Goal: Task Accomplishment & Management: Manage account settings

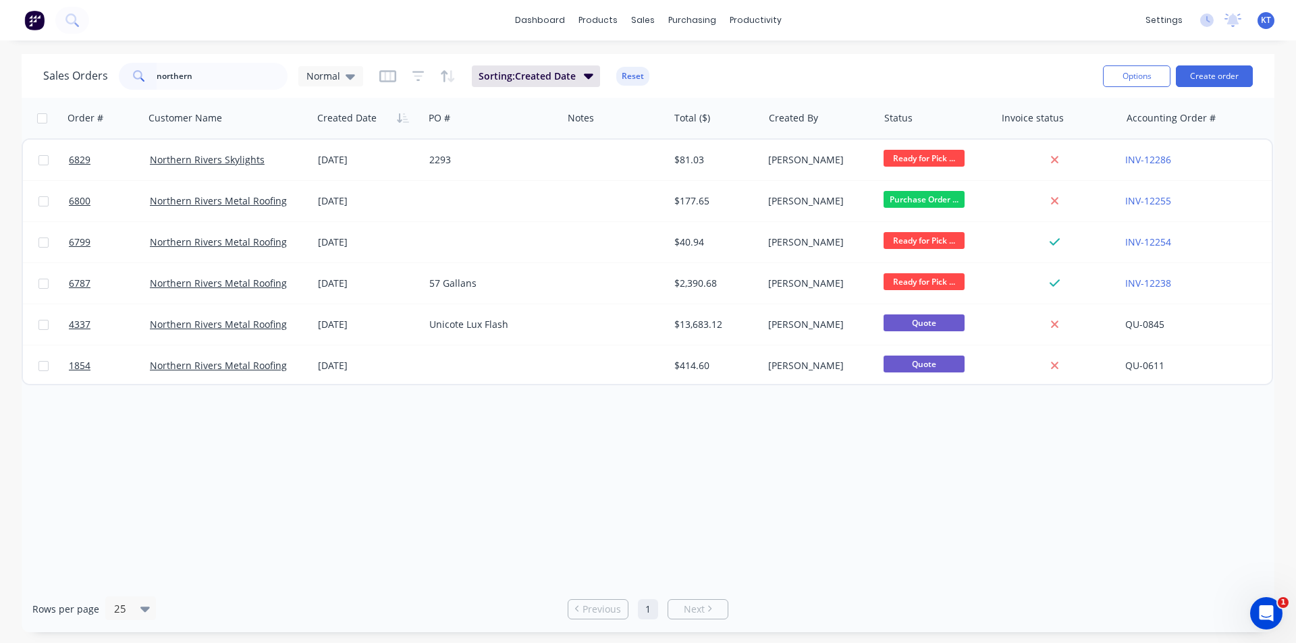
click at [246, 75] on input "northern" at bounding box center [223, 76] width 132 height 27
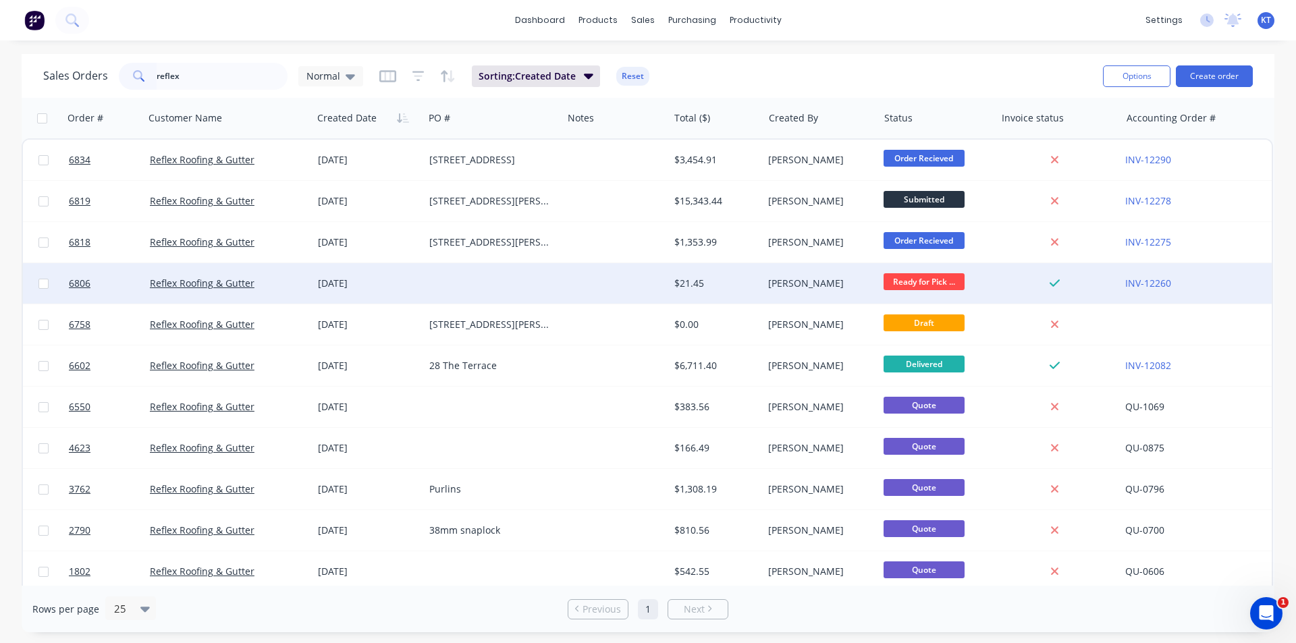
type input "reflex"
click at [595, 274] on div at bounding box center [615, 283] width 106 height 41
click at [767, 302] on div "[PERSON_NAME]" at bounding box center [820, 283] width 115 height 41
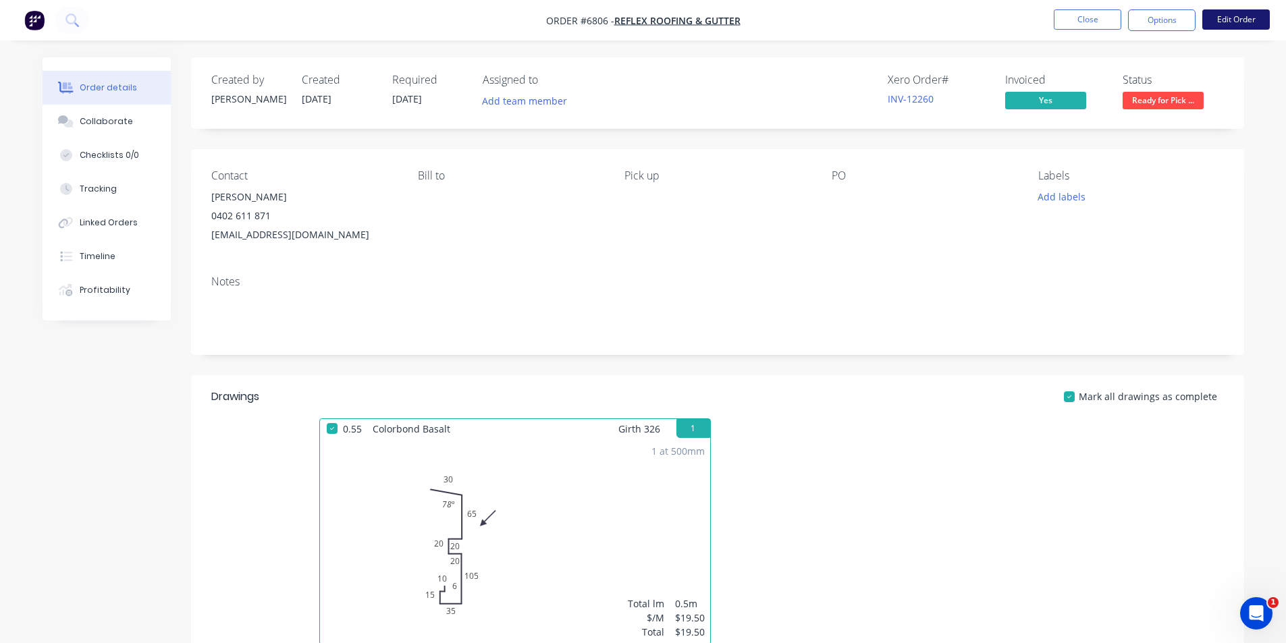
click at [1210, 28] on button "Edit Order" at bounding box center [1236, 19] width 68 height 20
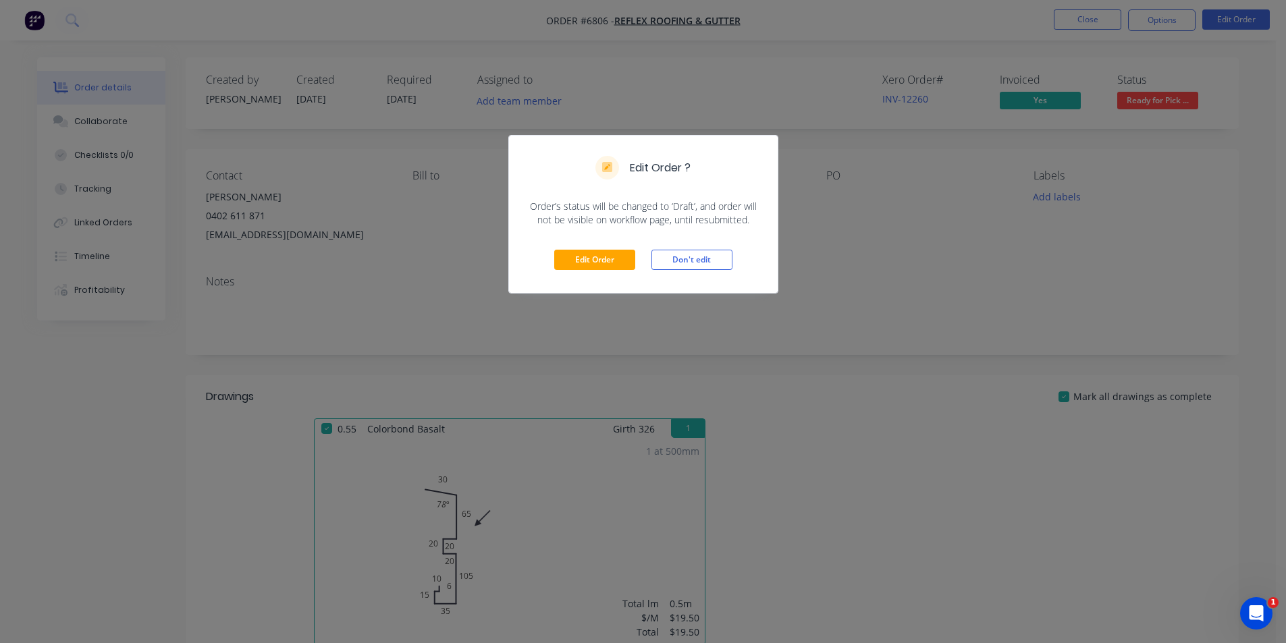
click at [617, 273] on div "Edit Order Don't edit" at bounding box center [643, 260] width 269 height 66
click at [621, 265] on button "Edit Order" at bounding box center [594, 260] width 81 height 20
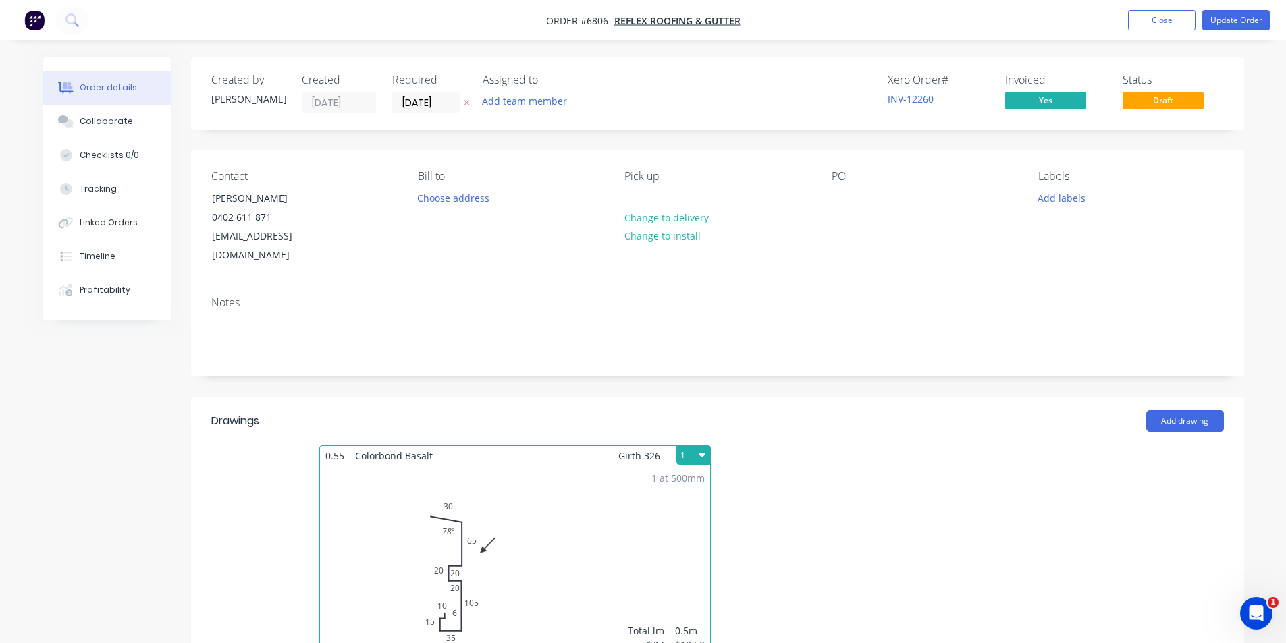
click at [693, 446] on button "1" at bounding box center [693, 455] width 34 height 19
click at [678, 533] on div "Delete" at bounding box center [646, 543] width 104 height 20
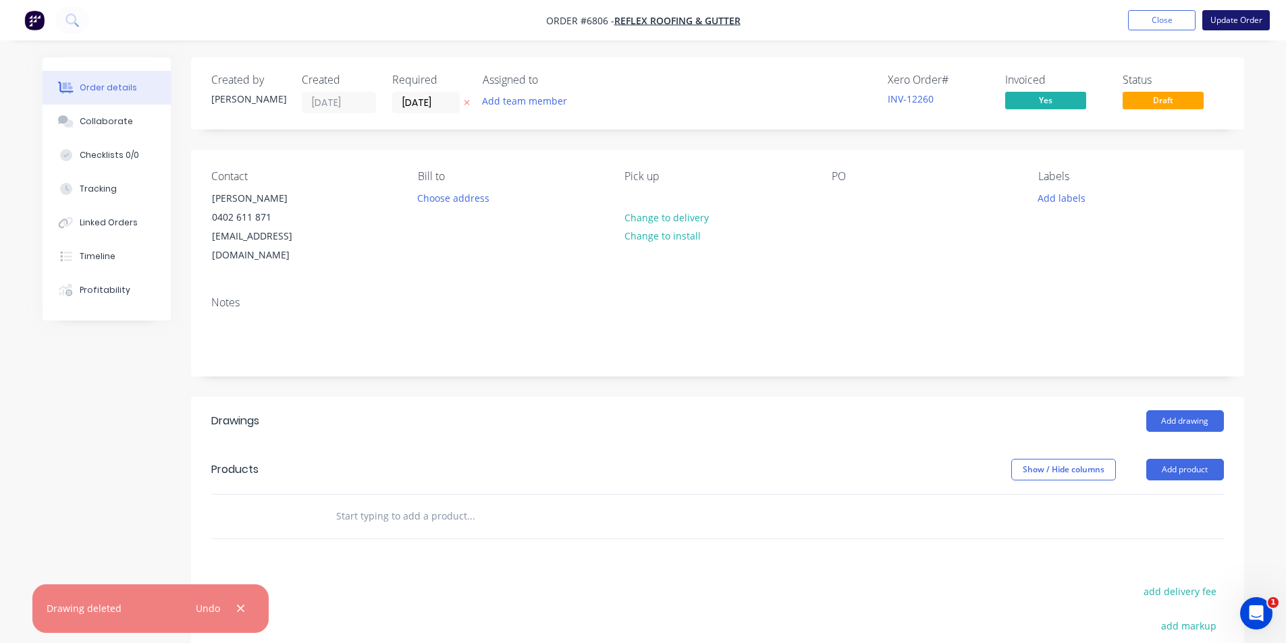
click at [1254, 13] on button "Update Order" at bounding box center [1236, 20] width 68 height 20
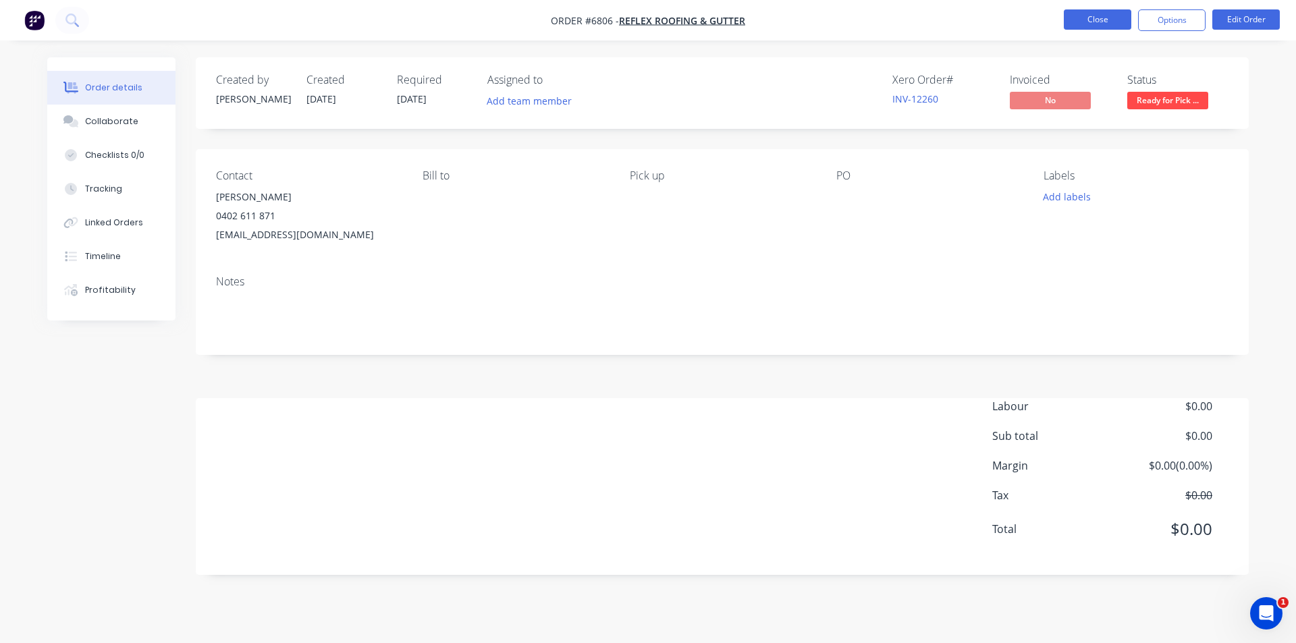
click at [1090, 29] on button "Close" at bounding box center [1098, 19] width 68 height 20
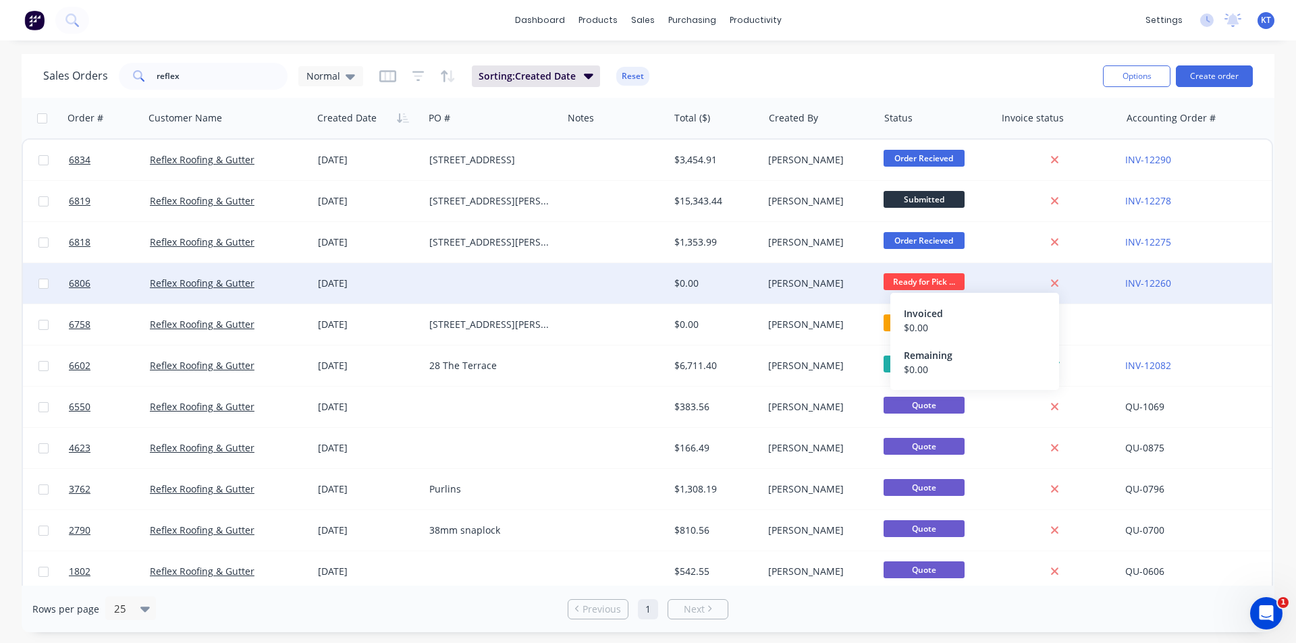
click at [1056, 284] on icon at bounding box center [1054, 283] width 7 height 7
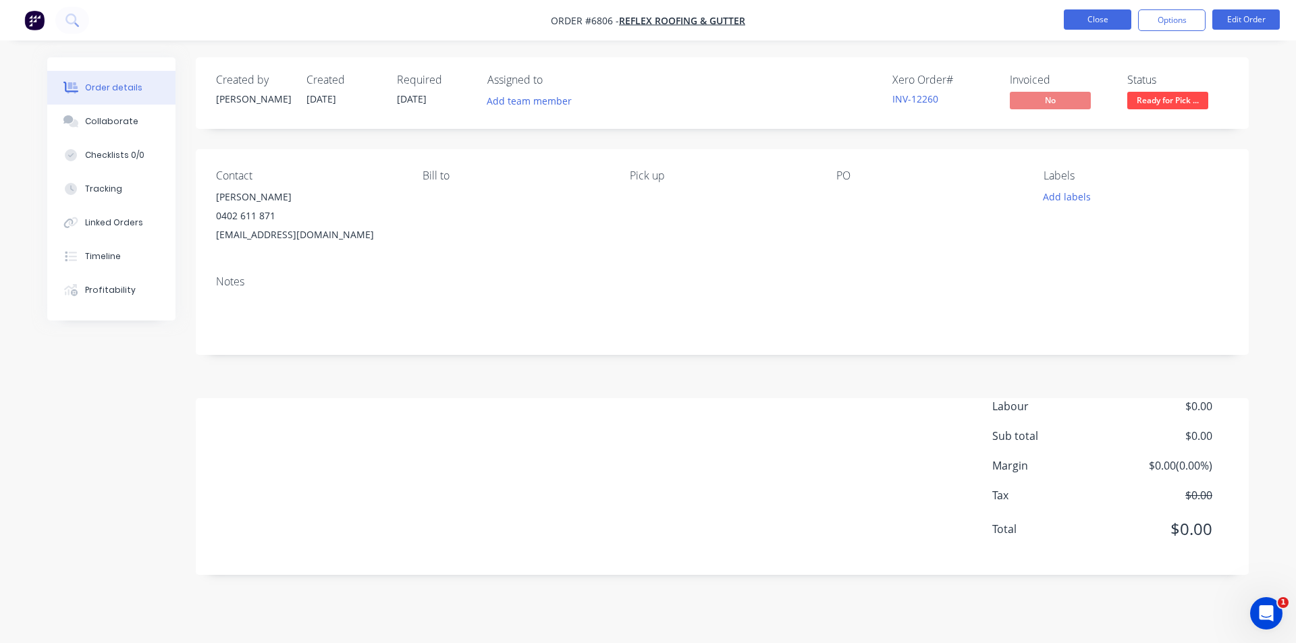
click at [1066, 26] on button "Close" at bounding box center [1098, 19] width 68 height 20
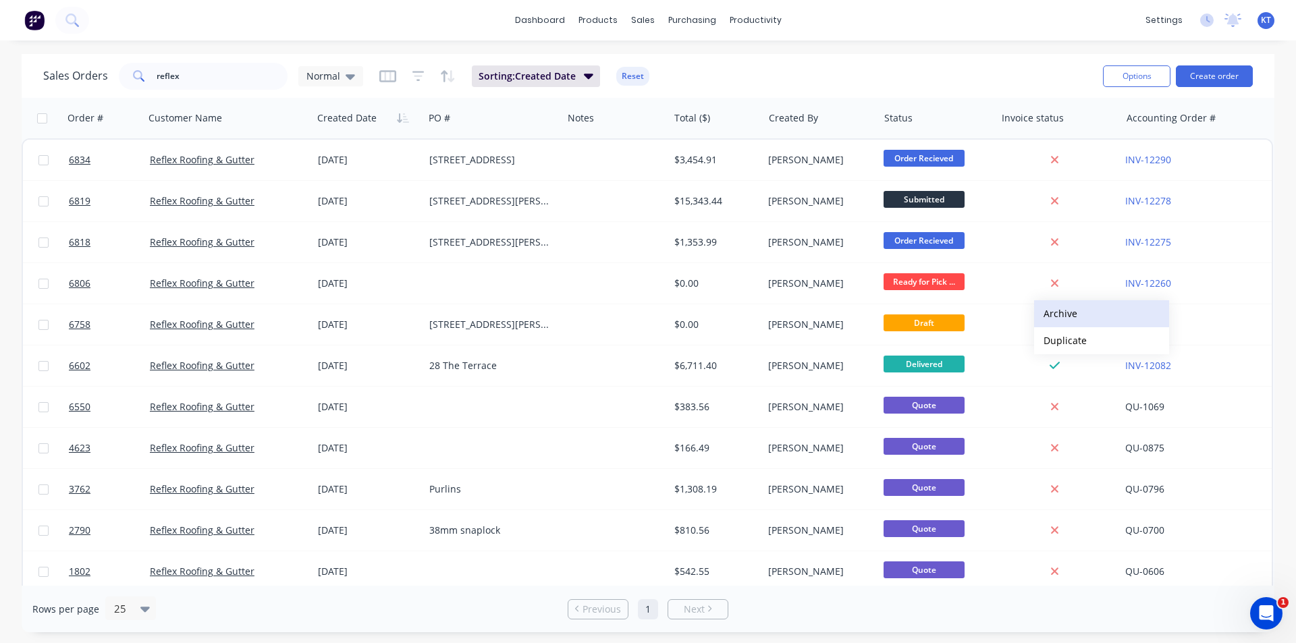
click at [1062, 322] on button "Archive" at bounding box center [1101, 313] width 135 height 27
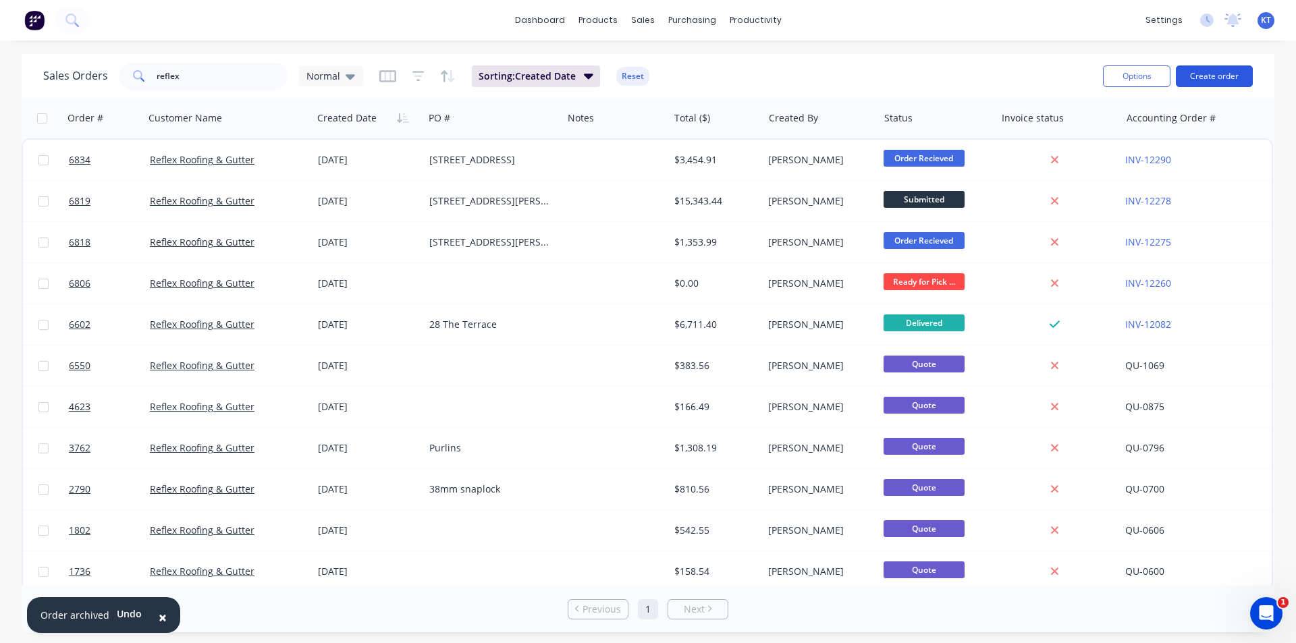
click at [1219, 72] on button "Create order" at bounding box center [1214, 76] width 77 height 22
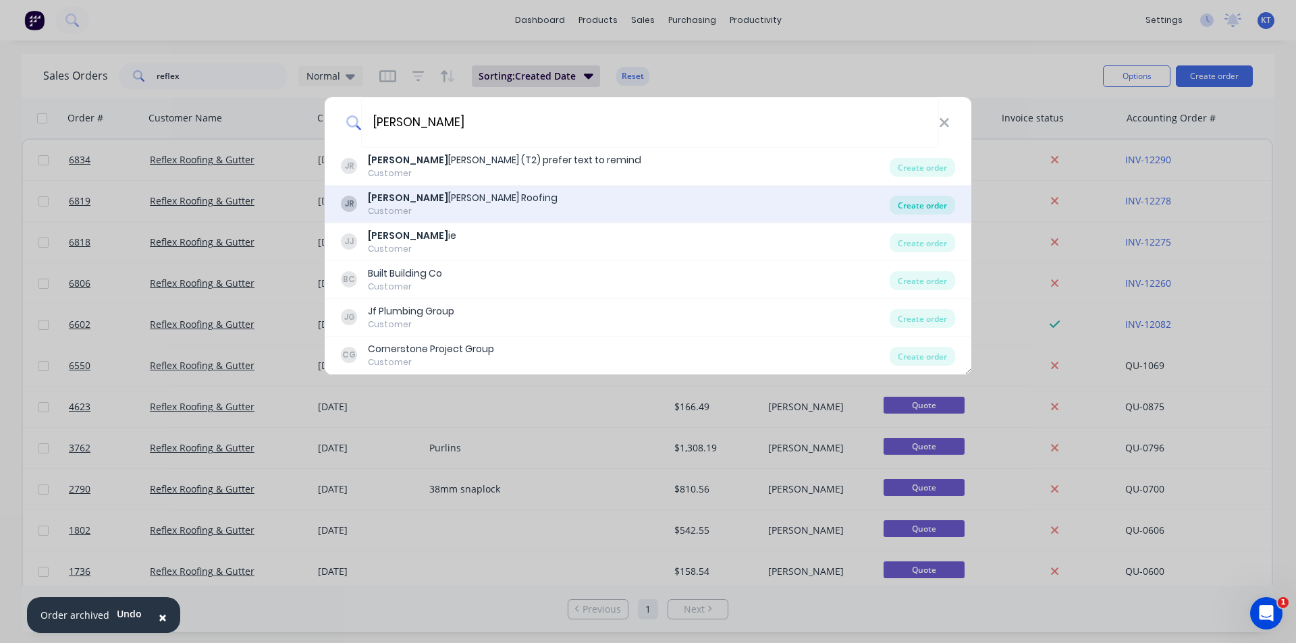
type input "[PERSON_NAME]"
click at [919, 203] on div "Create order" at bounding box center [922, 205] width 65 height 19
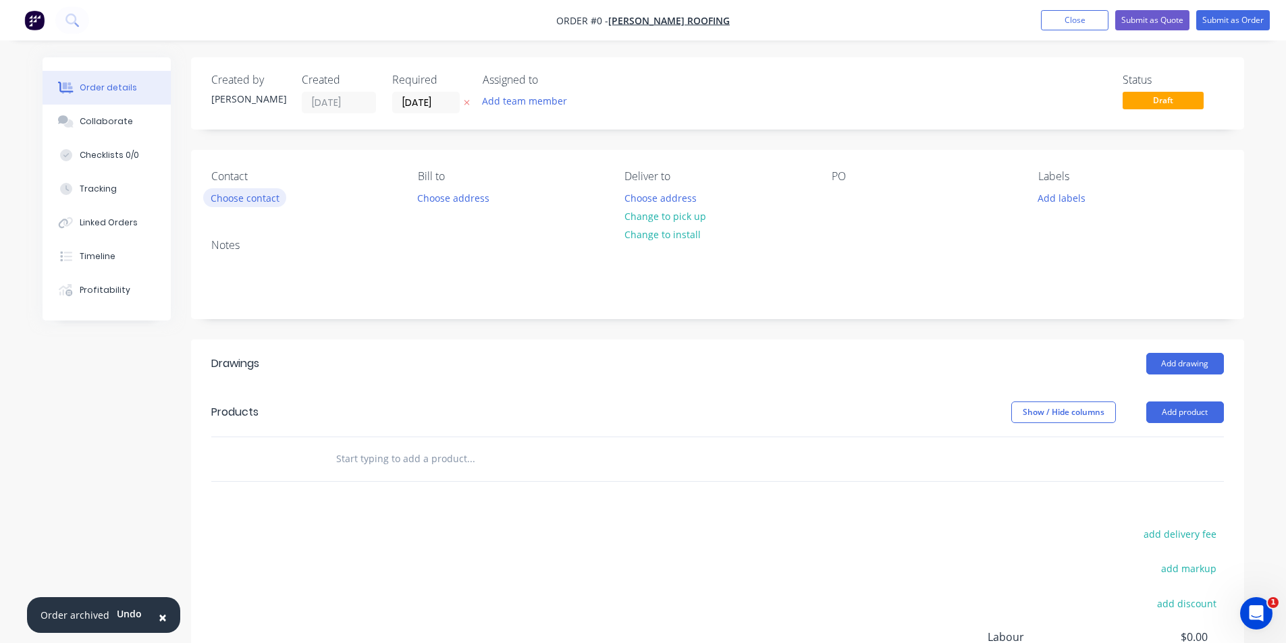
click at [230, 203] on button "Choose contact" at bounding box center [244, 197] width 83 height 18
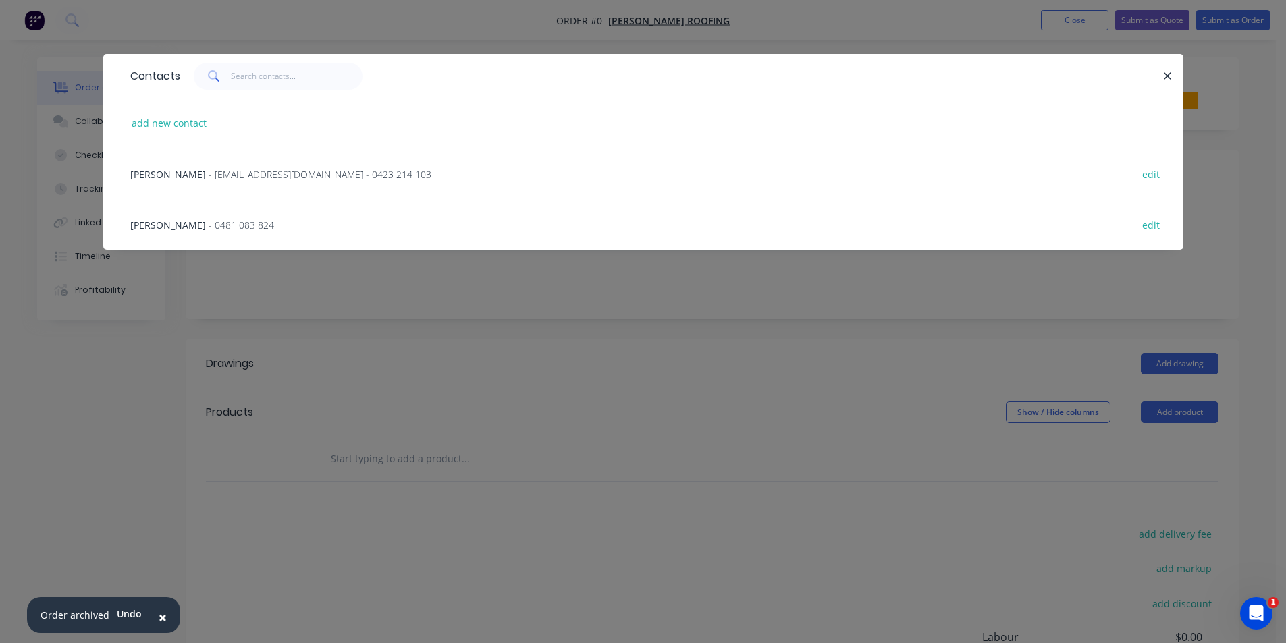
click at [249, 171] on span "- [EMAIL_ADDRESS][DOMAIN_NAME] - 0423 214 103" at bounding box center [320, 174] width 223 height 13
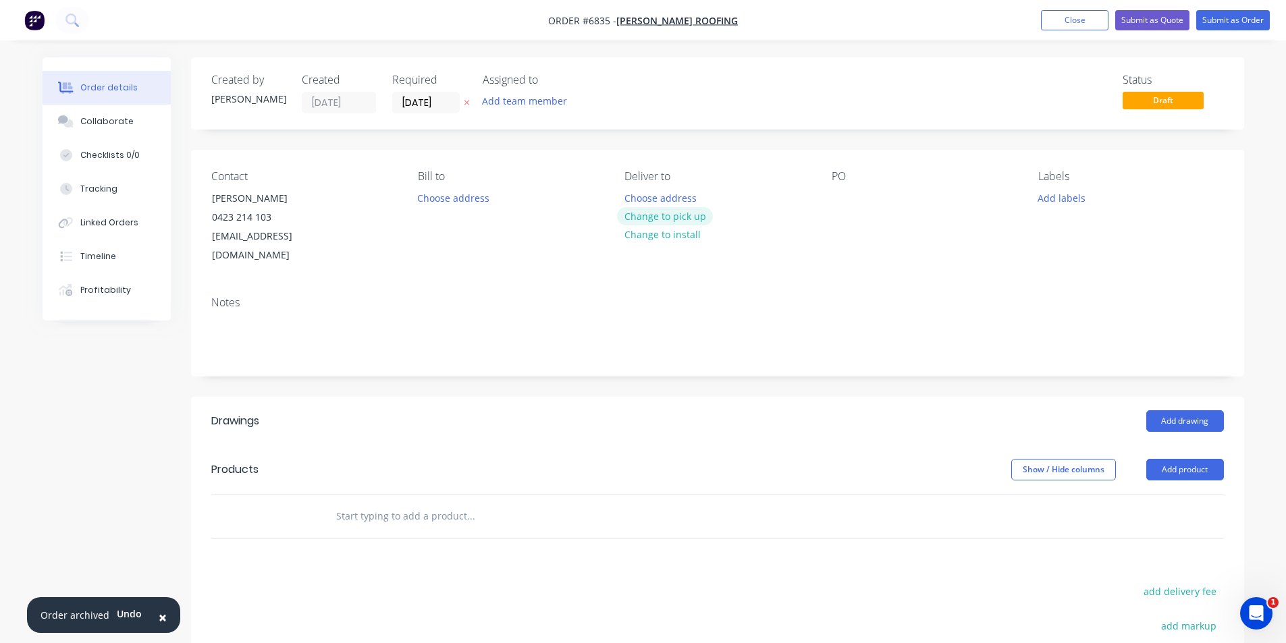
click at [680, 215] on button "Change to pick up" at bounding box center [665, 216] width 96 height 18
click at [832, 192] on div at bounding box center [843, 198] width 22 height 20
click at [1197, 459] on button "Add product" at bounding box center [1185, 470] width 78 height 22
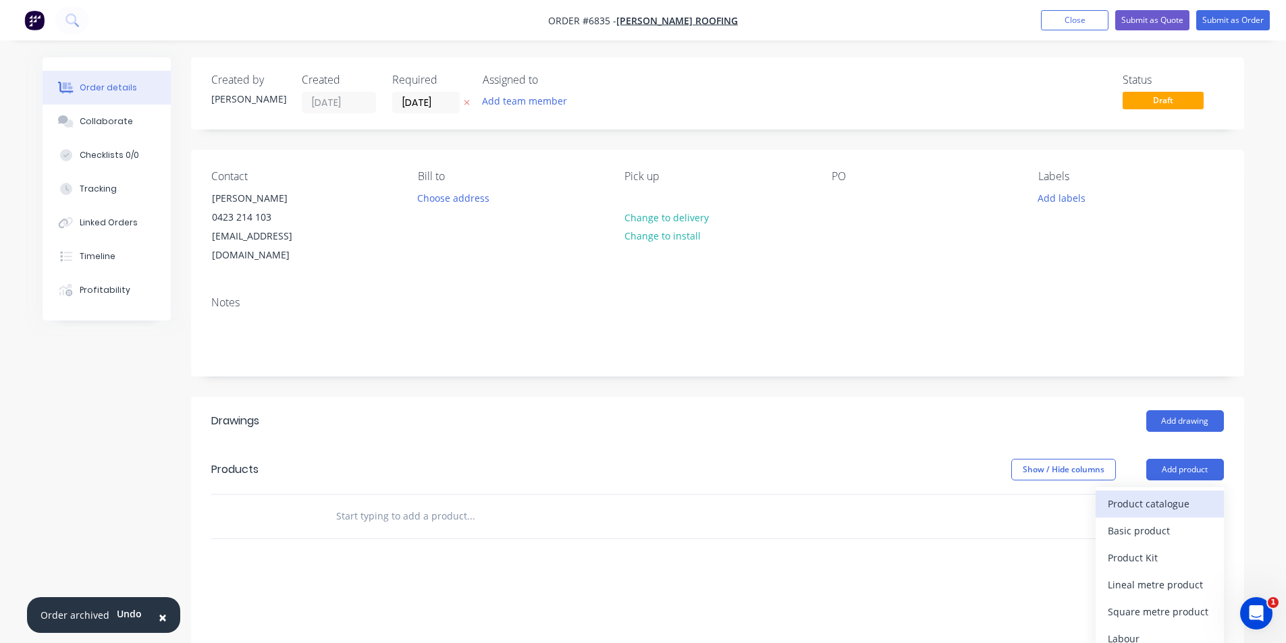
click at [1163, 494] on div "Product catalogue" at bounding box center [1160, 504] width 104 height 20
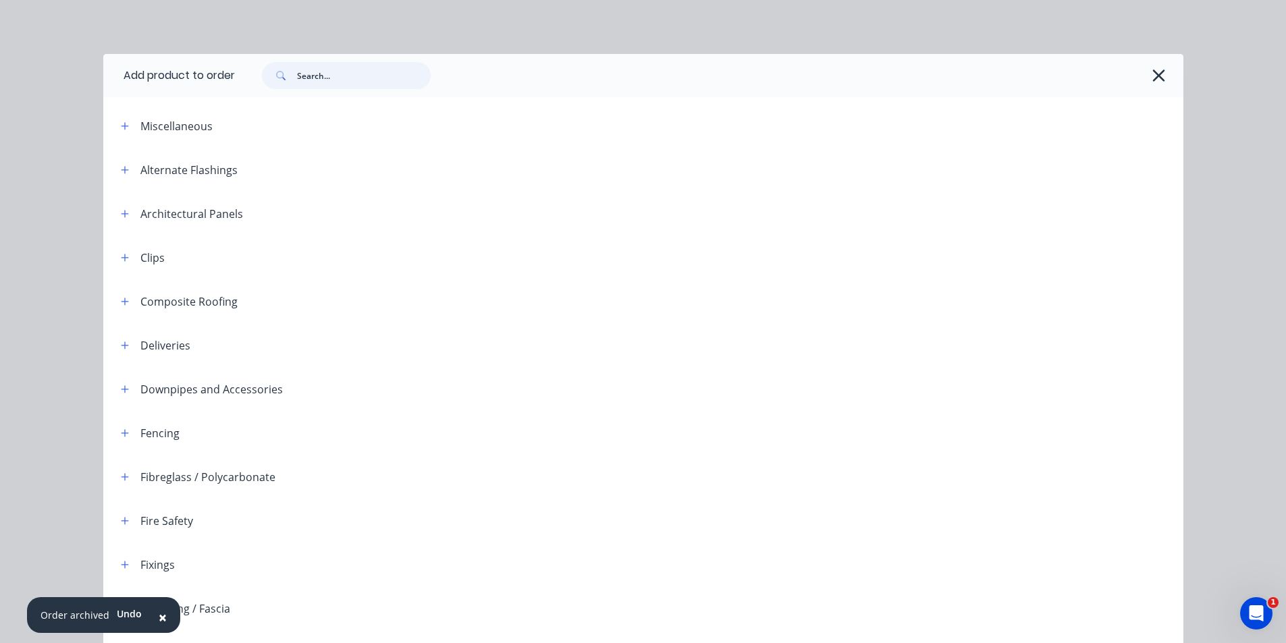
click at [327, 76] on input "text" at bounding box center [364, 75] width 134 height 27
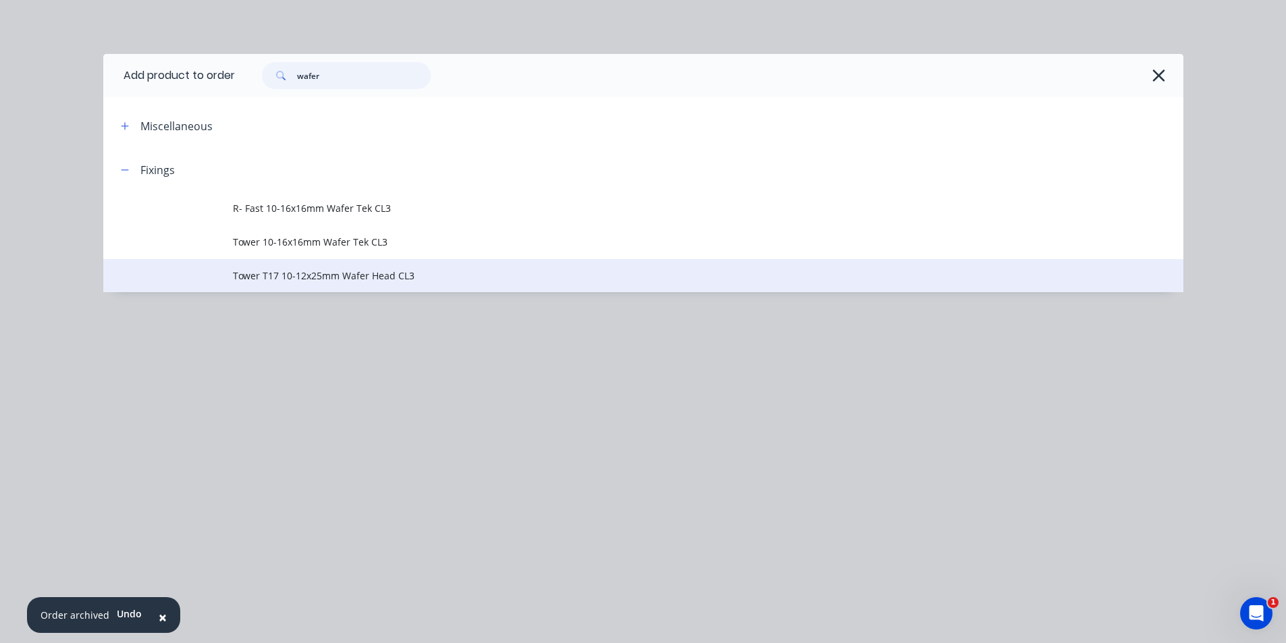
type input "wafer"
click at [367, 285] on td "Tower T17 10-12x25mm Wafer Head CL3" at bounding box center [708, 276] width 950 height 34
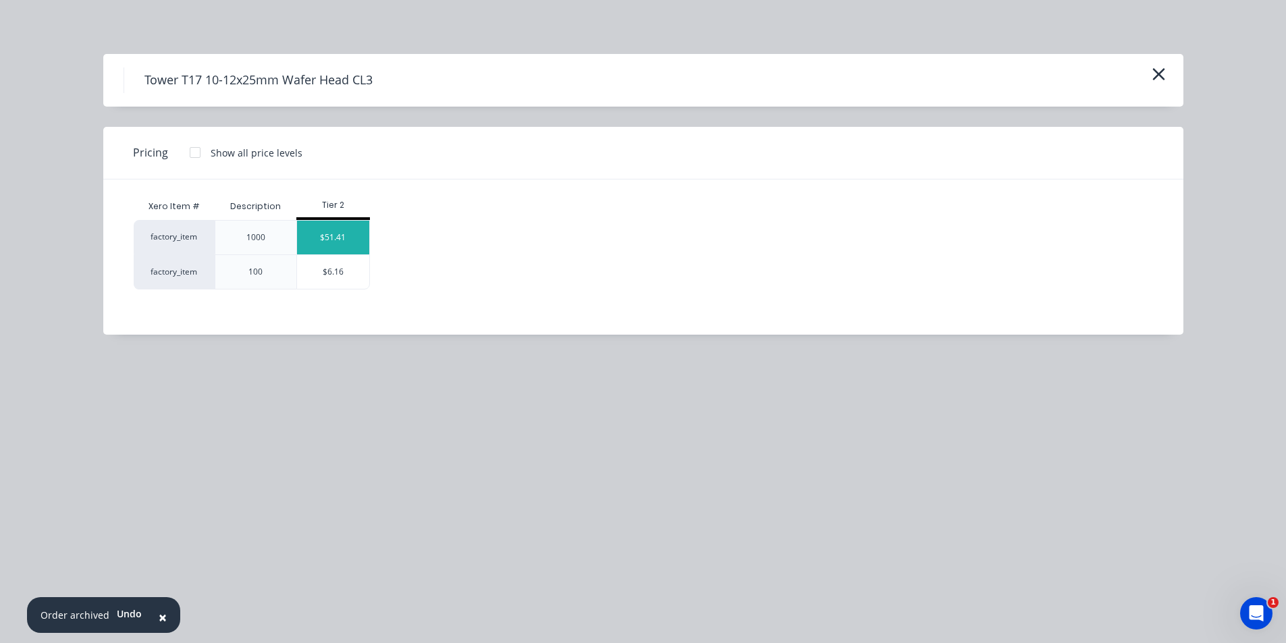
click at [344, 238] on div "$51.41" at bounding box center [333, 238] width 72 height 34
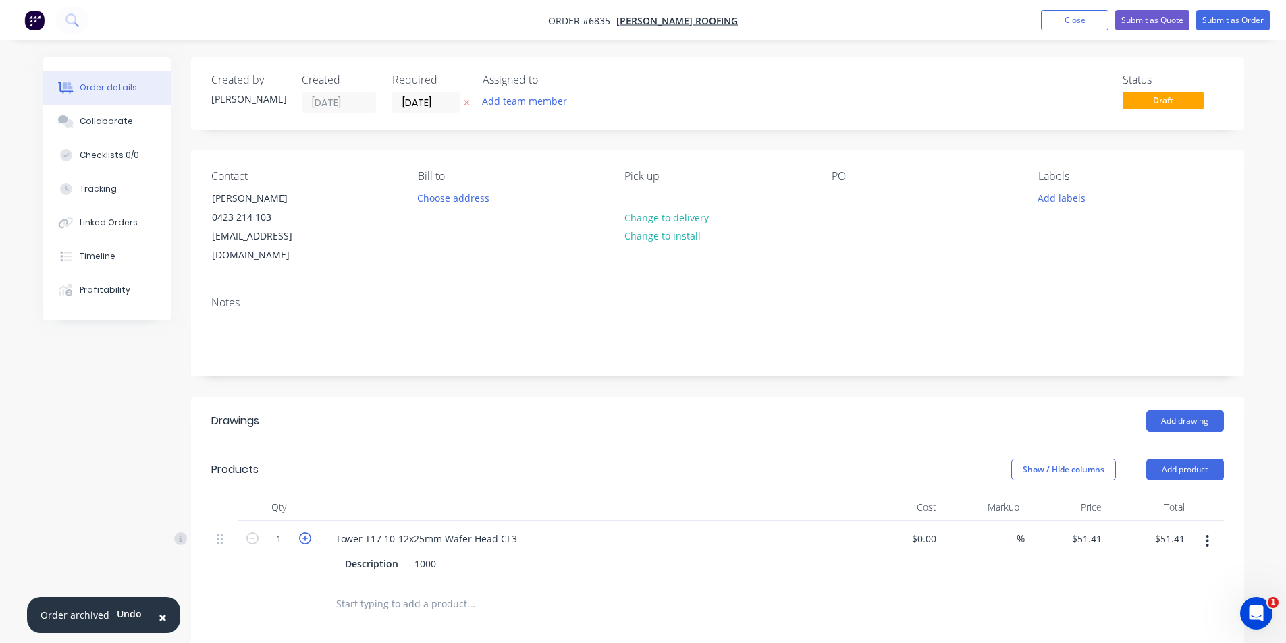
click at [309, 533] on icon "button" at bounding box center [305, 539] width 12 height 12
type input "2"
type input "$102.82"
click at [253, 533] on icon "button" at bounding box center [252, 539] width 12 height 12
type input "1"
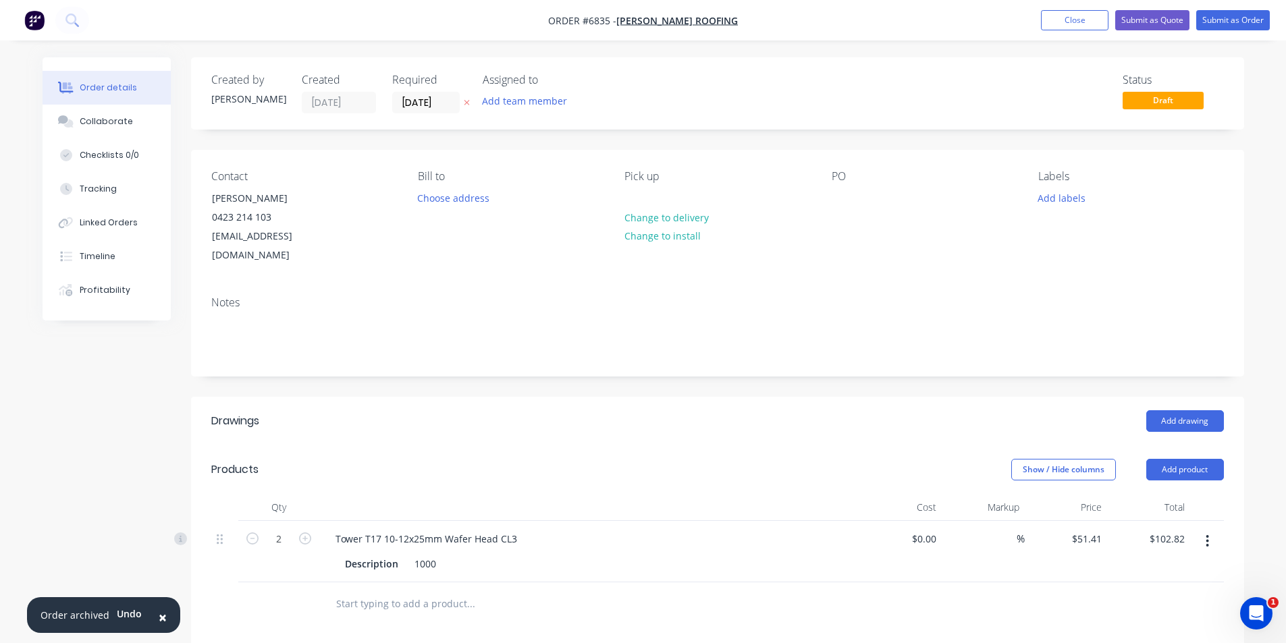
type input "$51.41"
click at [1210, 16] on button "Submit as Order" at bounding box center [1233, 20] width 74 height 20
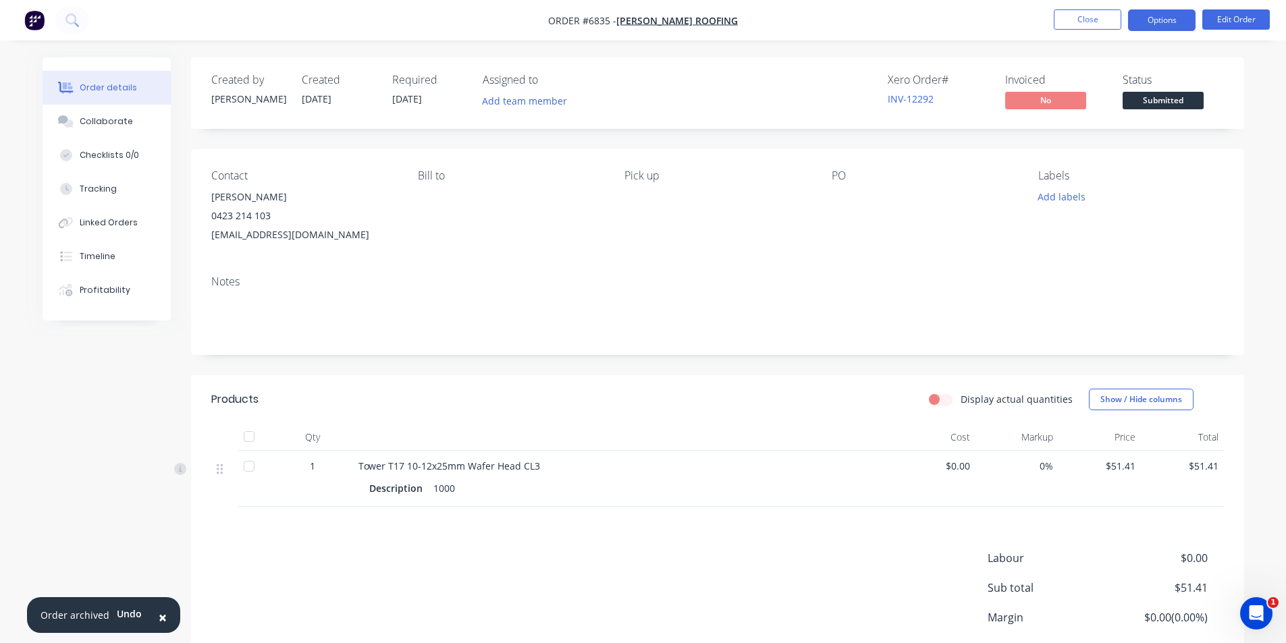
click at [1155, 20] on button "Options" at bounding box center [1162, 20] width 68 height 22
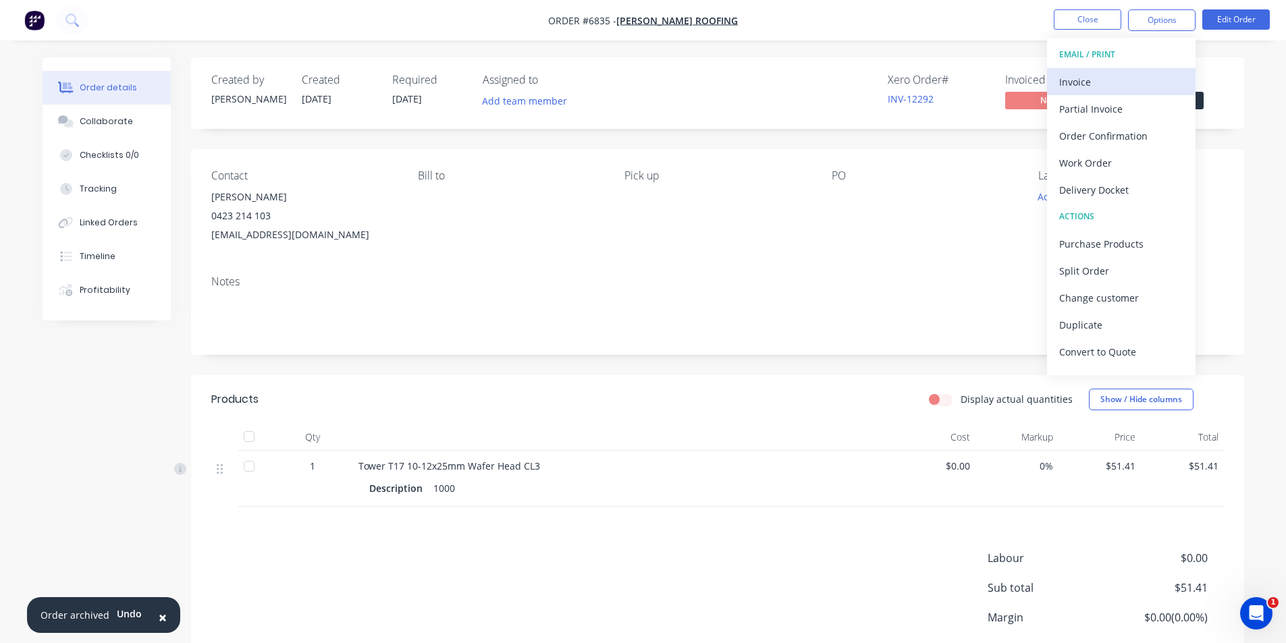
click at [1089, 71] on button "Invoice" at bounding box center [1121, 81] width 149 height 27
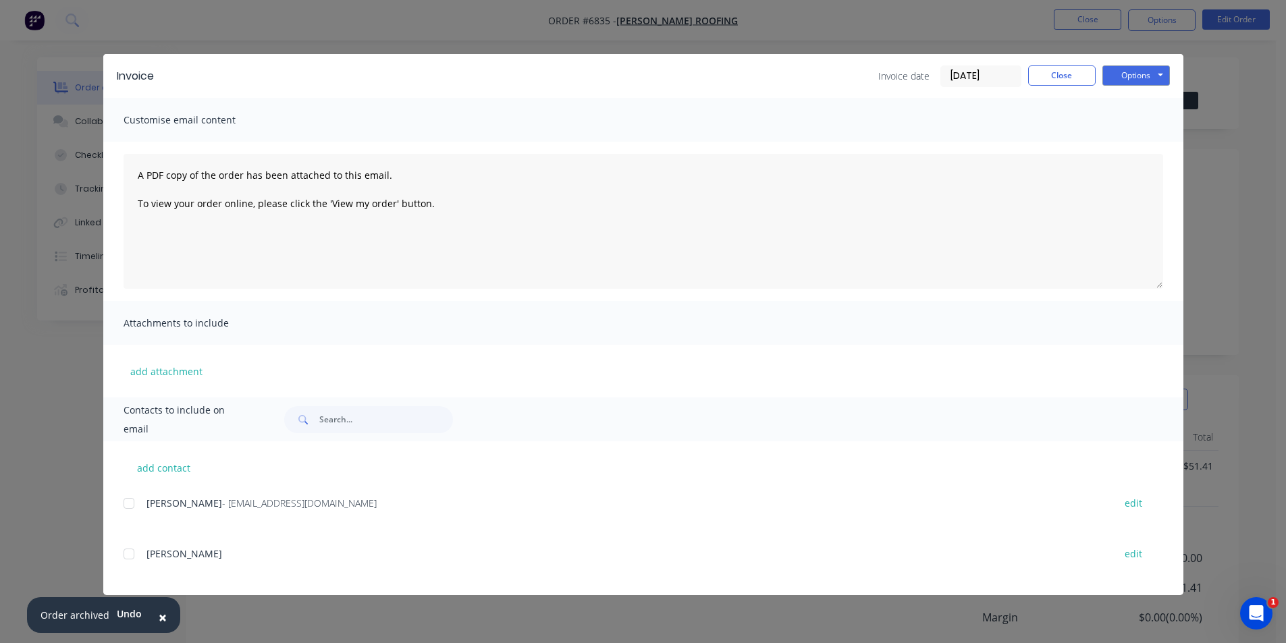
drag, startPoint x: 138, startPoint y: 499, endPoint x: 130, endPoint y: 504, distance: 9.4
click at [132, 503] on div at bounding box center [128, 503] width 27 height 27
click at [1141, 74] on button "Options" at bounding box center [1136, 75] width 68 height 20
click at [1139, 141] on button "Email" at bounding box center [1145, 144] width 86 height 22
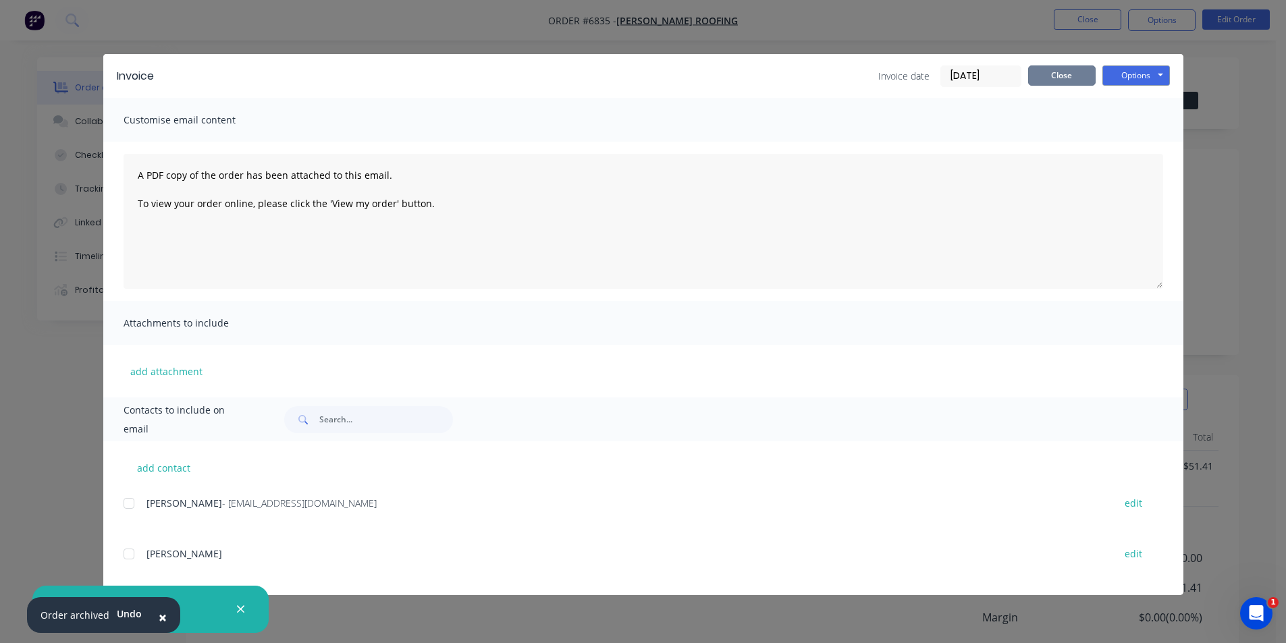
click at [1048, 74] on button "Close" at bounding box center [1062, 75] width 68 height 20
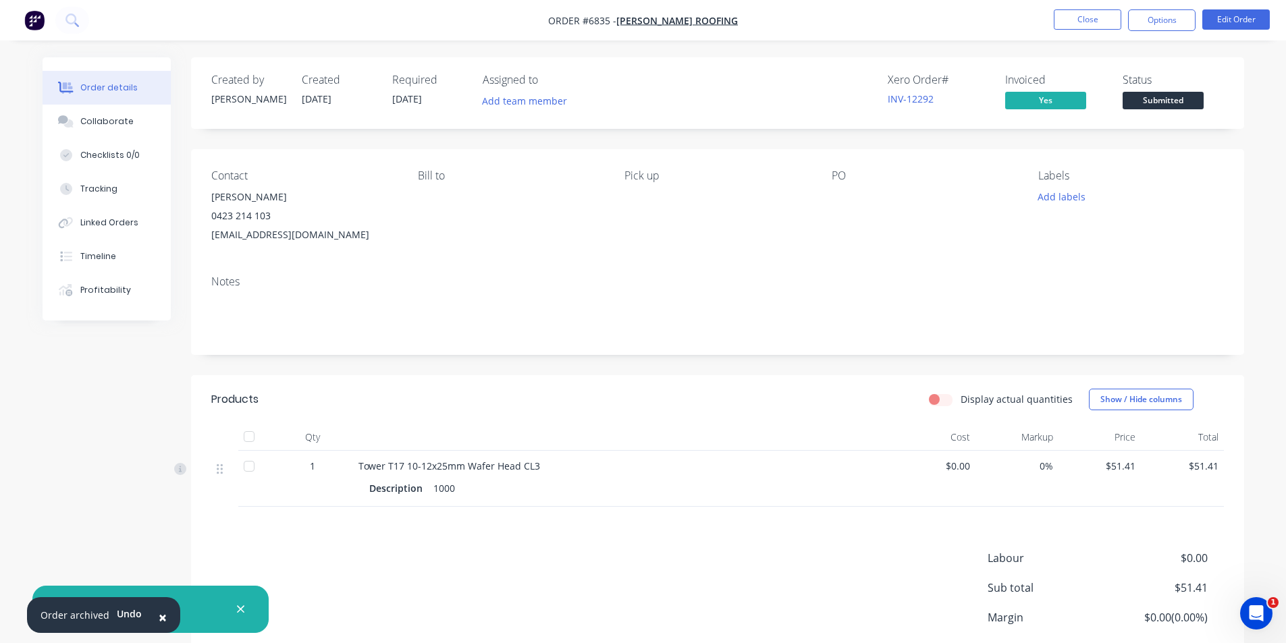
click at [1193, 103] on span "Submitted" at bounding box center [1163, 100] width 81 height 17
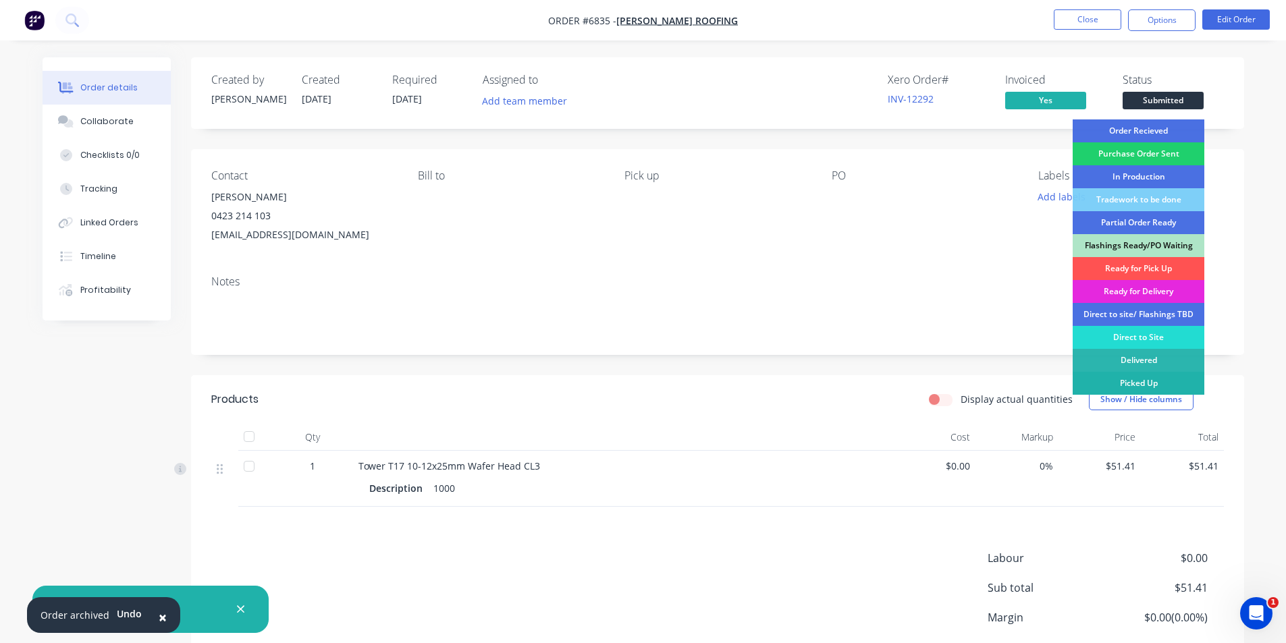
click at [1137, 376] on div "Picked Up" at bounding box center [1139, 383] width 132 height 23
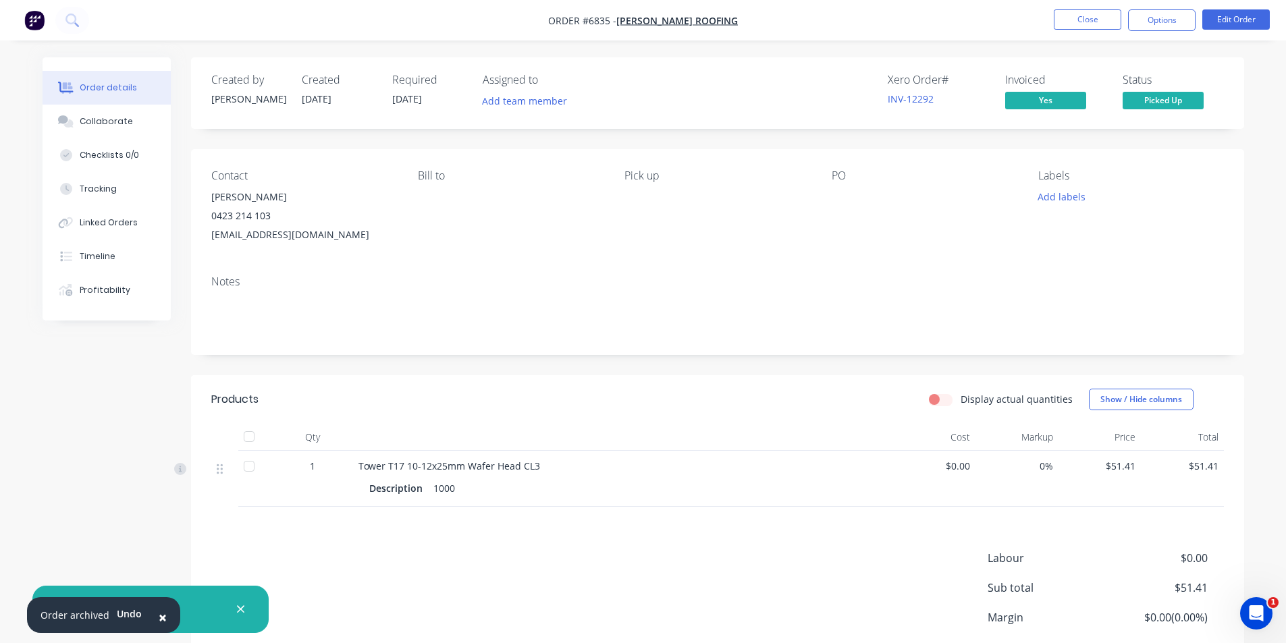
click at [252, 443] on div at bounding box center [249, 436] width 27 height 27
click at [1194, 17] on ul "Close Options Edit Order" at bounding box center [1162, 20] width 248 height 22
click at [1183, 16] on button "Options" at bounding box center [1162, 20] width 68 height 22
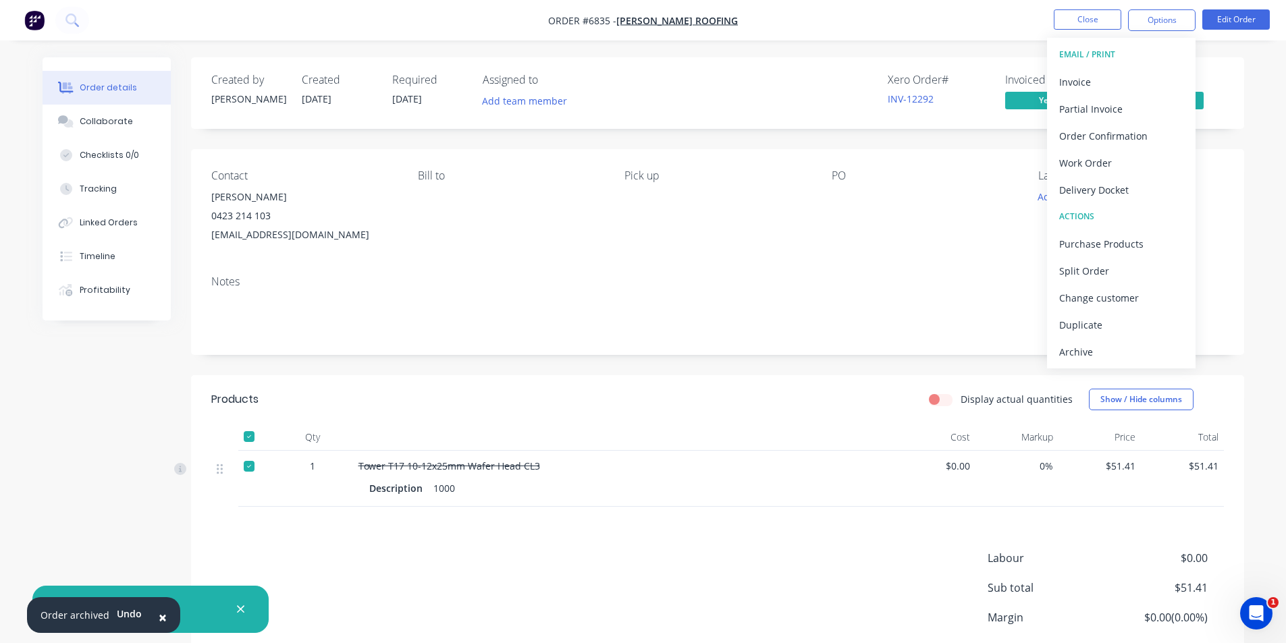
click at [1155, 367] on div "EMAIL / PRINT Invoice Partial Invoice Order Confirmation Work Order Delivery Do…" at bounding box center [1121, 203] width 149 height 331
click at [1155, 350] on div "Archive" at bounding box center [1121, 352] width 124 height 20
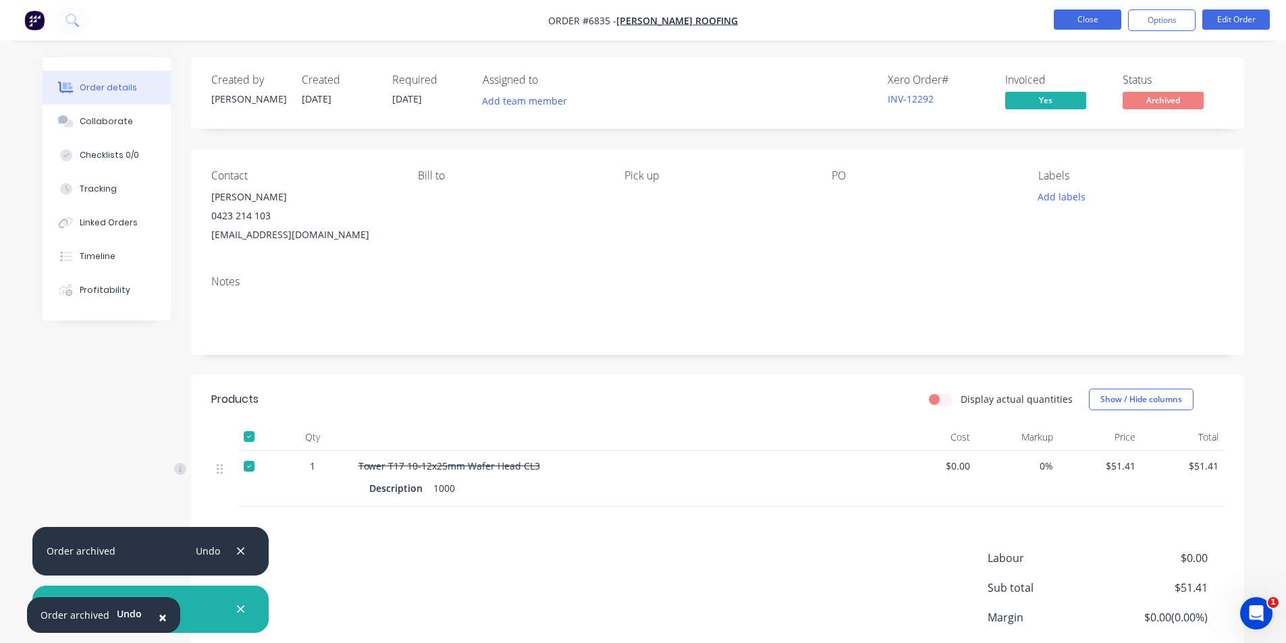
click at [1089, 21] on button "Close" at bounding box center [1088, 19] width 68 height 20
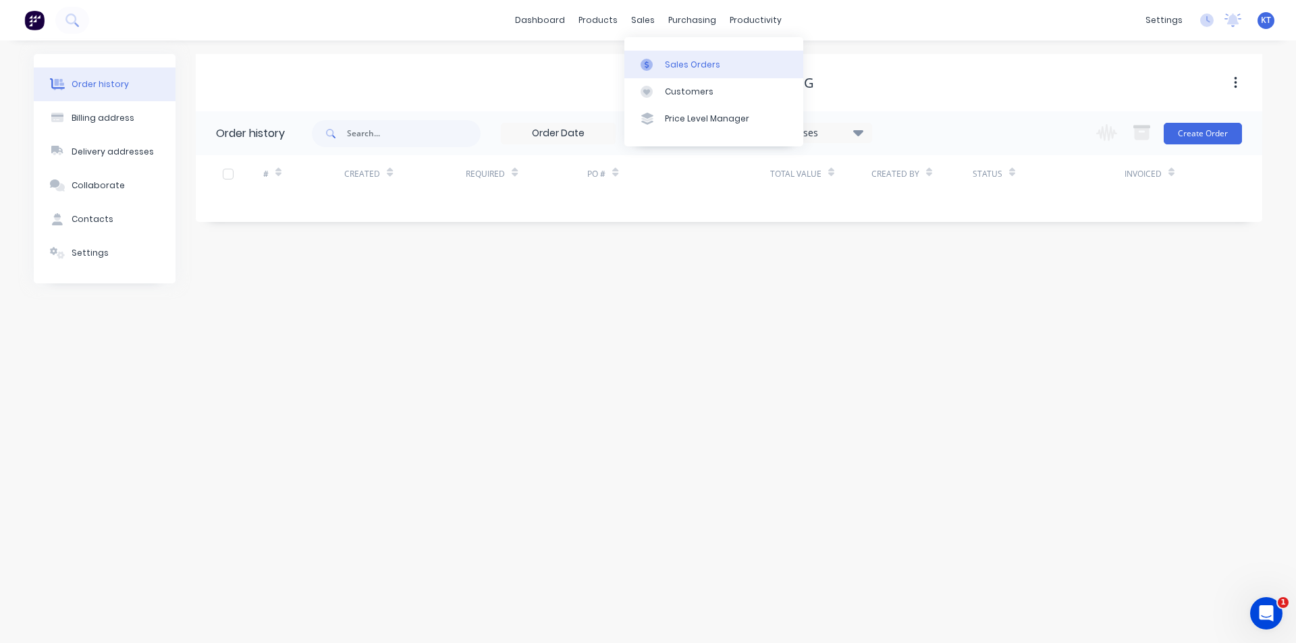
click at [657, 55] on link "Sales Orders" at bounding box center [713, 64] width 179 height 27
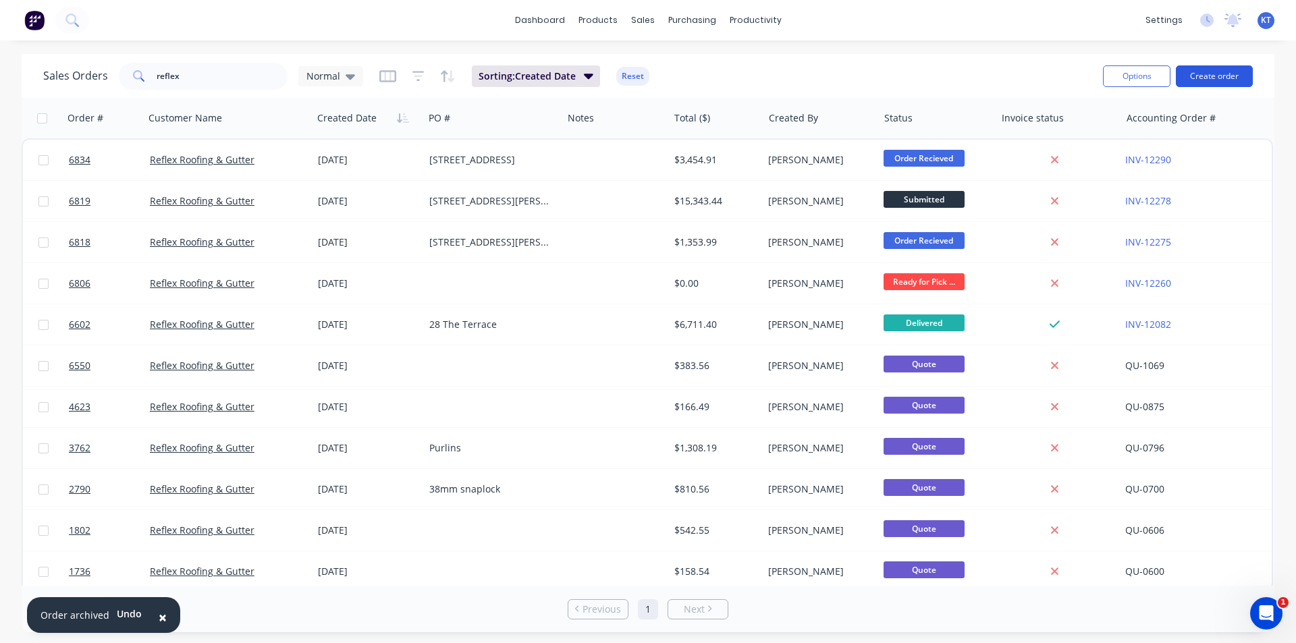
click at [1217, 74] on button "Create order" at bounding box center [1214, 76] width 77 height 22
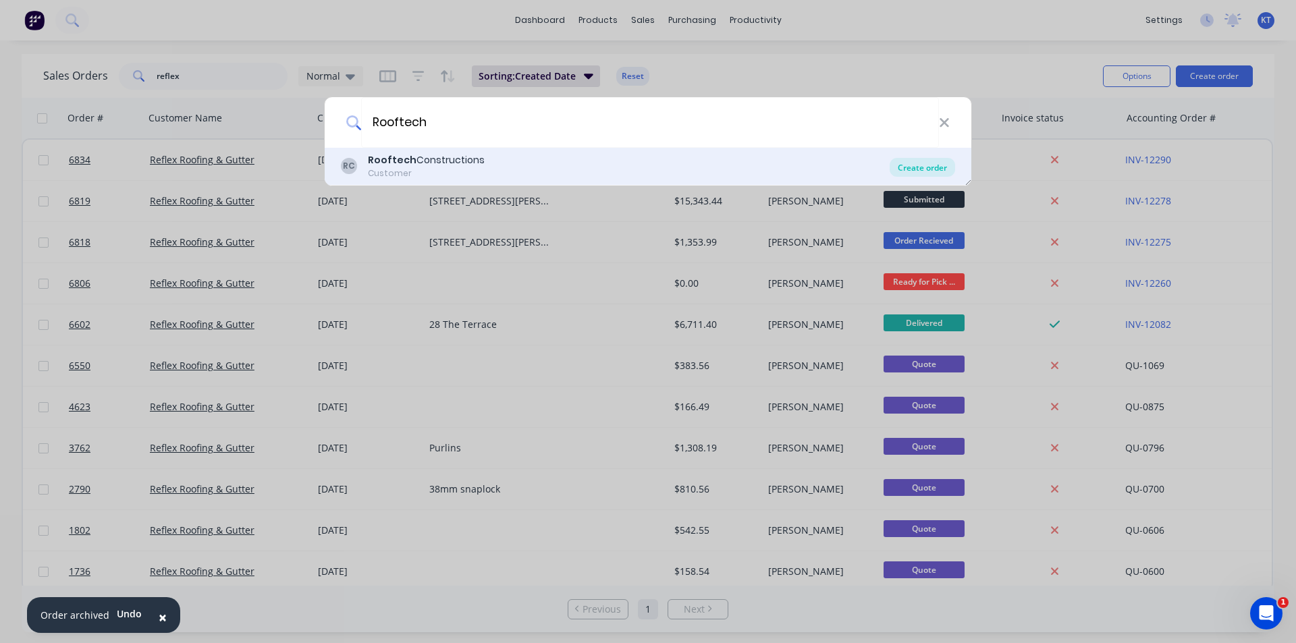
type input "Rooftech"
click at [933, 159] on div "Create order" at bounding box center [922, 167] width 65 height 19
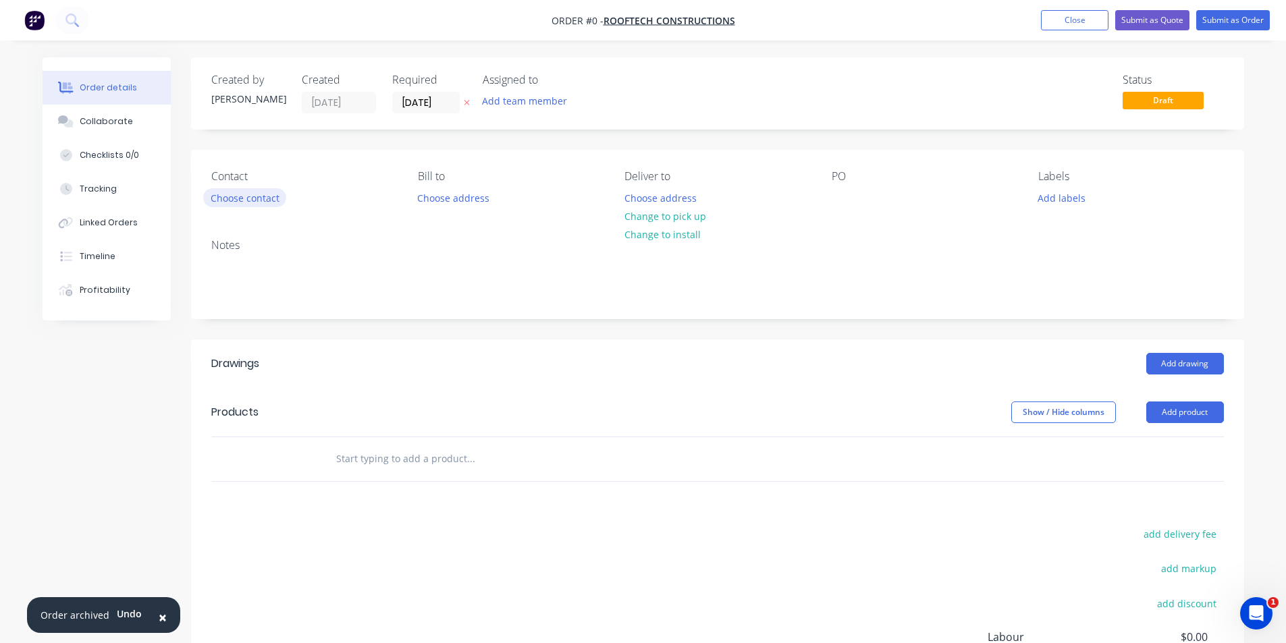
click at [257, 199] on button "Choose contact" at bounding box center [244, 197] width 83 height 18
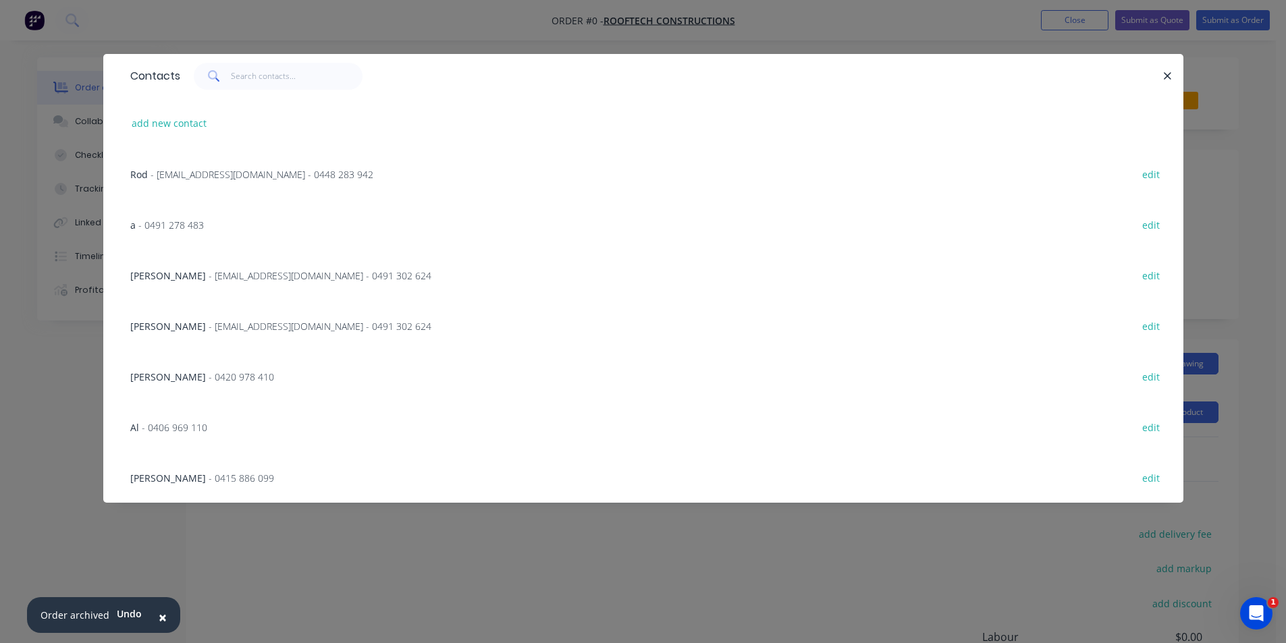
click at [284, 277] on span "- [EMAIL_ADDRESS][DOMAIN_NAME] - 0491 302 624" at bounding box center [320, 275] width 223 height 13
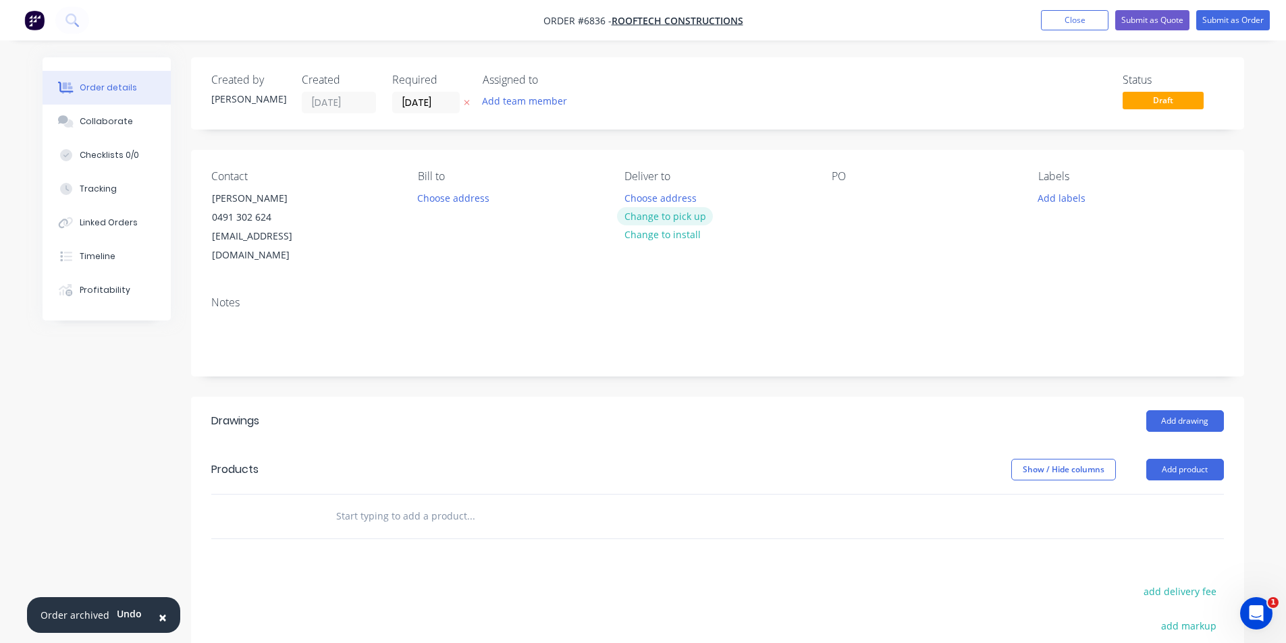
click at [691, 217] on button "Change to pick up" at bounding box center [665, 216] width 96 height 18
click at [839, 201] on div at bounding box center [843, 198] width 22 height 20
click at [1183, 459] on button "Add product" at bounding box center [1185, 470] width 78 height 22
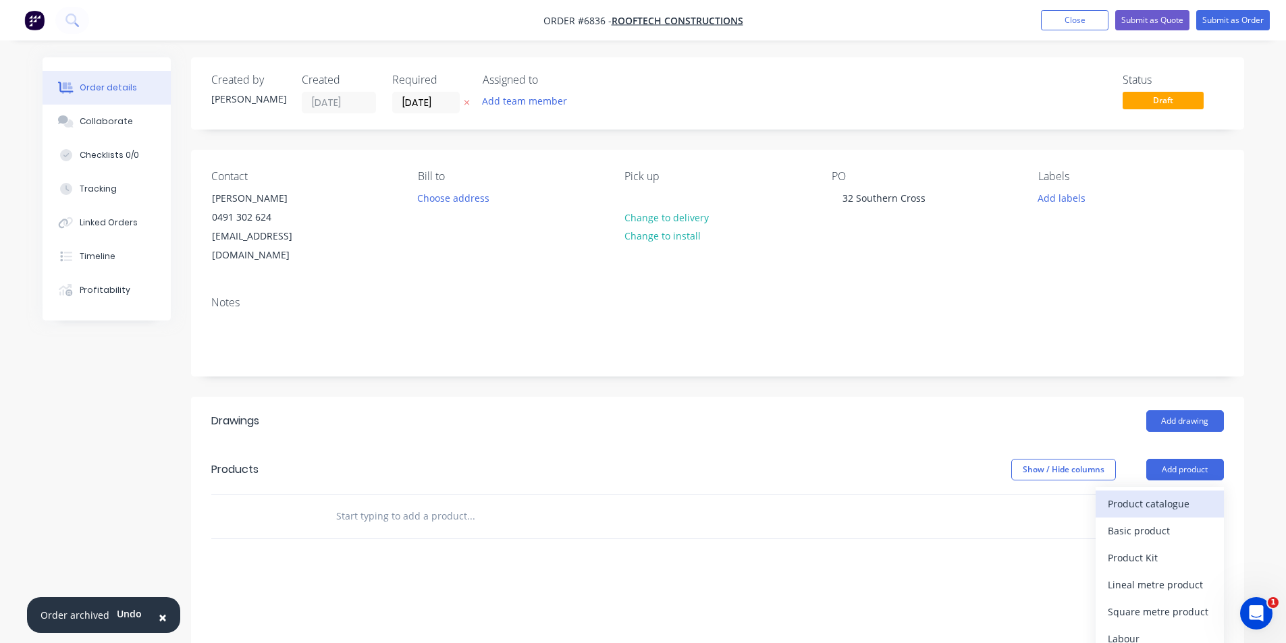
click at [1179, 494] on div "Product catalogue" at bounding box center [1160, 504] width 104 height 20
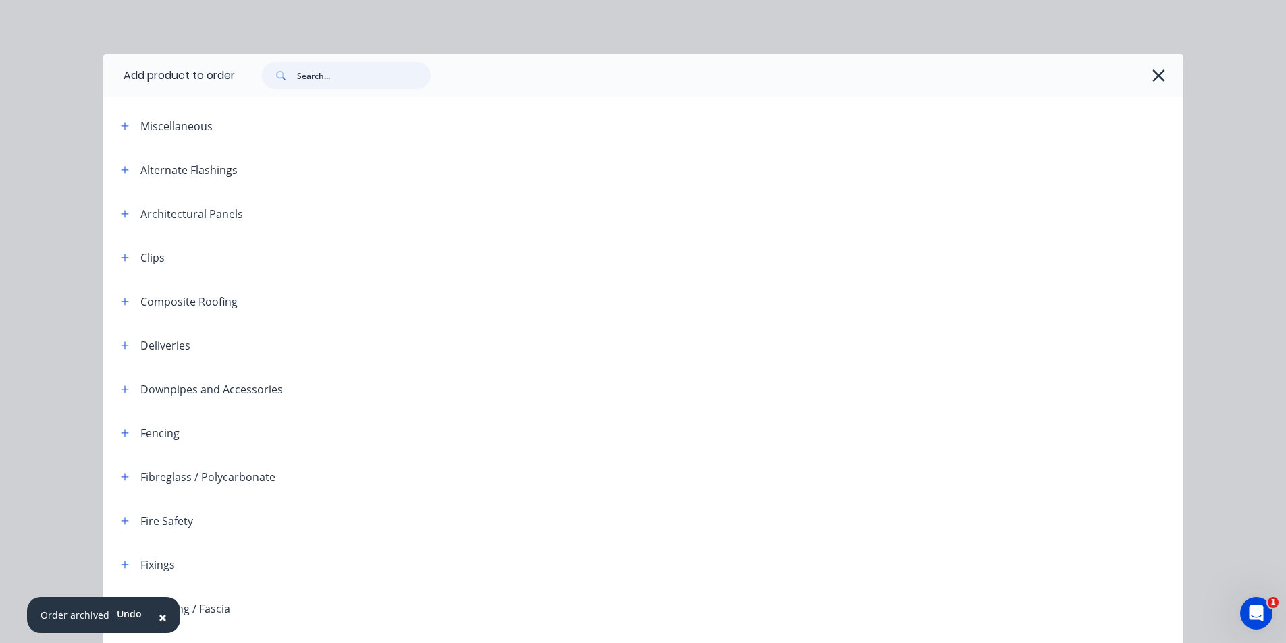
click at [394, 76] on input "text" at bounding box center [364, 75] width 134 height 27
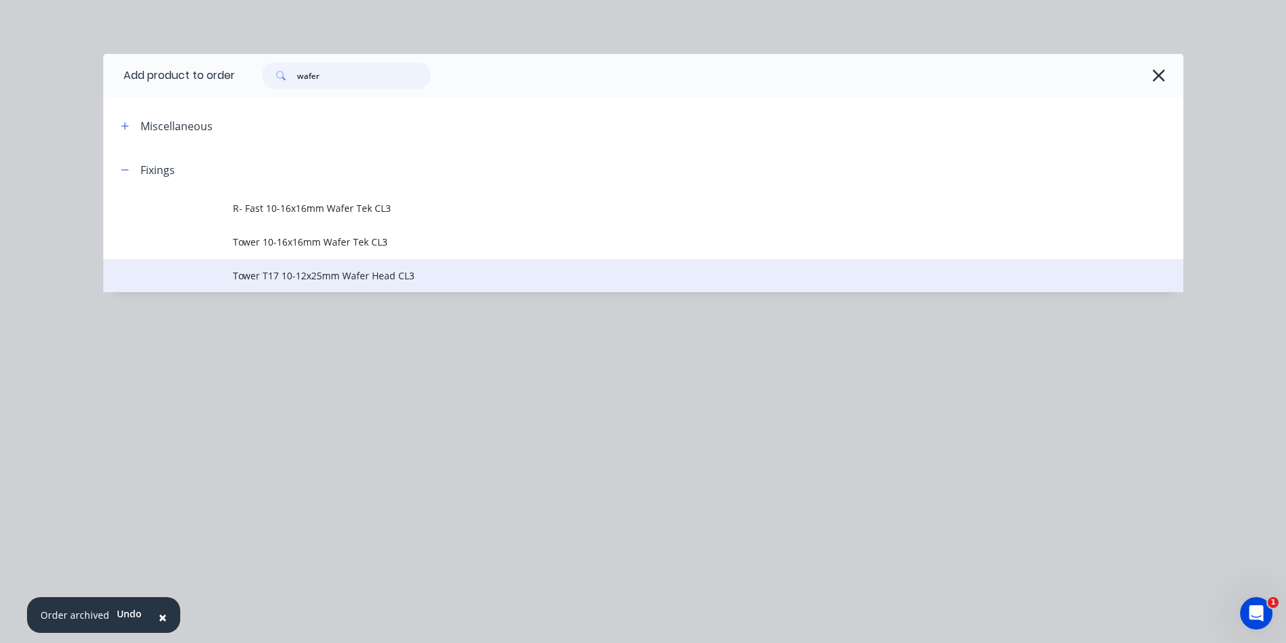
type input "wafer"
click at [312, 269] on span "Tower T17 10-12x25mm Wafer Head CL3" at bounding box center [613, 276] width 760 height 14
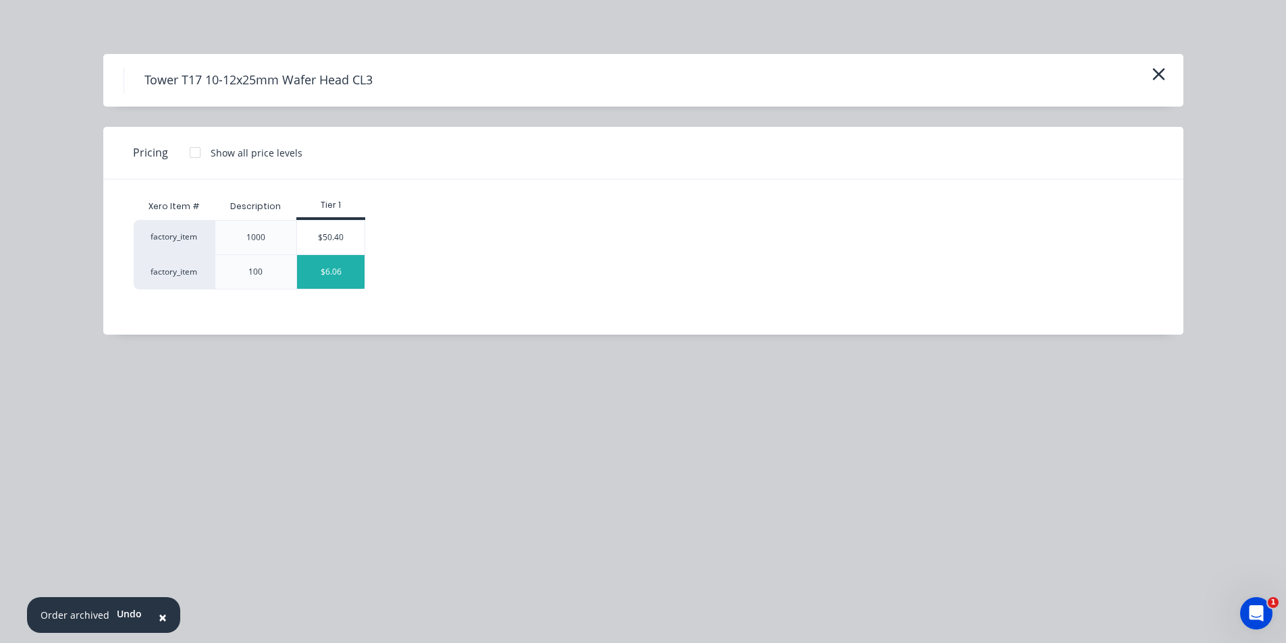
click at [332, 273] on div "$6.06" at bounding box center [331, 272] width 68 height 34
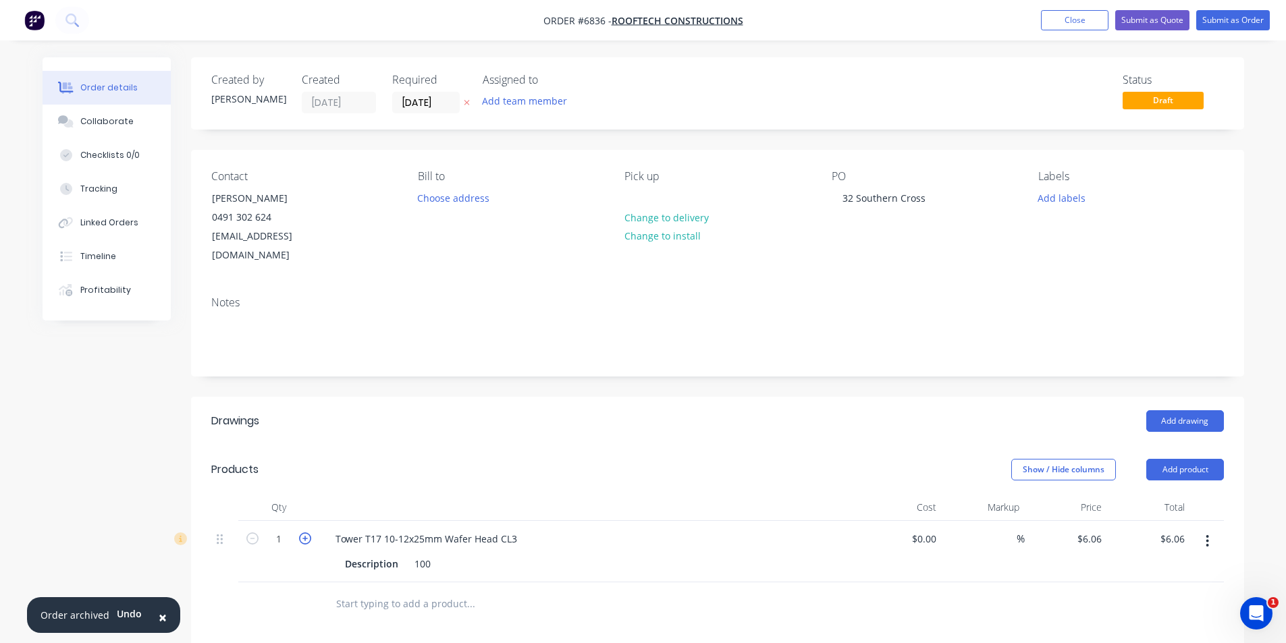
click at [304, 533] on icon "button" at bounding box center [305, 539] width 12 height 12
type input "2"
type input "$12.12"
click at [304, 533] on icon "button" at bounding box center [305, 539] width 12 height 12
type input "3"
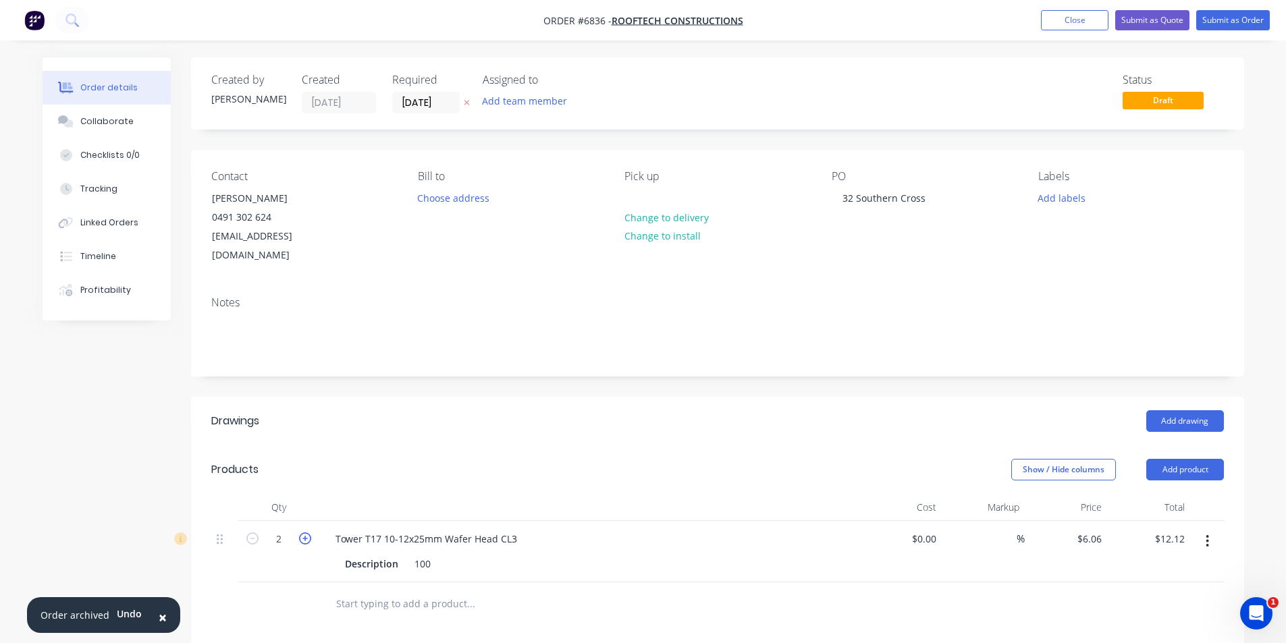
type input "$18.18"
click at [304, 533] on icon "button" at bounding box center [305, 539] width 12 height 12
type input "4"
type input "$24.24"
click at [1208, 459] on button "Add product" at bounding box center [1185, 470] width 78 height 22
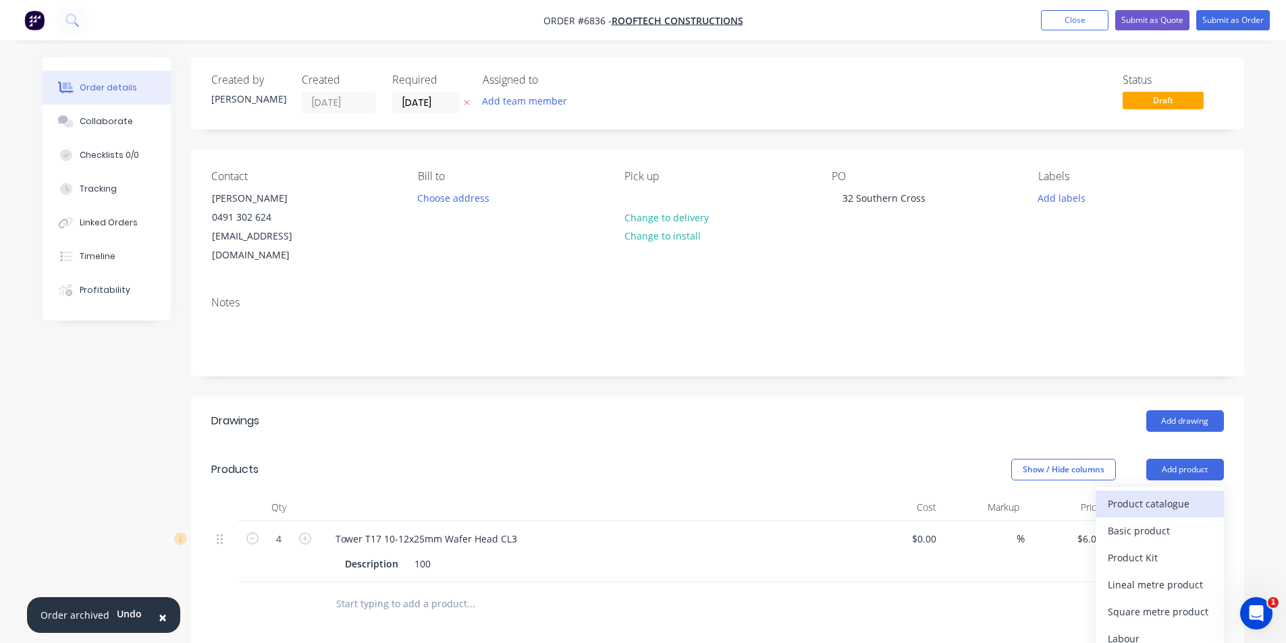
click at [1164, 494] on div "Product catalogue" at bounding box center [1160, 504] width 104 height 20
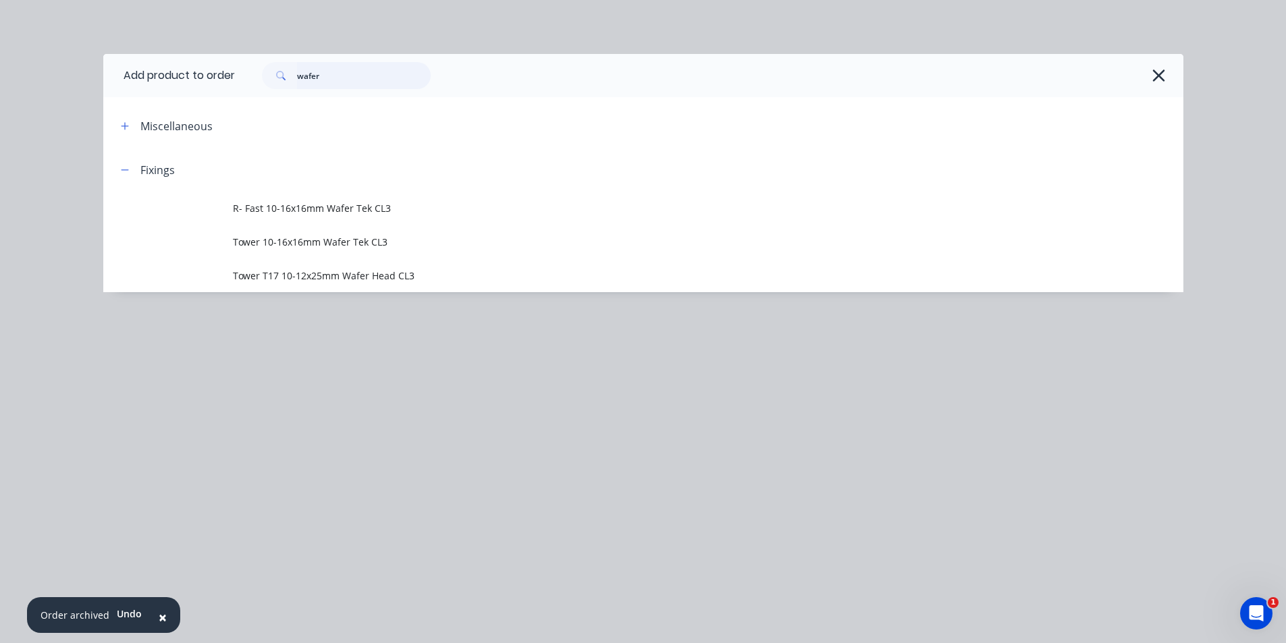
click at [325, 79] on input "wafer" at bounding box center [364, 75] width 134 height 27
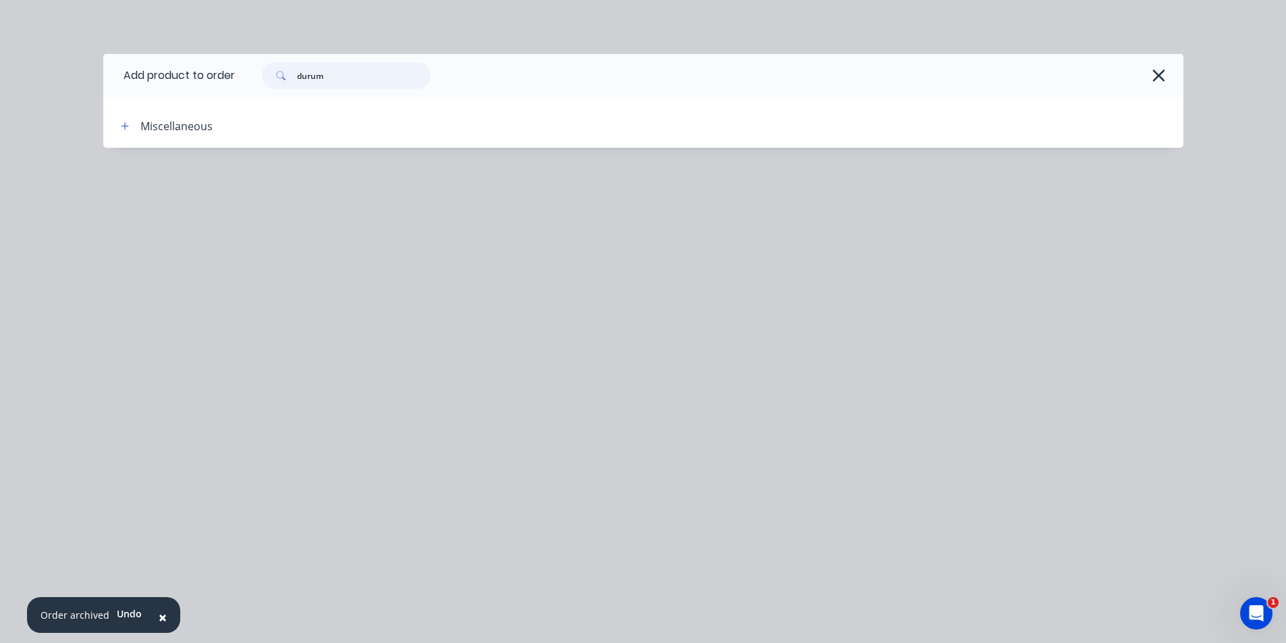
drag, startPoint x: 381, startPoint y: 84, endPoint x: 259, endPoint y: 80, distance: 122.9
click at [259, 80] on div "durum" at bounding box center [339, 75] width 182 height 27
drag, startPoint x: 352, startPoint y: 74, endPoint x: 192, endPoint y: 78, distance: 160.0
click at [192, 78] on header "Add product to order gbf" at bounding box center [643, 75] width 1080 height 43
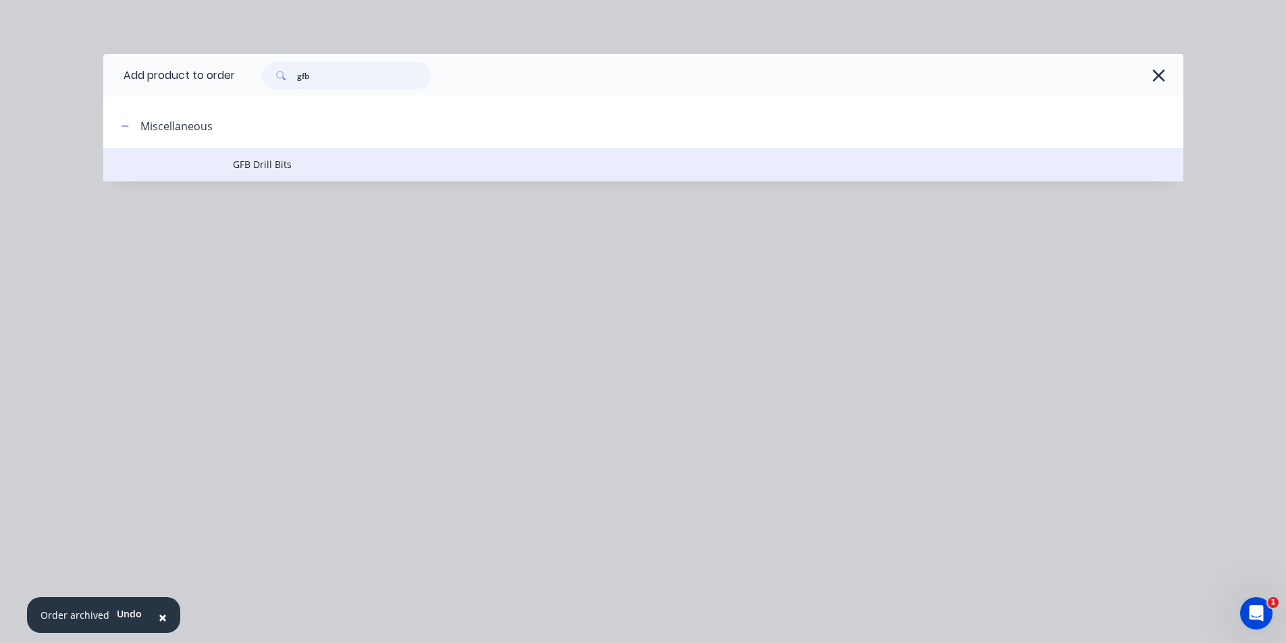
type input "gfb"
click at [306, 171] on span "GFB Drill Bits" at bounding box center [613, 164] width 760 height 14
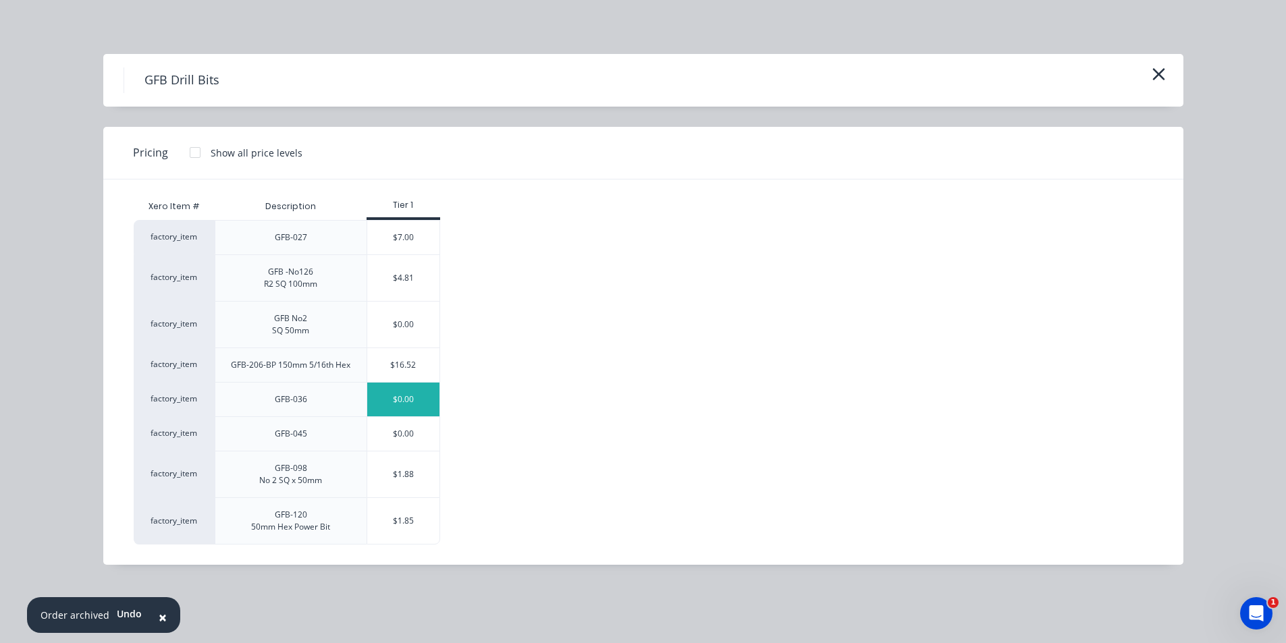
click at [387, 404] on div "$0.00" at bounding box center [403, 400] width 72 height 34
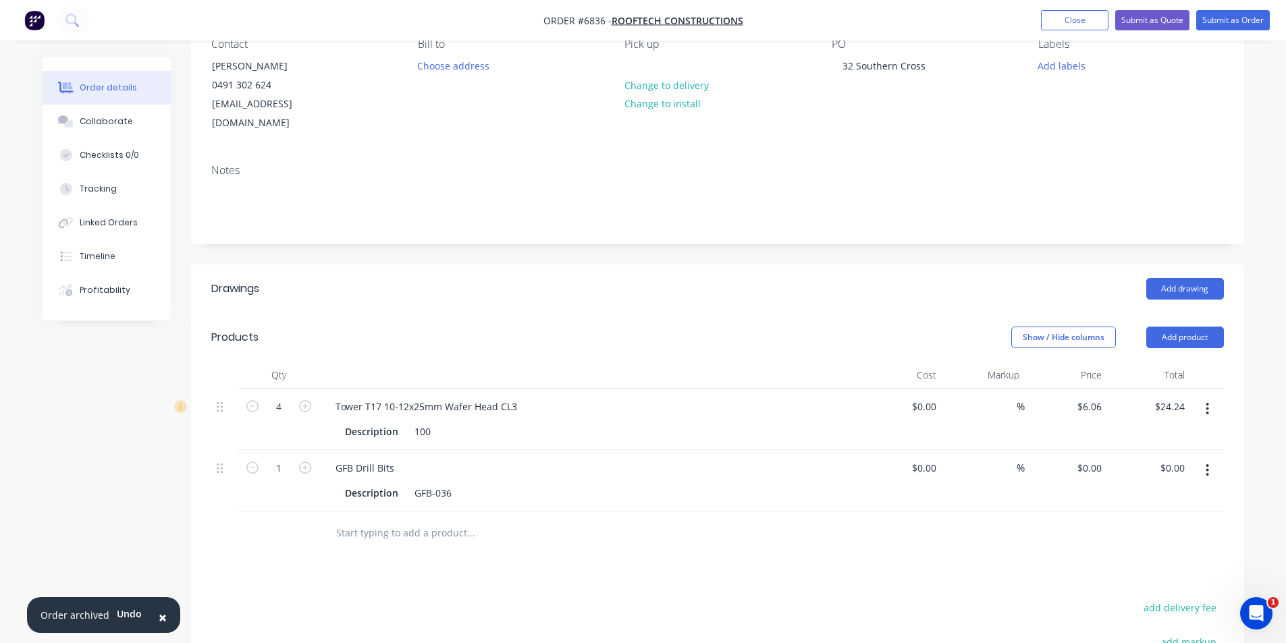
scroll to position [203, 0]
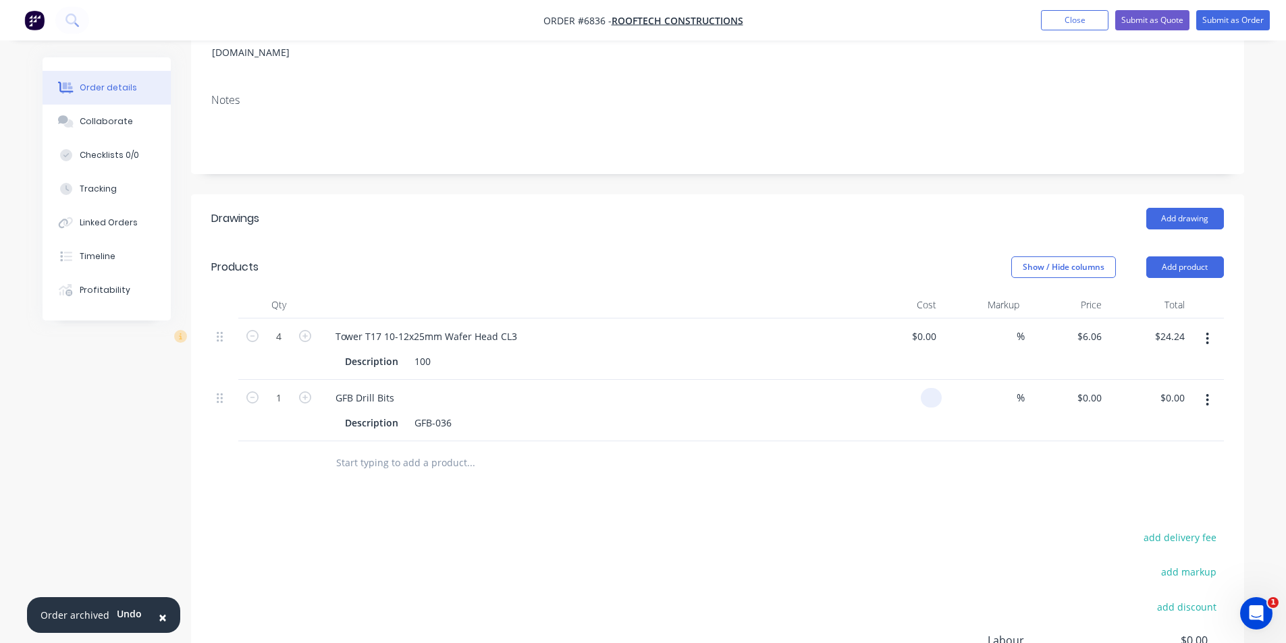
click at [936, 388] on input at bounding box center [934, 398] width 16 height 20
type input "$5.36"
click at [961, 421] on div "%" at bounding box center [983, 410] width 83 height 61
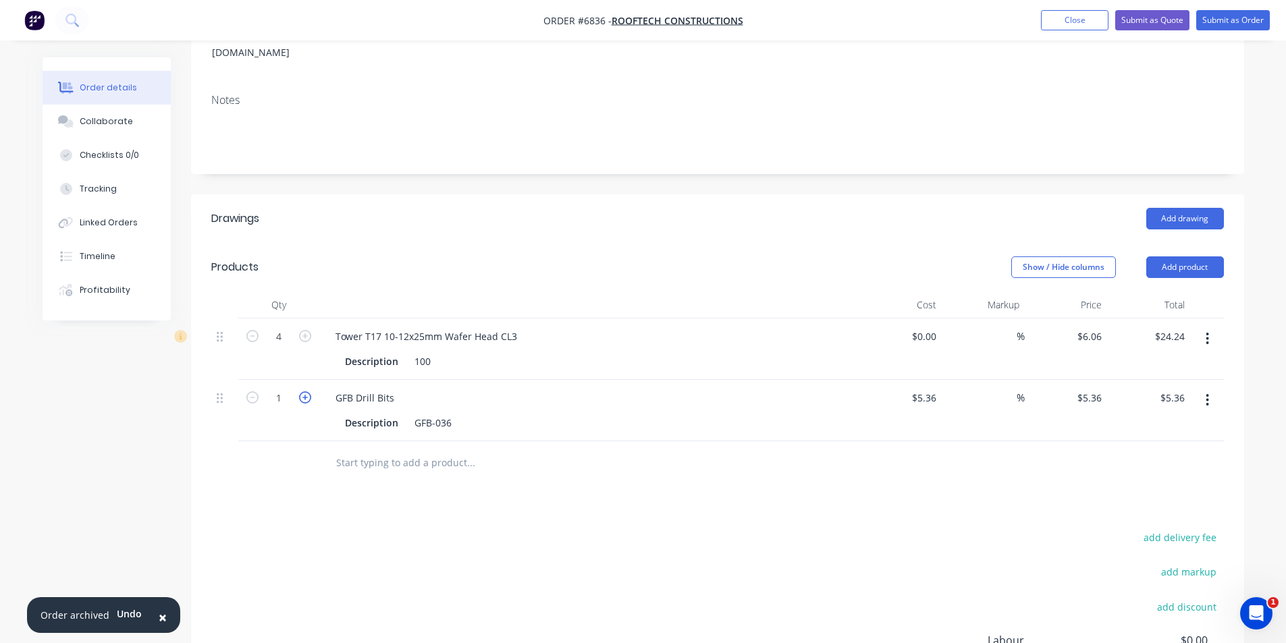
click at [304, 392] on icon "button" at bounding box center [305, 398] width 12 height 12
type input "2"
type input "$10.72"
click at [302, 392] on icon "button" at bounding box center [305, 398] width 12 height 12
type input "3"
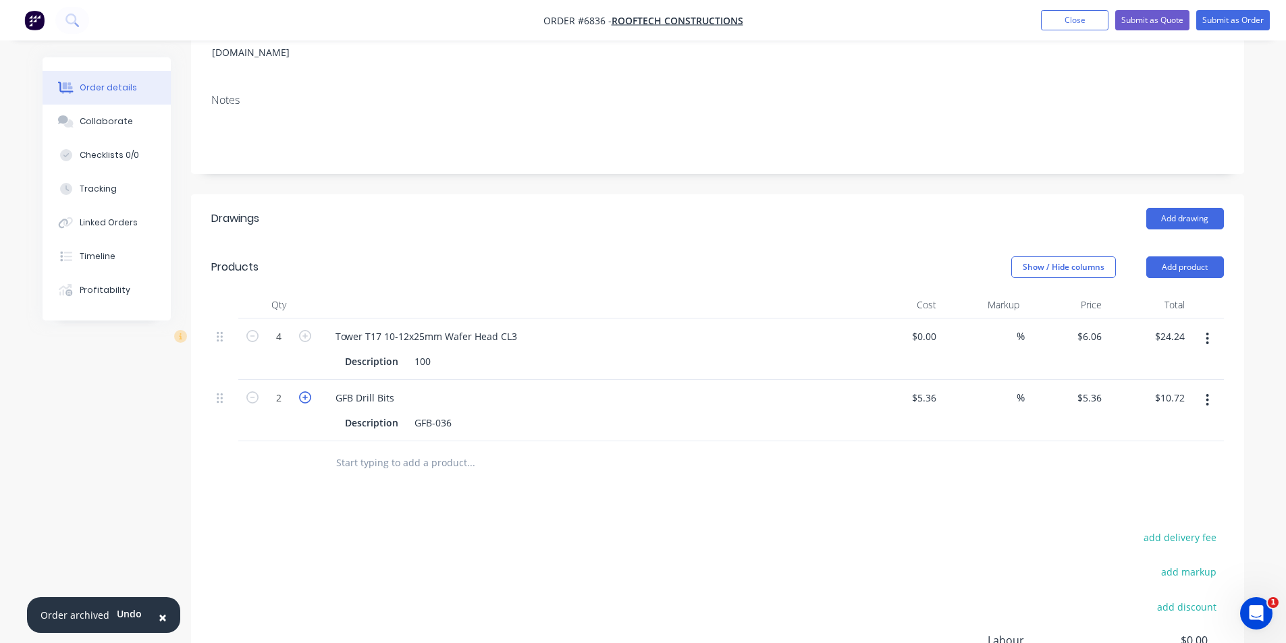
type input "$16.08"
click at [302, 392] on icon "button" at bounding box center [305, 398] width 12 height 12
type input "4"
type input "$21.44"
click at [1218, 16] on button "Submit as Order" at bounding box center [1233, 20] width 74 height 20
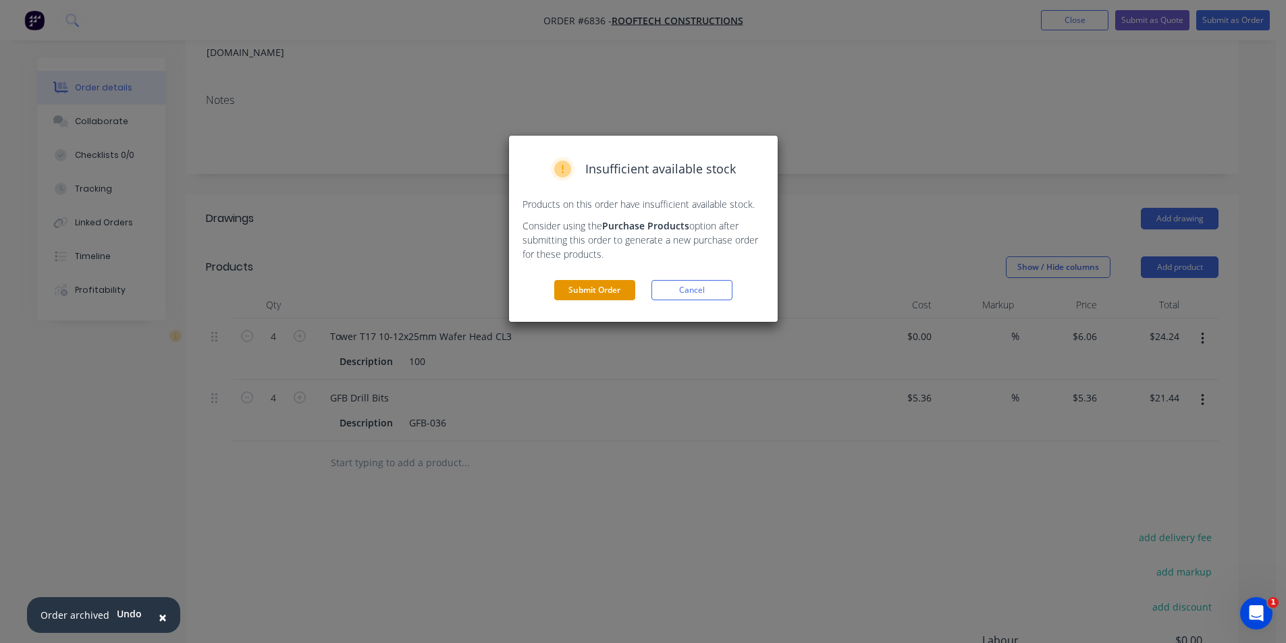
click at [603, 288] on button "Submit Order" at bounding box center [594, 290] width 81 height 20
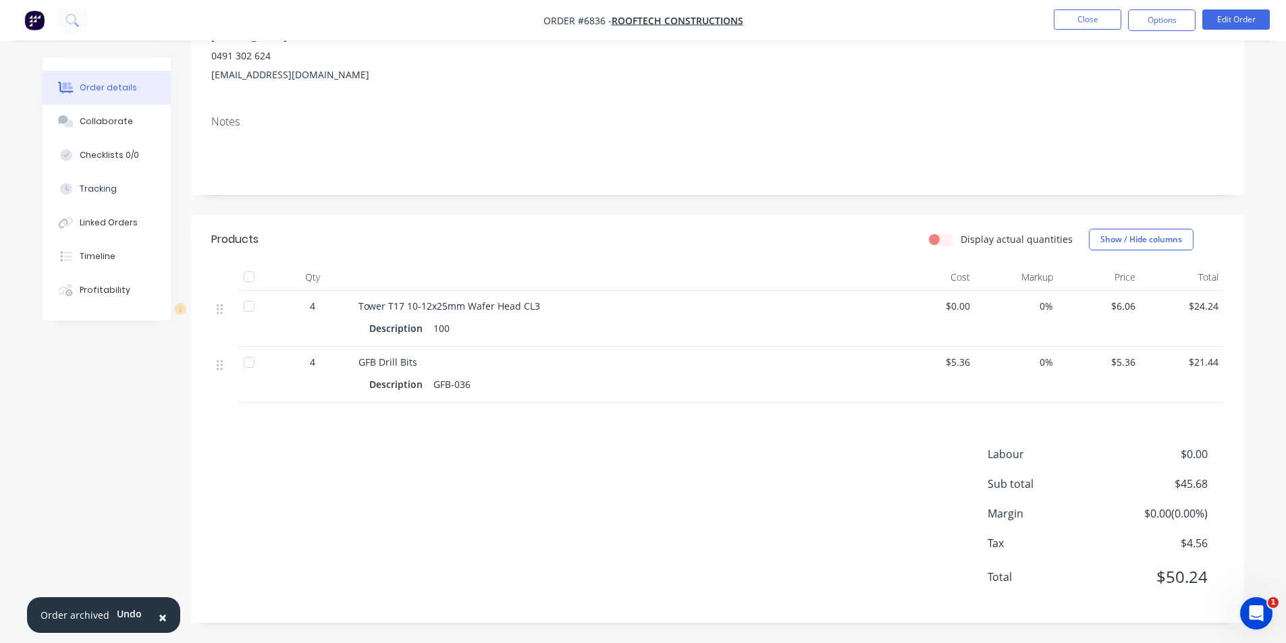
scroll to position [0, 0]
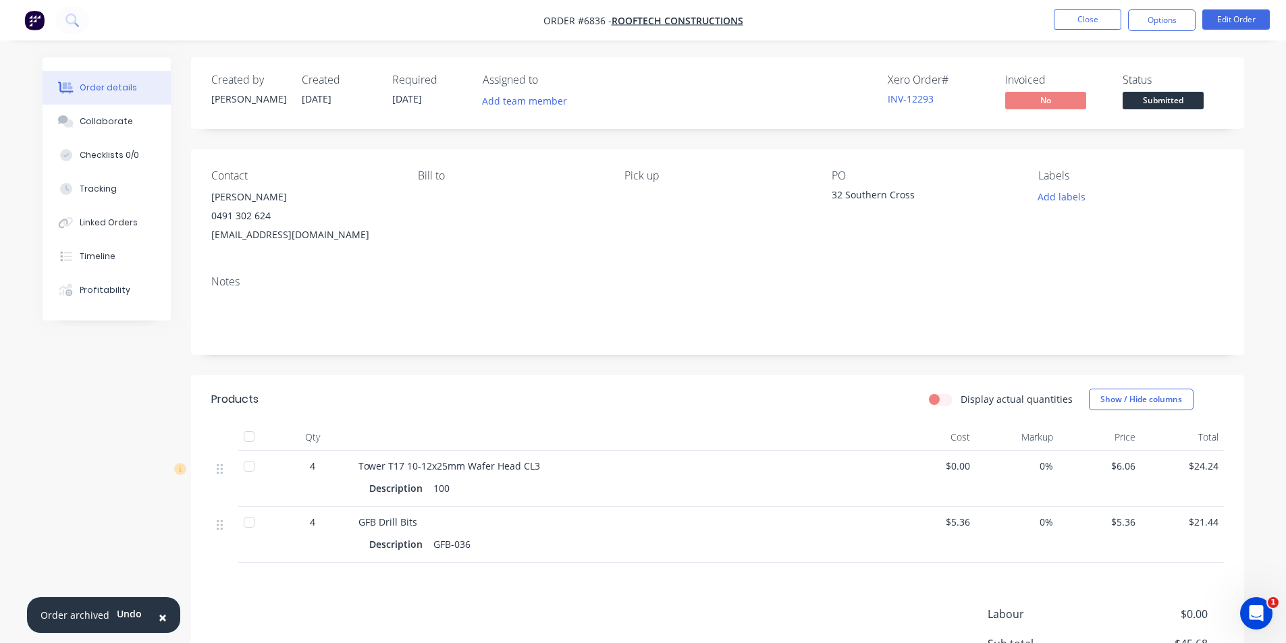
click at [1141, 99] on span "Submitted" at bounding box center [1163, 100] width 81 height 17
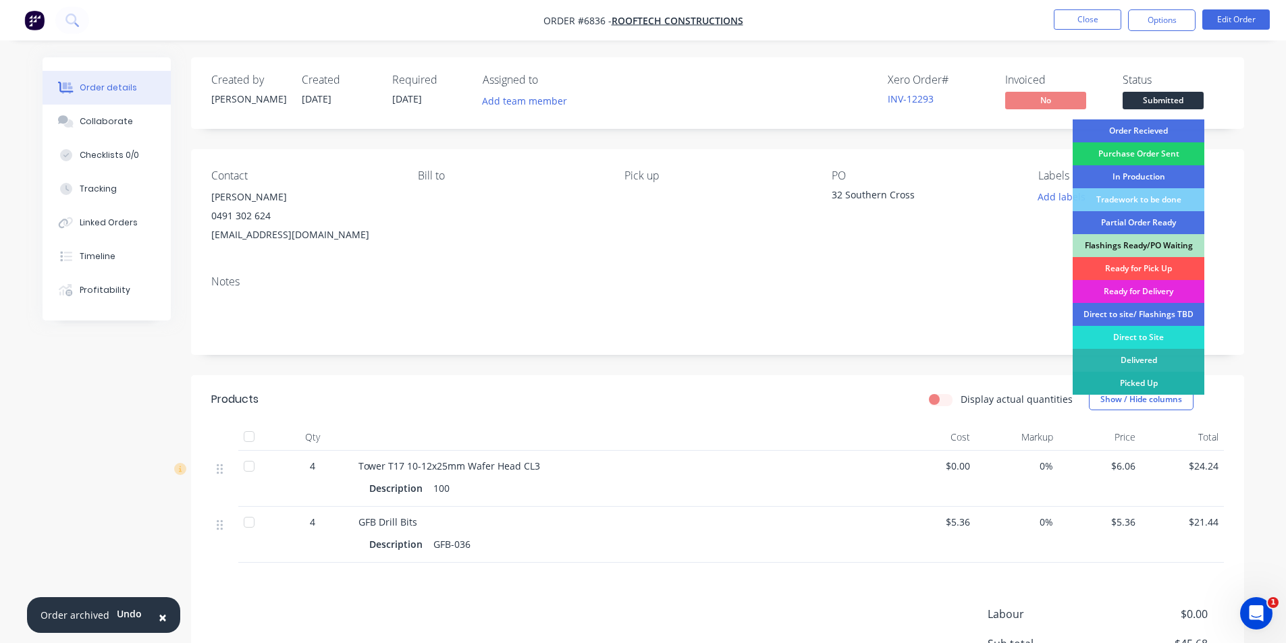
click at [1160, 378] on div "Picked Up" at bounding box center [1139, 383] width 132 height 23
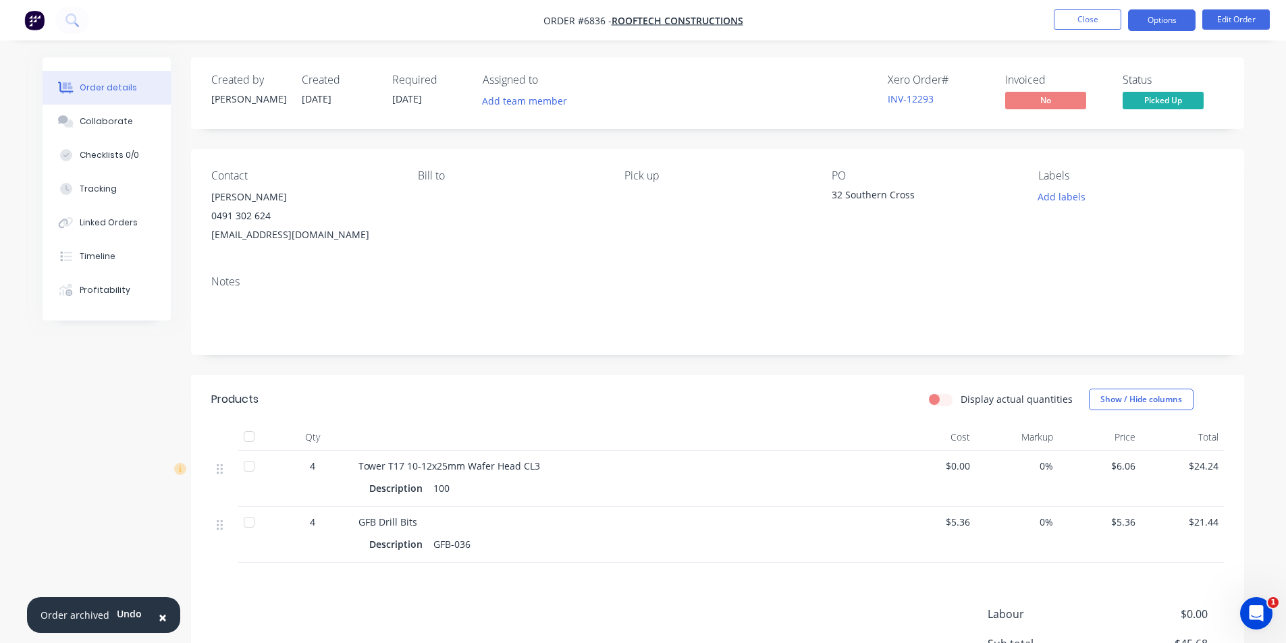
click at [1174, 20] on button "Options" at bounding box center [1162, 20] width 68 height 22
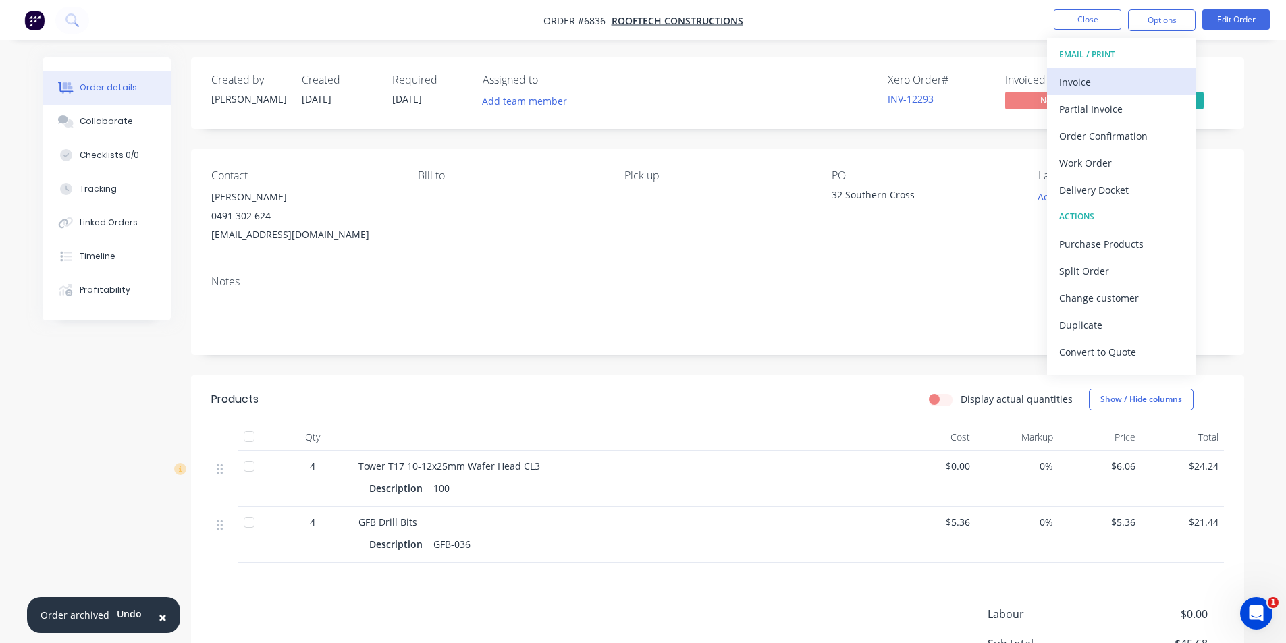
click at [1114, 73] on div "Invoice" at bounding box center [1121, 82] width 124 height 20
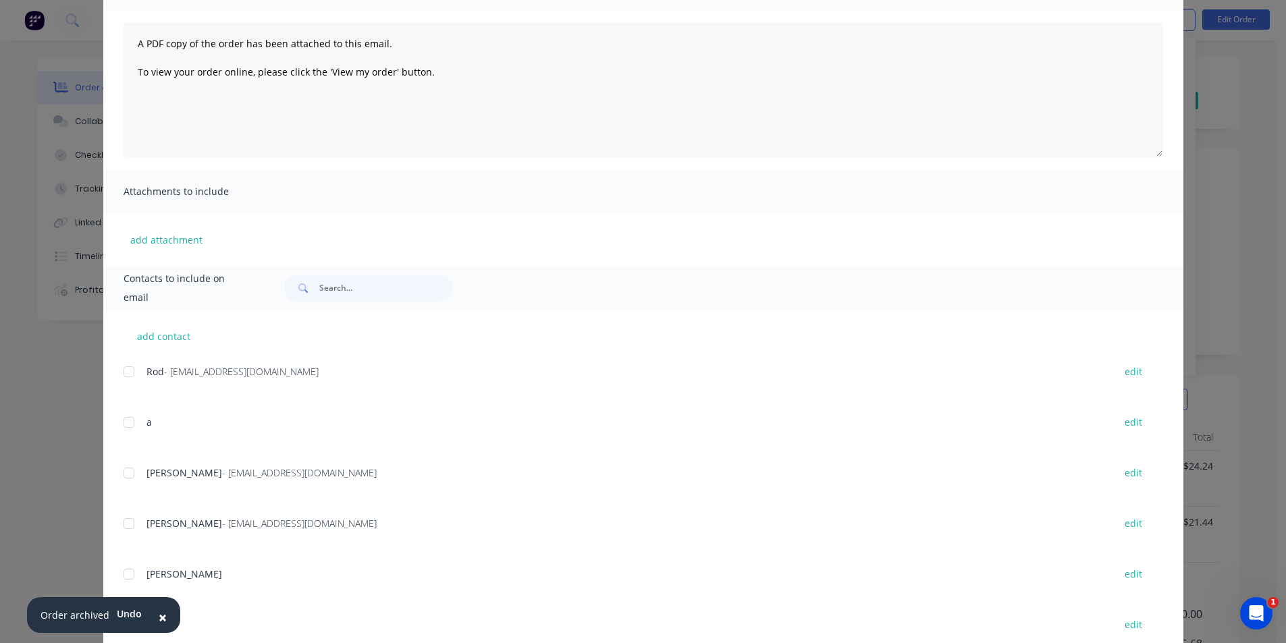
scroll to position [224, 0]
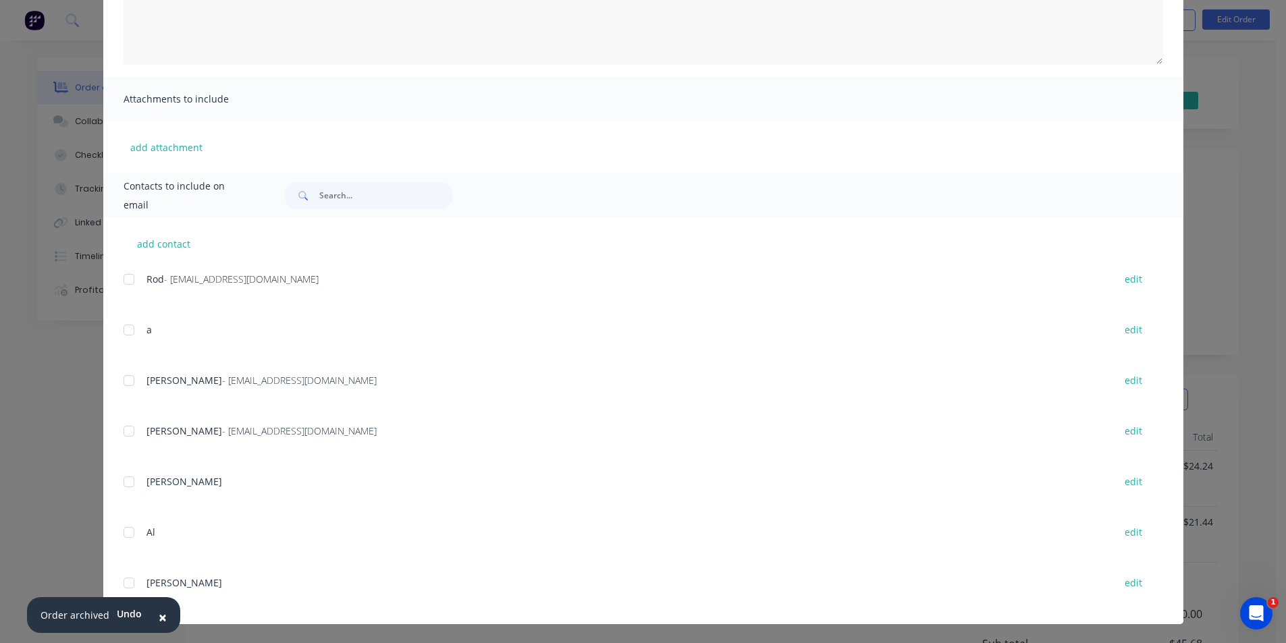
click at [128, 385] on div at bounding box center [128, 380] width 27 height 27
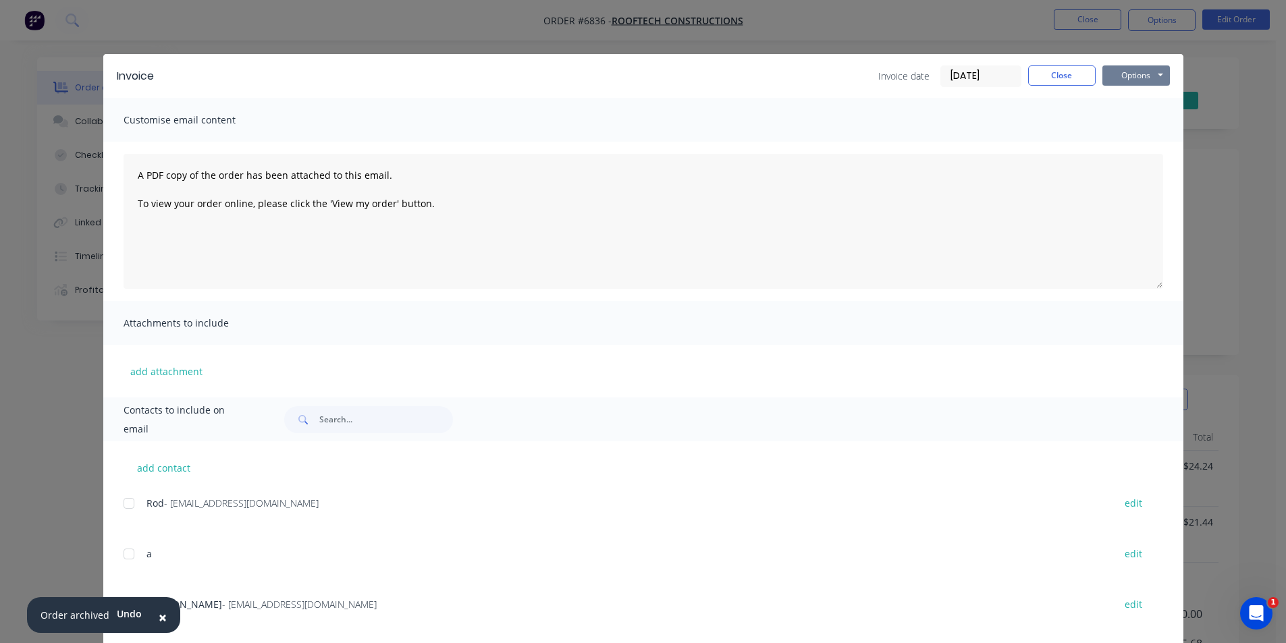
click at [1117, 79] on button "Options" at bounding box center [1136, 75] width 68 height 20
click at [1126, 145] on button "Email" at bounding box center [1145, 144] width 86 height 22
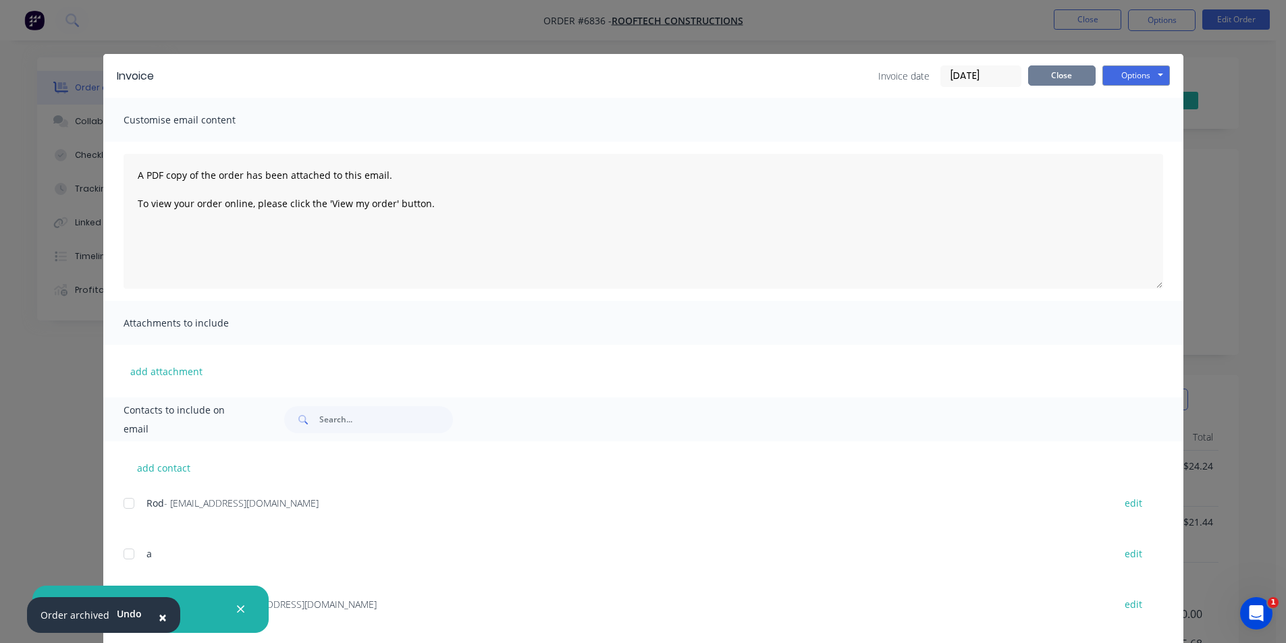
click at [1042, 81] on button "Close" at bounding box center [1062, 75] width 68 height 20
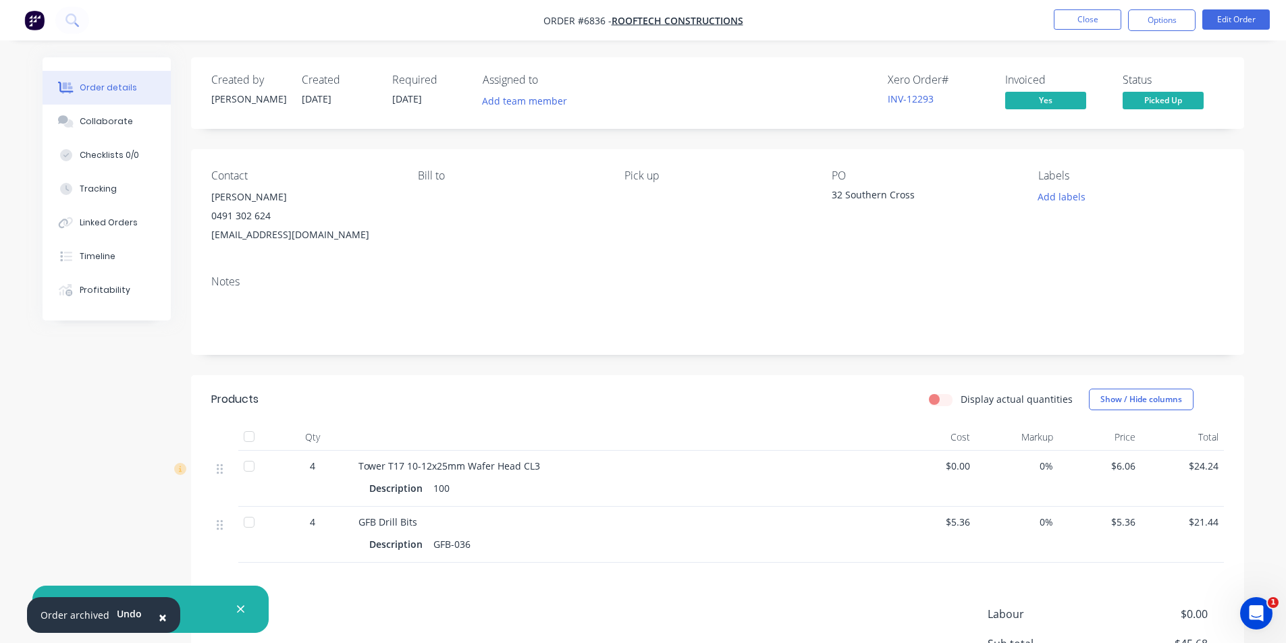
click at [249, 437] on div at bounding box center [249, 436] width 27 height 27
click at [1157, 15] on button "Options" at bounding box center [1162, 20] width 68 height 22
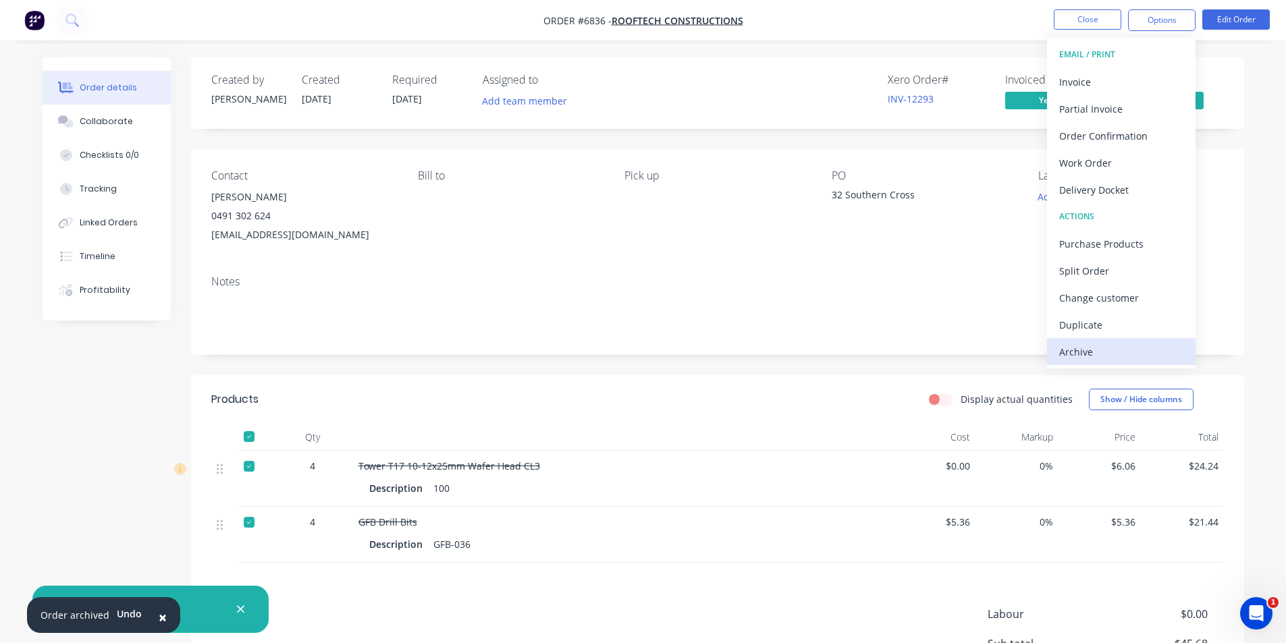
click at [1116, 355] on div "Archive" at bounding box center [1121, 352] width 124 height 20
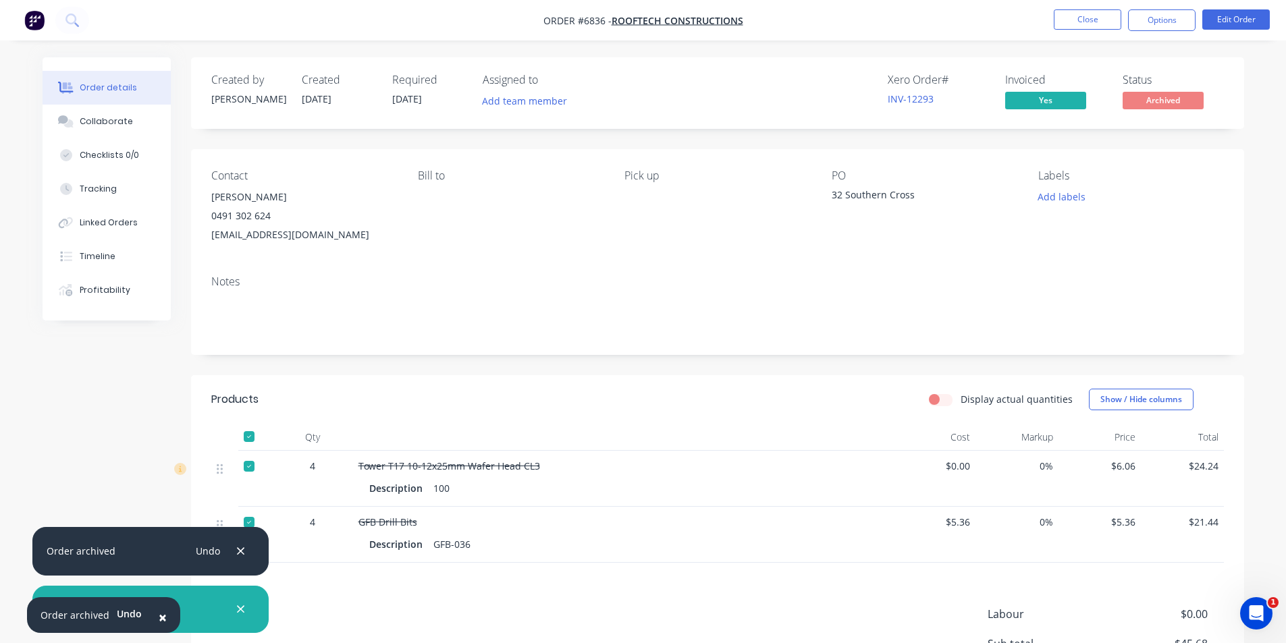
click at [1077, 43] on div "Order details Collaborate Checklists 0/0 Tracking Linked Orders Timeline Profit…" at bounding box center [643, 401] width 1286 height 803
click at [1091, 20] on button "Close" at bounding box center [1088, 19] width 68 height 20
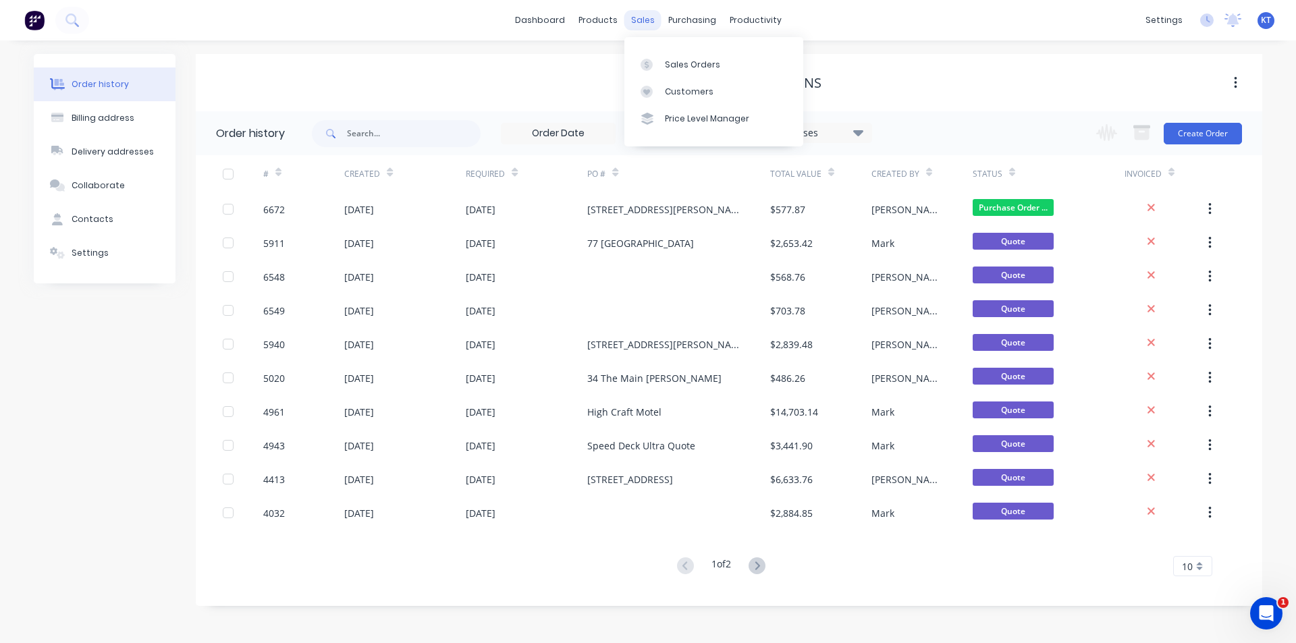
click at [651, 25] on div "sales" at bounding box center [642, 20] width 37 height 20
click at [682, 60] on div "Sales Orders" at bounding box center [692, 65] width 55 height 12
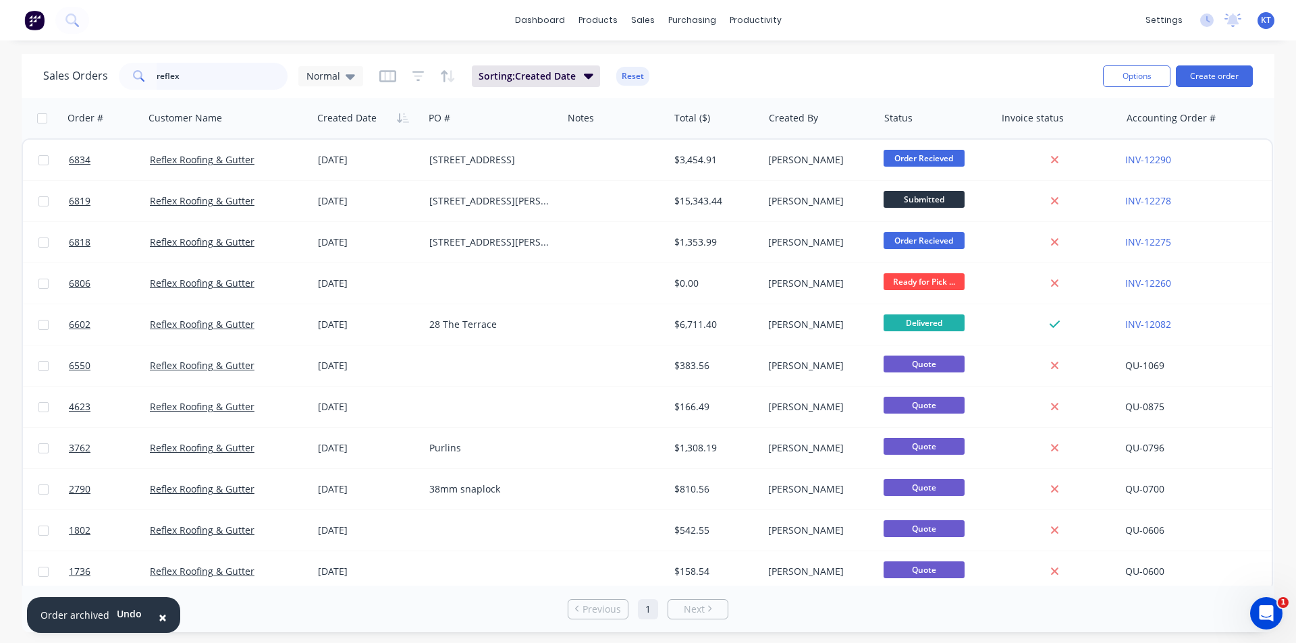
click at [233, 82] on input "reflex" at bounding box center [223, 76] width 132 height 27
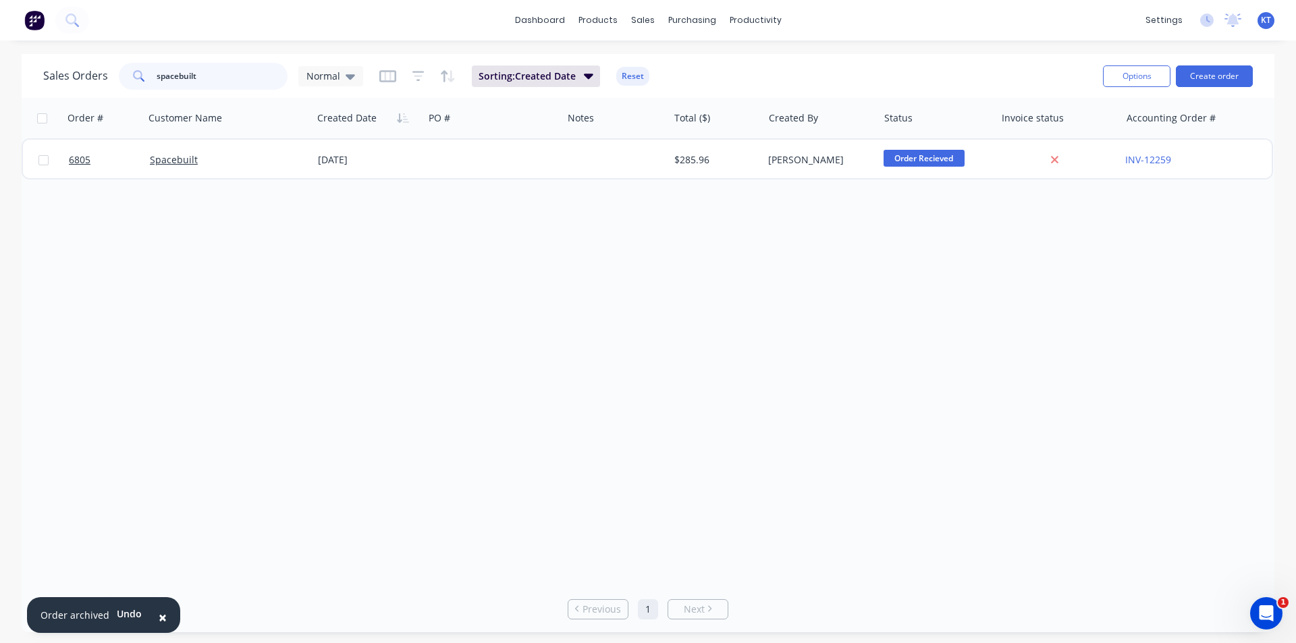
type input "spacebuilt"
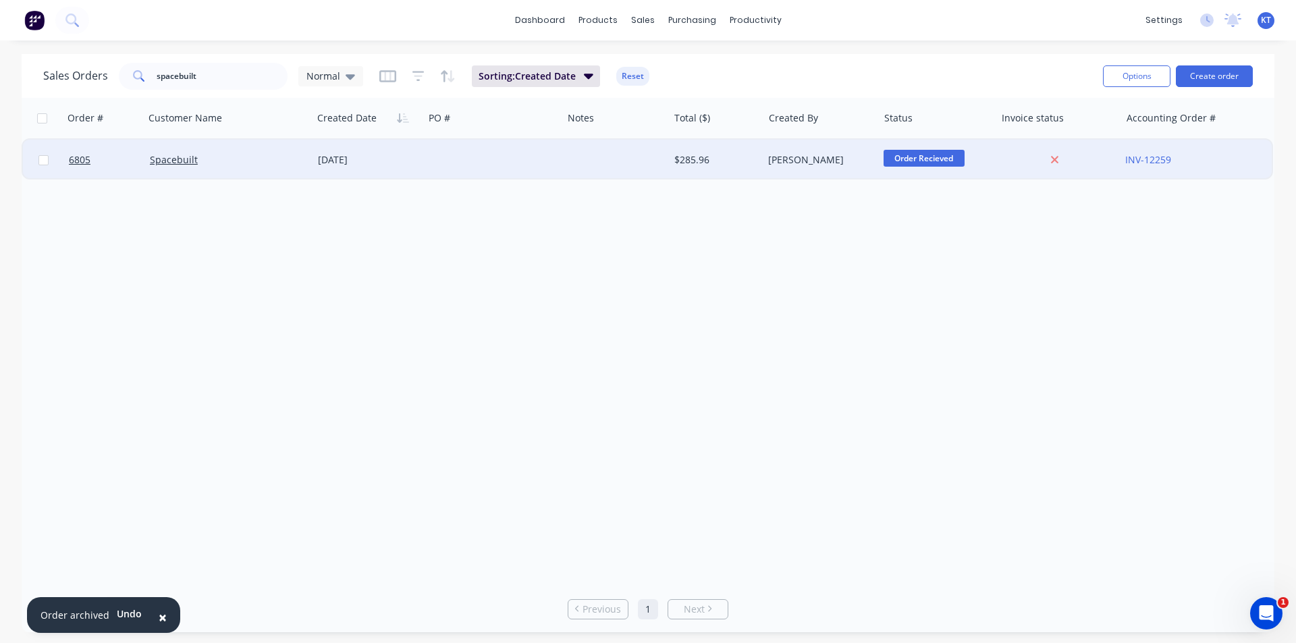
click at [682, 149] on div "$285.96" at bounding box center [716, 160] width 95 height 41
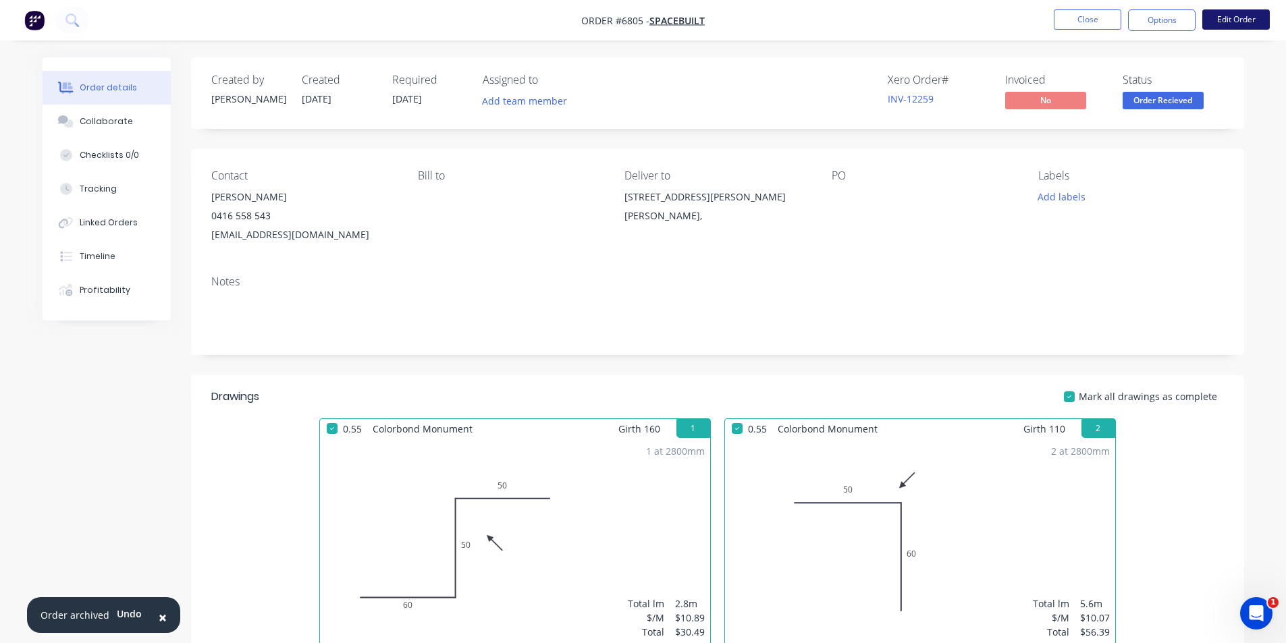
click at [1211, 18] on button "Edit Order" at bounding box center [1236, 19] width 68 height 20
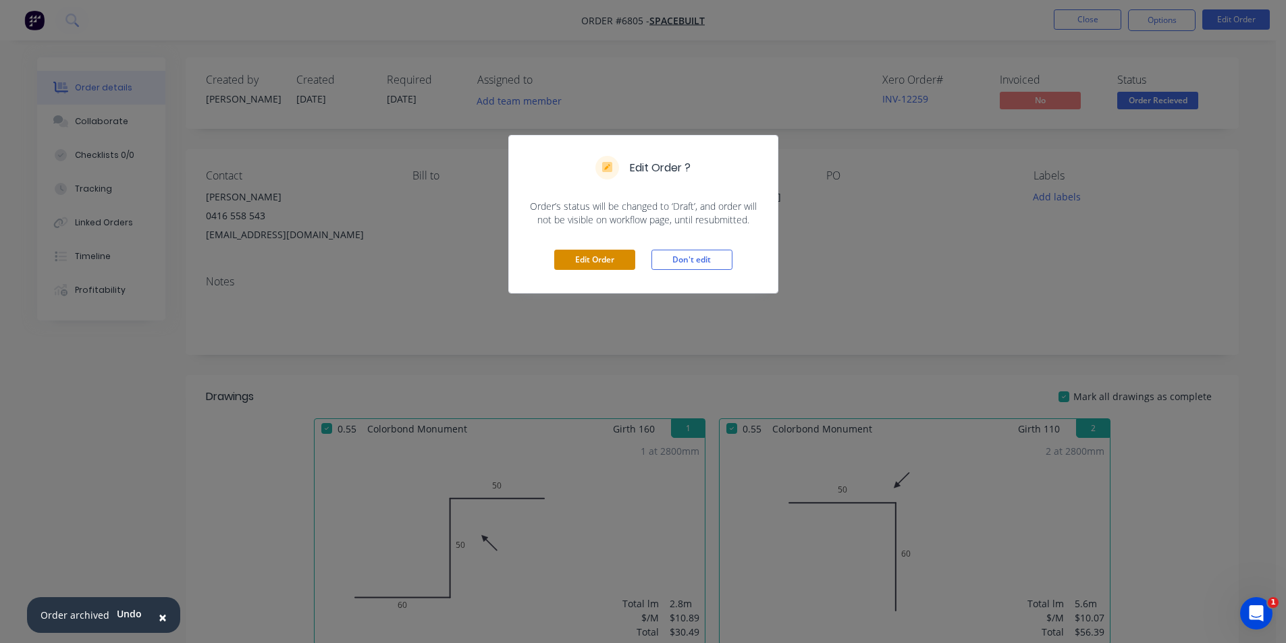
click at [580, 265] on button "Edit Order" at bounding box center [594, 260] width 81 height 20
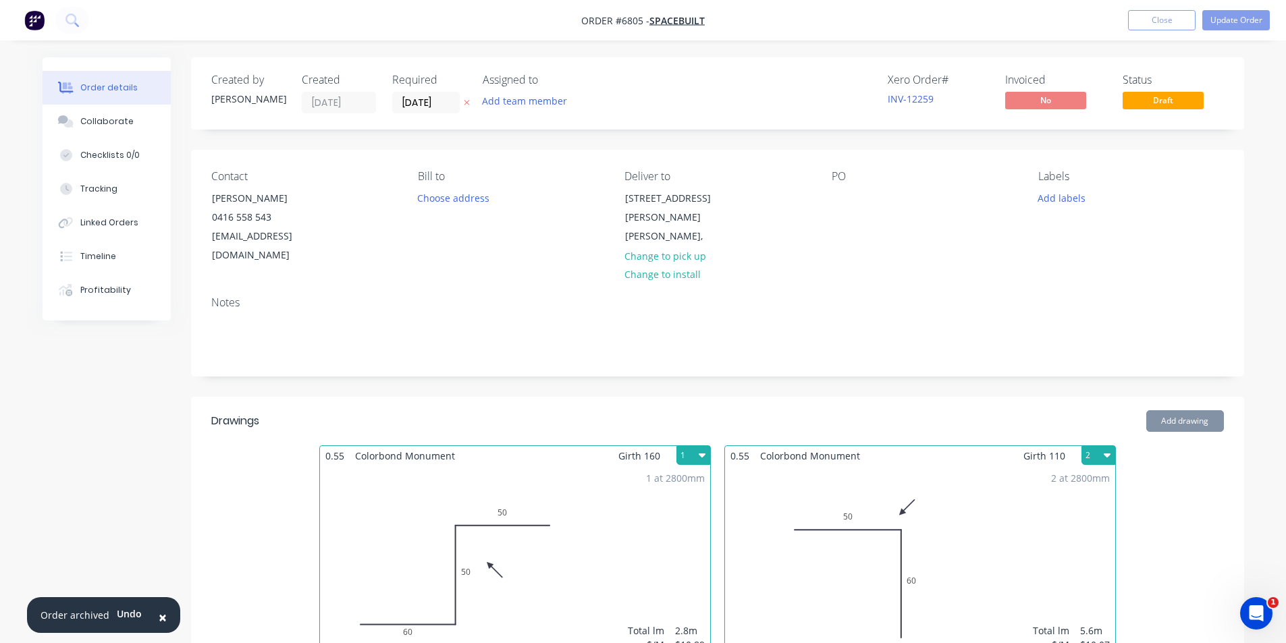
click at [857, 202] on div "PO" at bounding box center [924, 217] width 185 height 95
click at [851, 196] on div at bounding box center [843, 198] width 22 height 20
click at [1198, 427] on button "Add drawing" at bounding box center [1185, 421] width 78 height 22
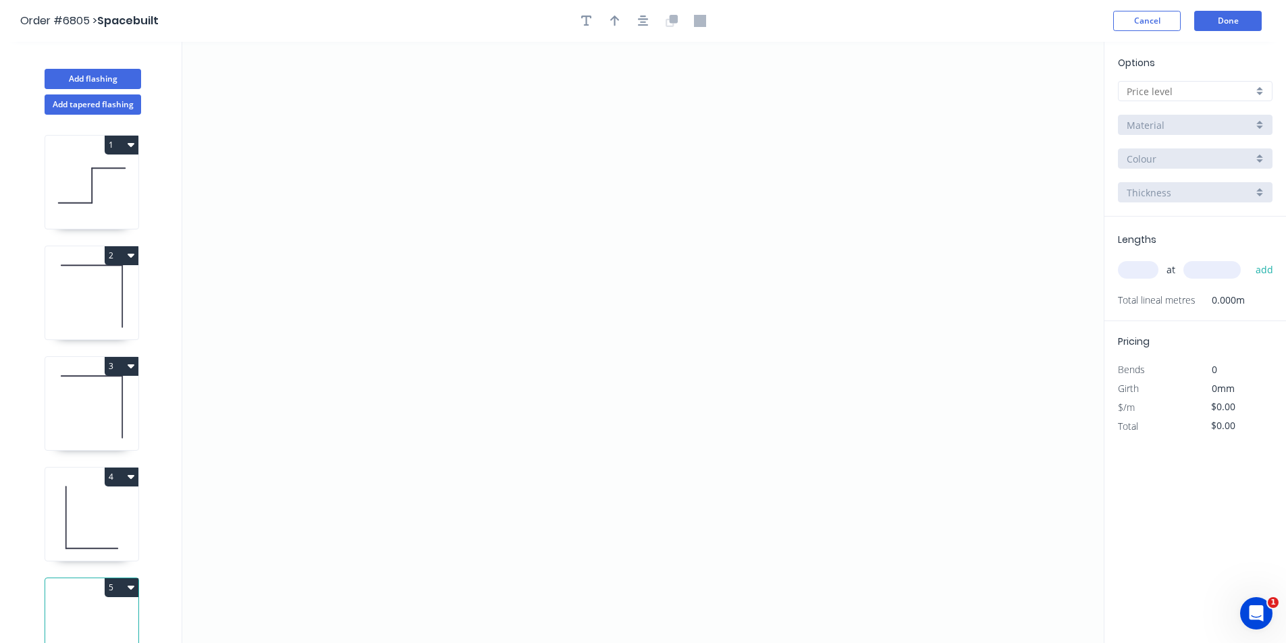
click at [1150, 91] on input "text" at bounding box center [1190, 91] width 126 height 14
click at [1127, 163] on div "C" at bounding box center [1195, 165] width 153 height 24
type input "C"
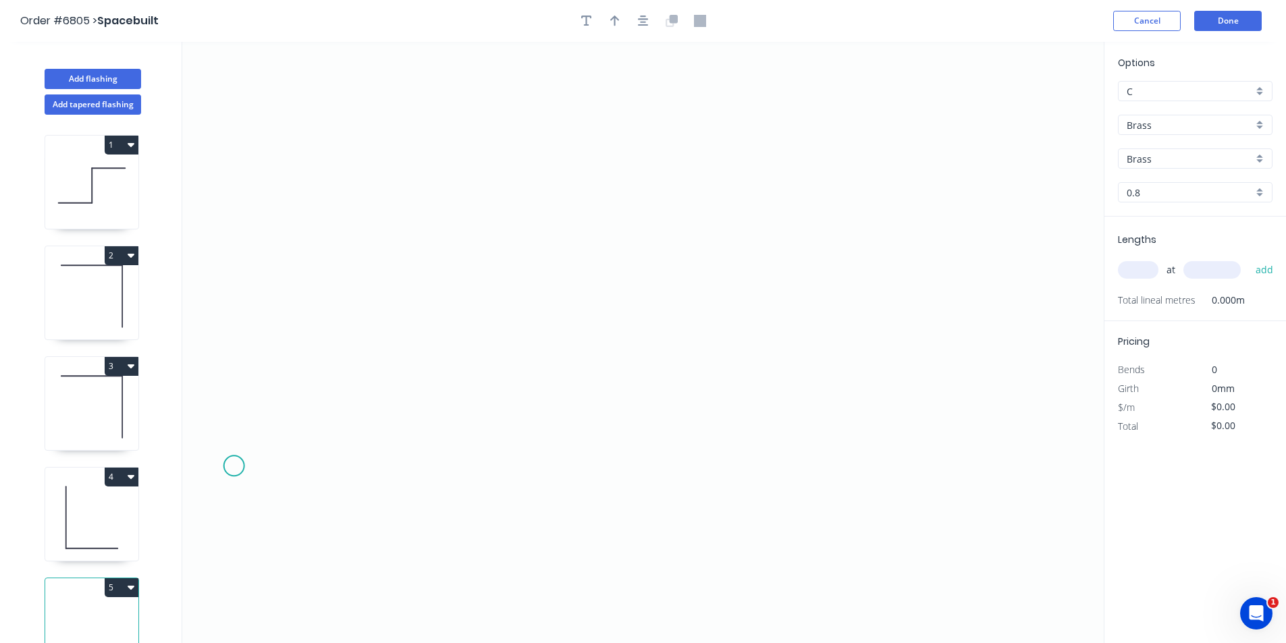
drag, startPoint x: 205, startPoint y: 443, endPoint x: 257, endPoint y: 363, distance: 95.1
click at [254, 449] on icon "0" at bounding box center [642, 342] width 921 height 601
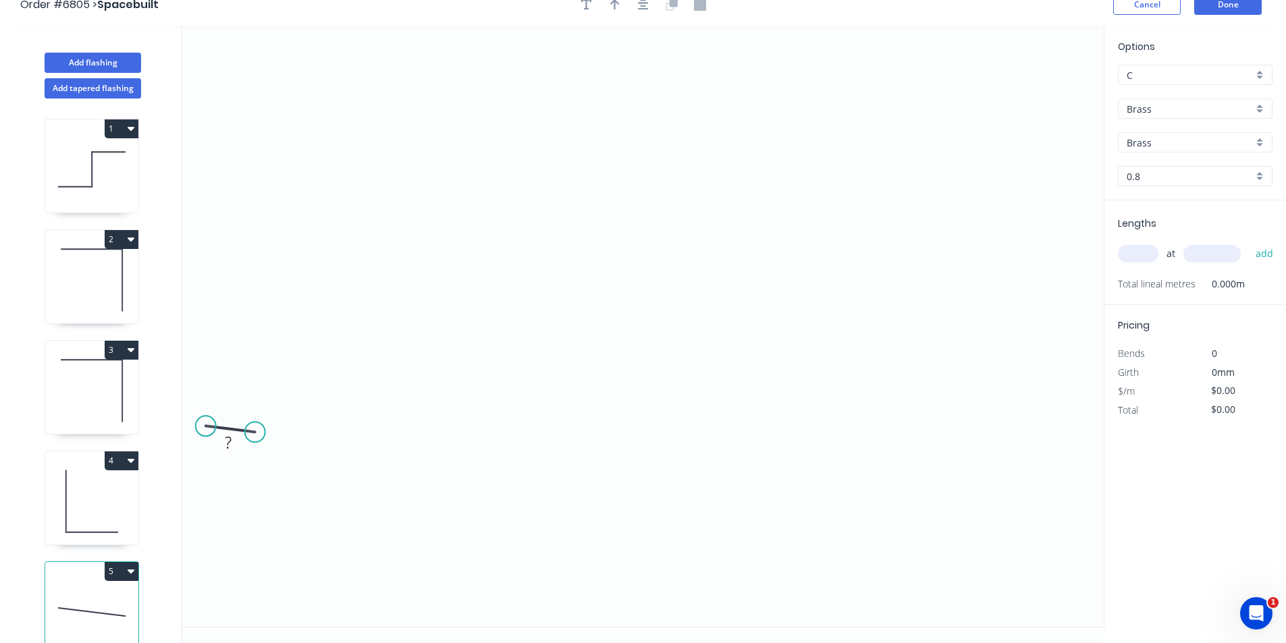
scroll to position [25, 0]
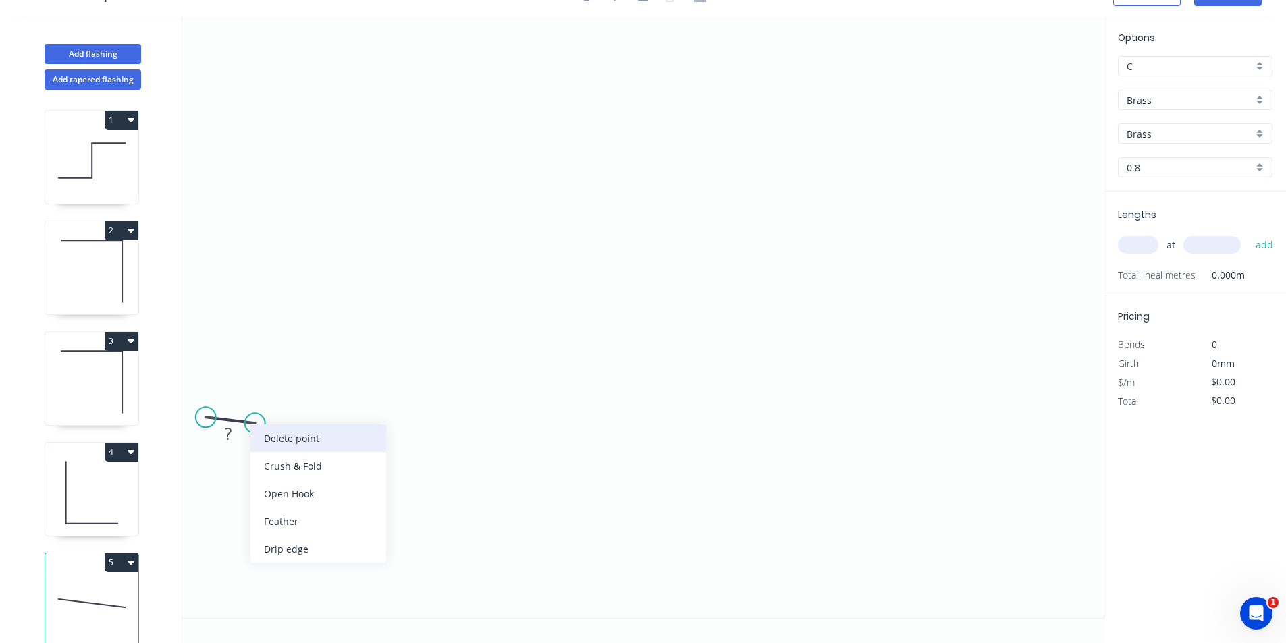
click at [282, 445] on div "Delete point" at bounding box center [318, 439] width 136 height 28
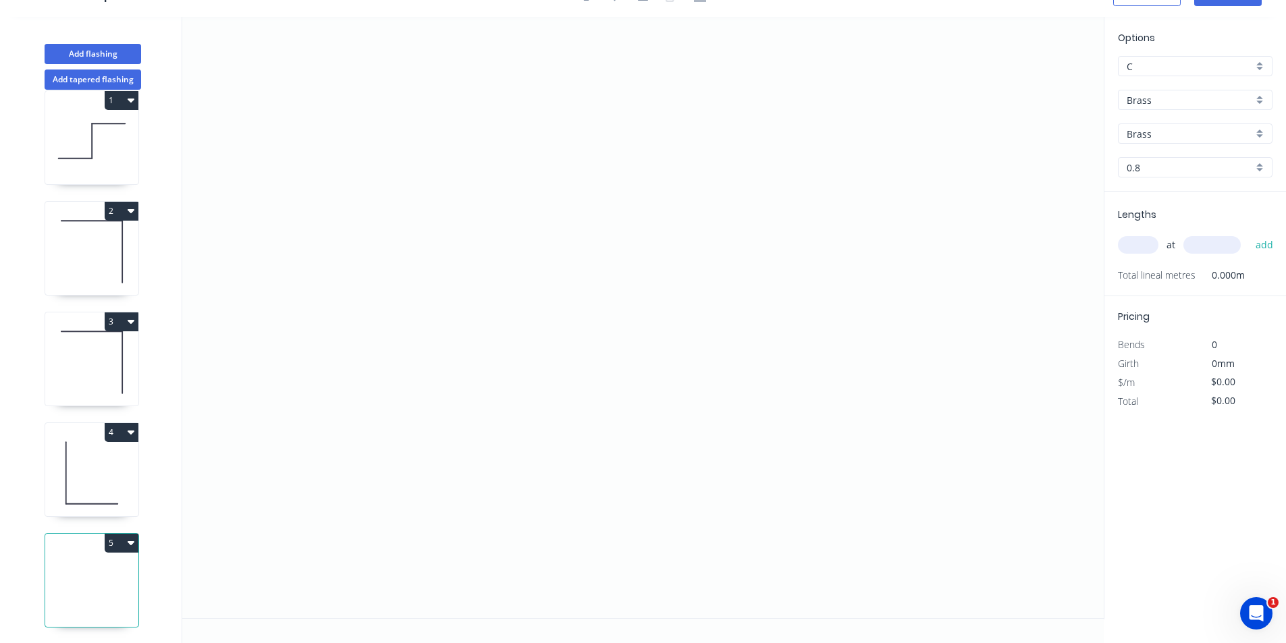
scroll to position [30, 0]
click at [535, 180] on icon "0" at bounding box center [642, 317] width 921 height 601
click at [539, 323] on icon "0" at bounding box center [642, 317] width 921 height 601
click at [649, 325] on icon "0 ?" at bounding box center [642, 317] width 921 height 601
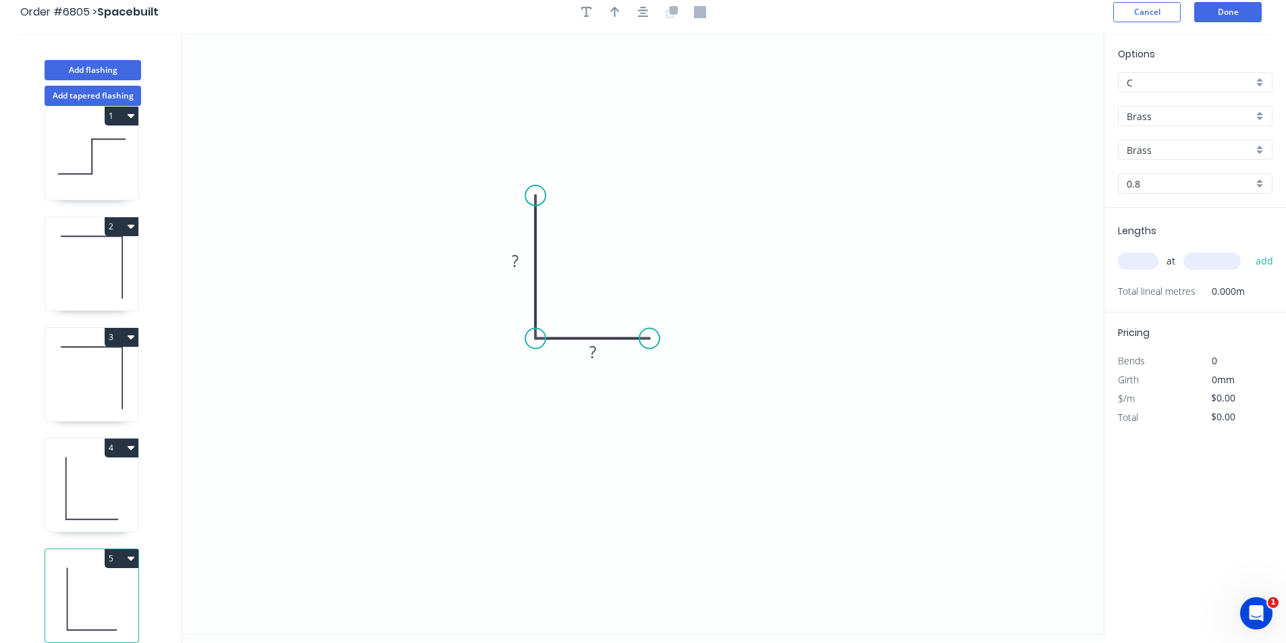
scroll to position [0, 0]
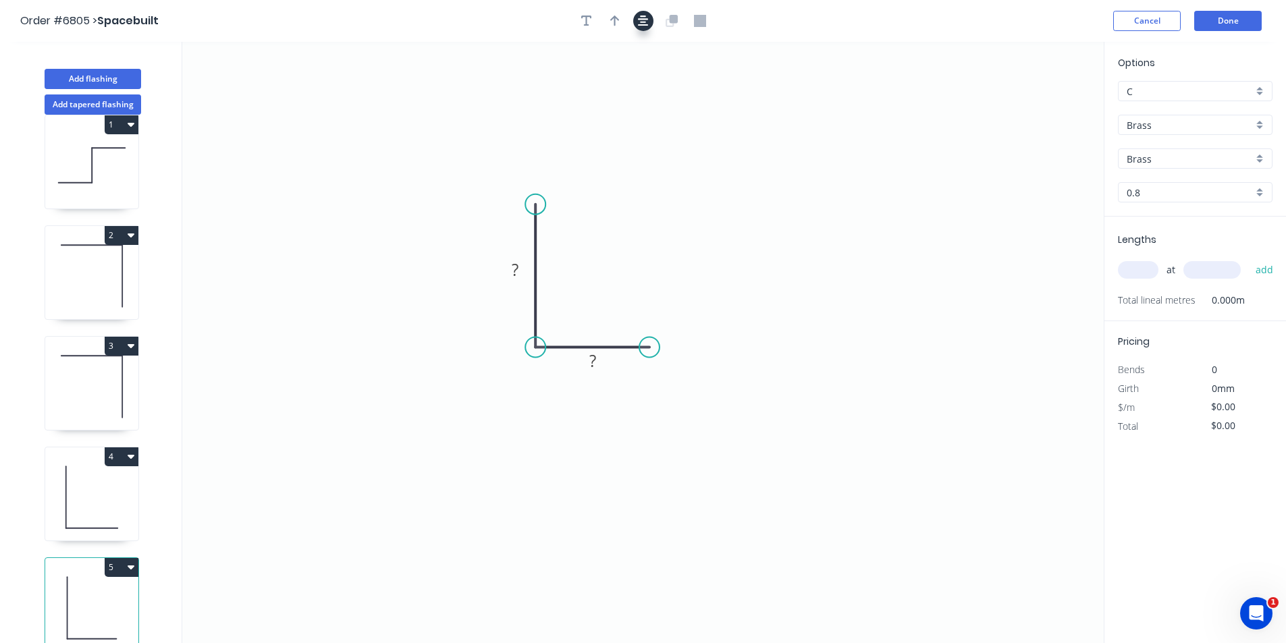
click at [645, 24] on icon "button" at bounding box center [643, 21] width 11 height 12
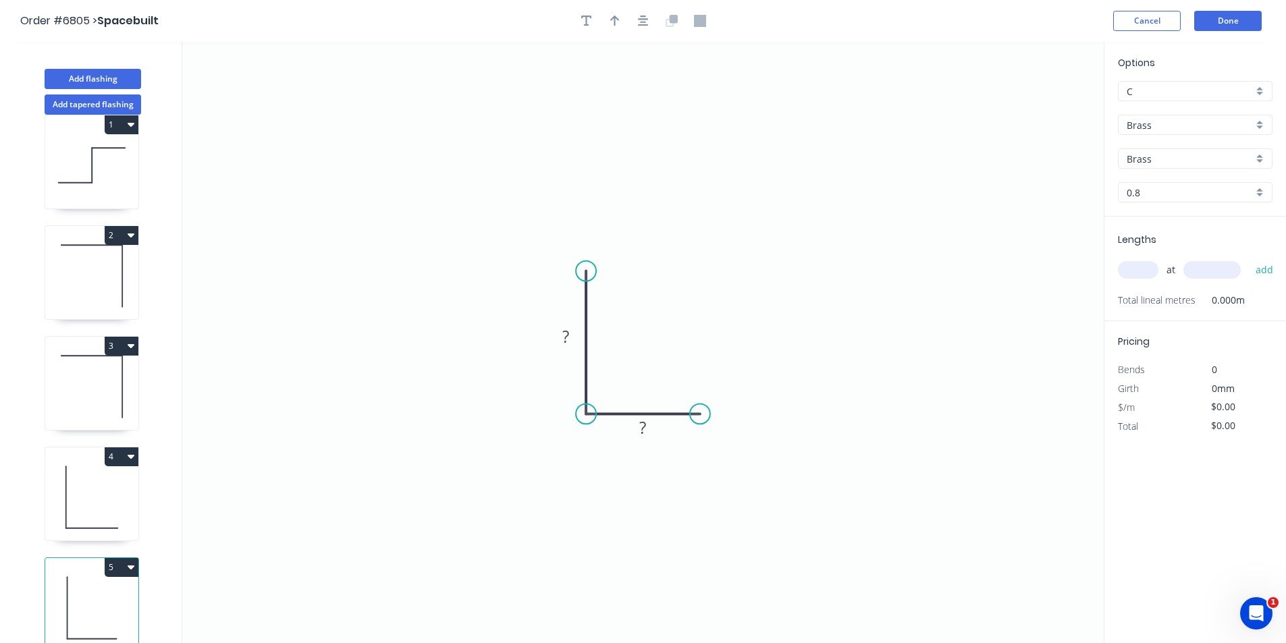
click at [1239, 126] on input "Brass" at bounding box center [1190, 125] width 126 height 14
click at [1218, 169] on div "Colorbond" at bounding box center [1195, 175] width 153 height 24
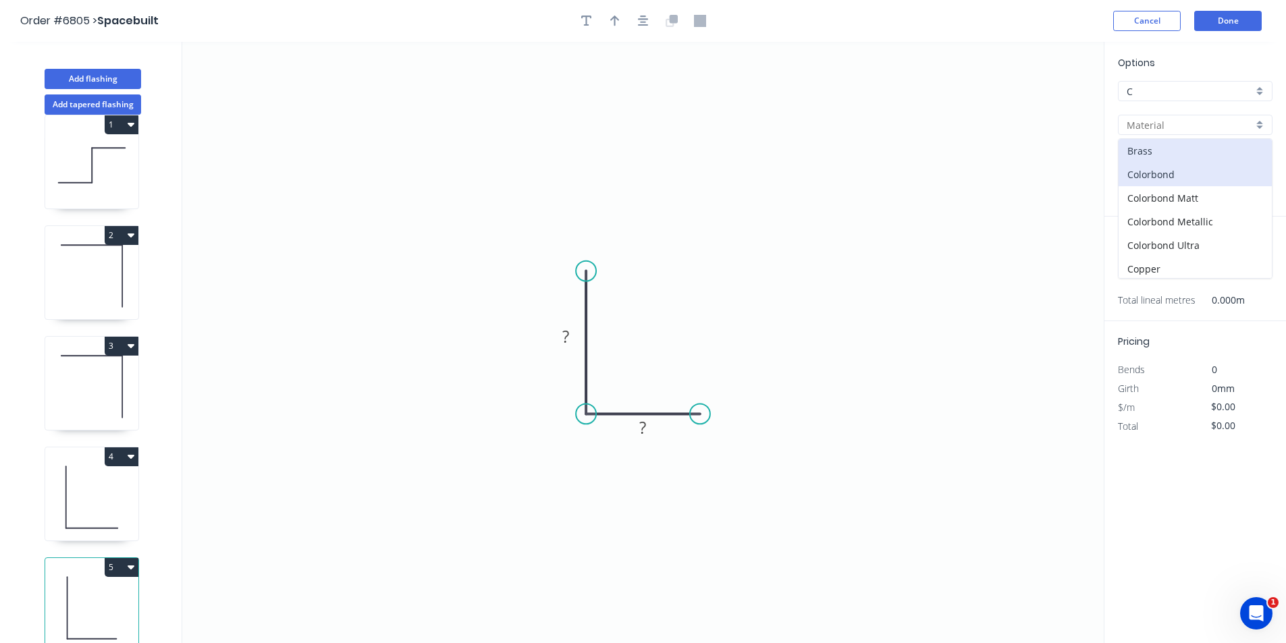
type input "Colorbond"
type input "Basalt"
type input "0.55"
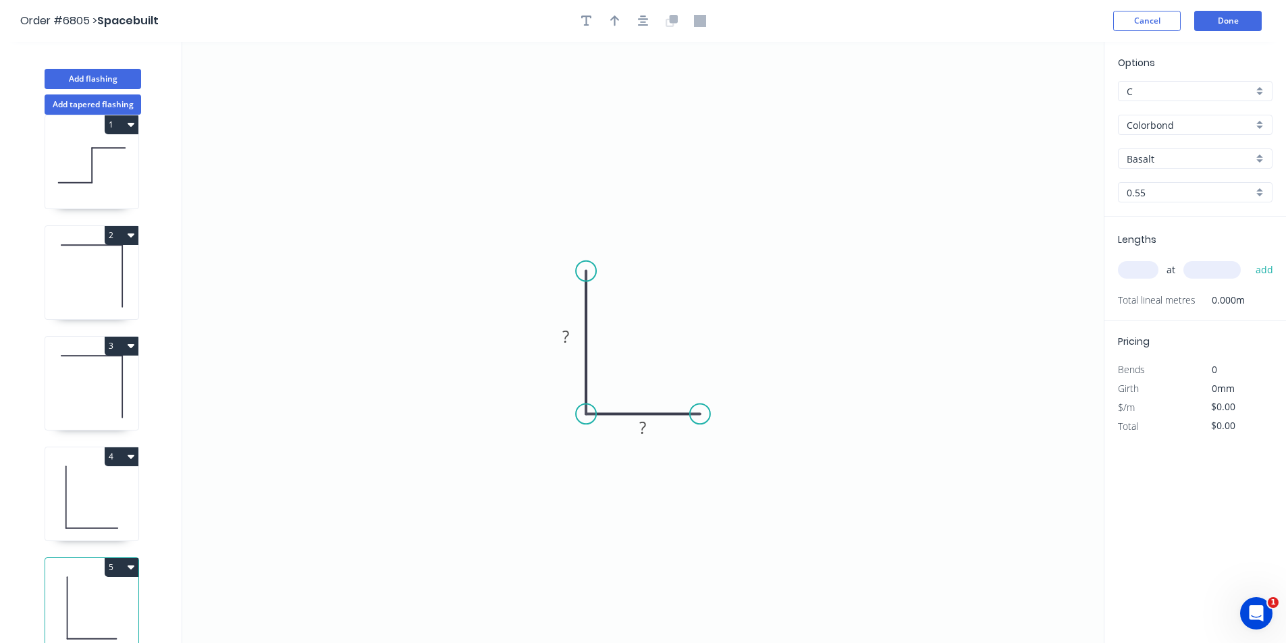
click at [1216, 157] on input "Basalt" at bounding box center [1190, 159] width 126 height 14
click at [1159, 213] on div "Monument" at bounding box center [1195, 223] width 153 height 24
type input "Monument"
click at [572, 344] on rect at bounding box center [565, 337] width 27 height 19
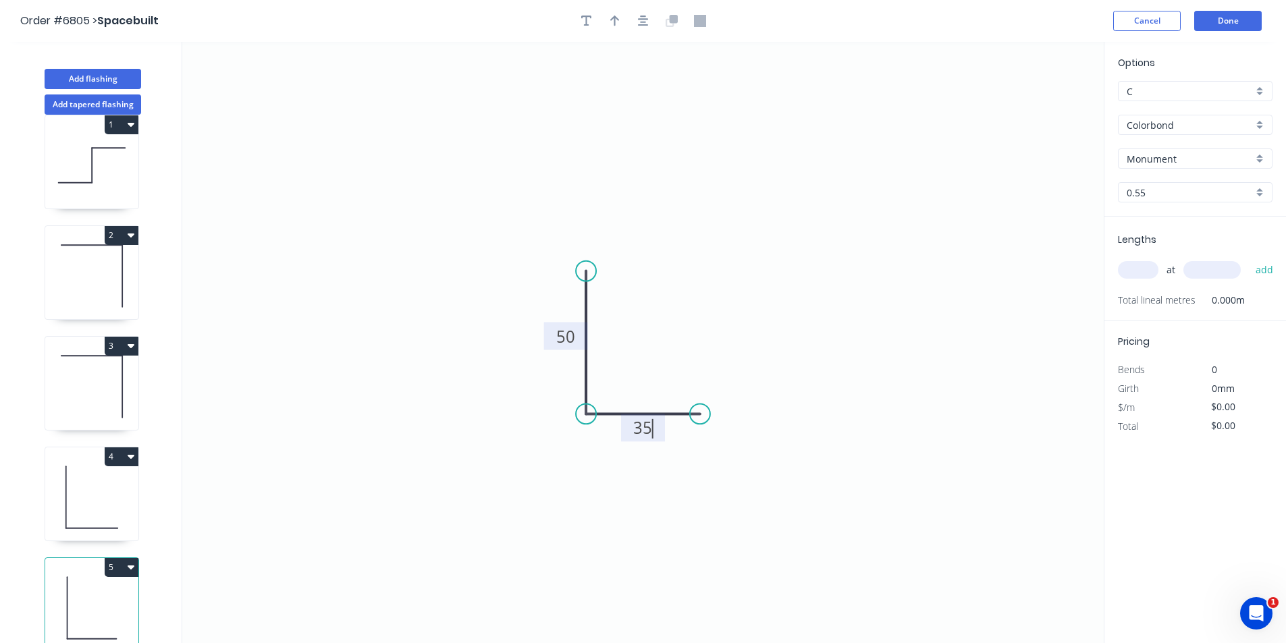
type input "$6.69"
click at [641, 15] on icon "button" at bounding box center [643, 21] width 11 height 12
click at [626, 22] on div at bounding box center [643, 21] width 142 height 20
click at [616, 22] on icon "button" at bounding box center [614, 21] width 9 height 12
click at [1034, 107] on icon at bounding box center [1035, 93] width 12 height 43
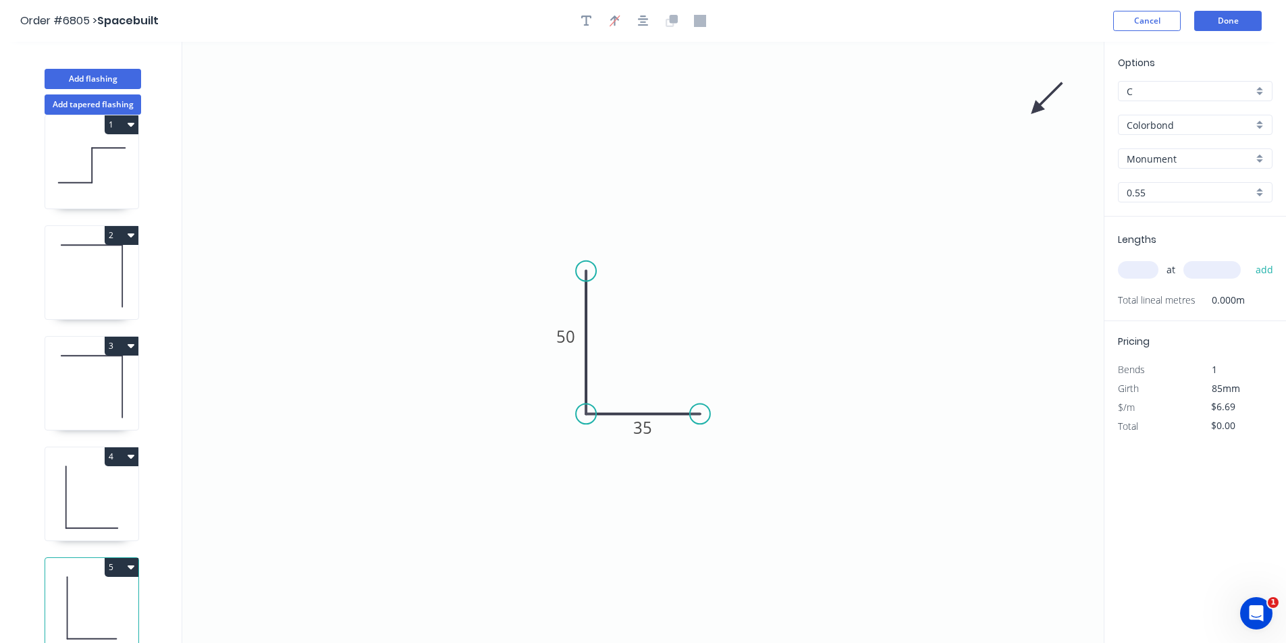
click at [1034, 107] on icon at bounding box center [1046, 98] width 39 height 39
drag, startPoint x: 863, startPoint y: 198, endPoint x: 633, endPoint y: 365, distance: 283.7
click at [647, 360] on icon at bounding box center [666, 340] width 39 height 39
click at [1138, 269] on input "text" at bounding box center [1138, 270] width 41 height 18
type input "1"
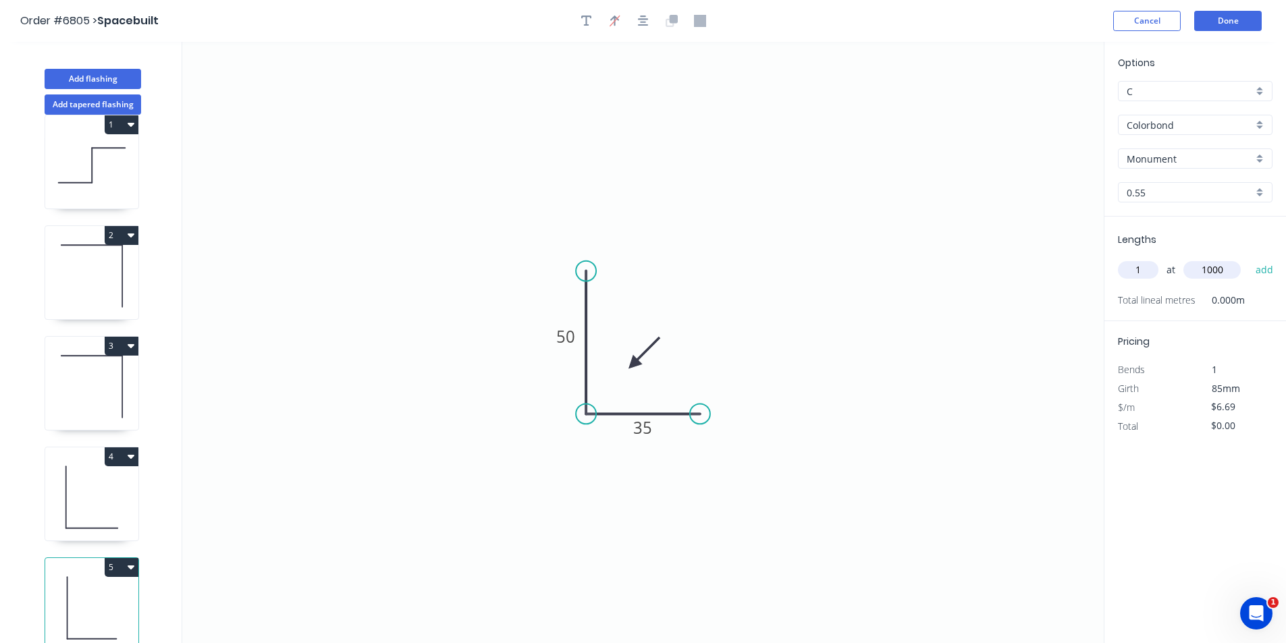
type input "1000"
click at [1249, 259] on button "add" at bounding box center [1265, 270] width 32 height 23
type input "$6.69"
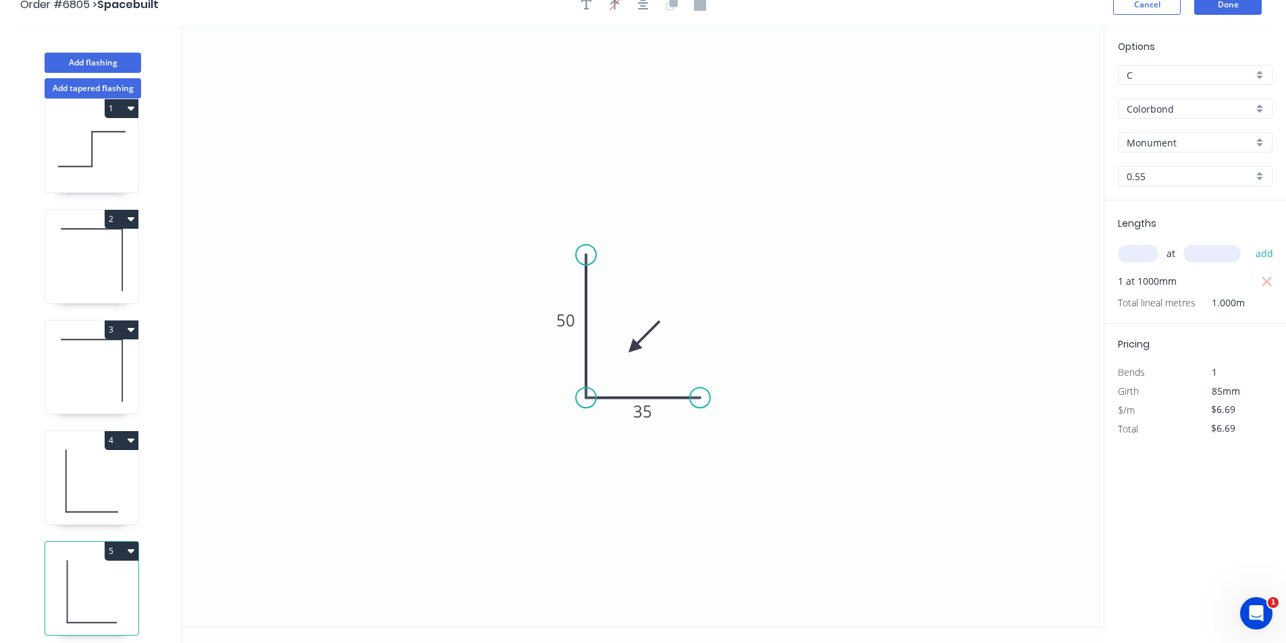
scroll to position [25, 0]
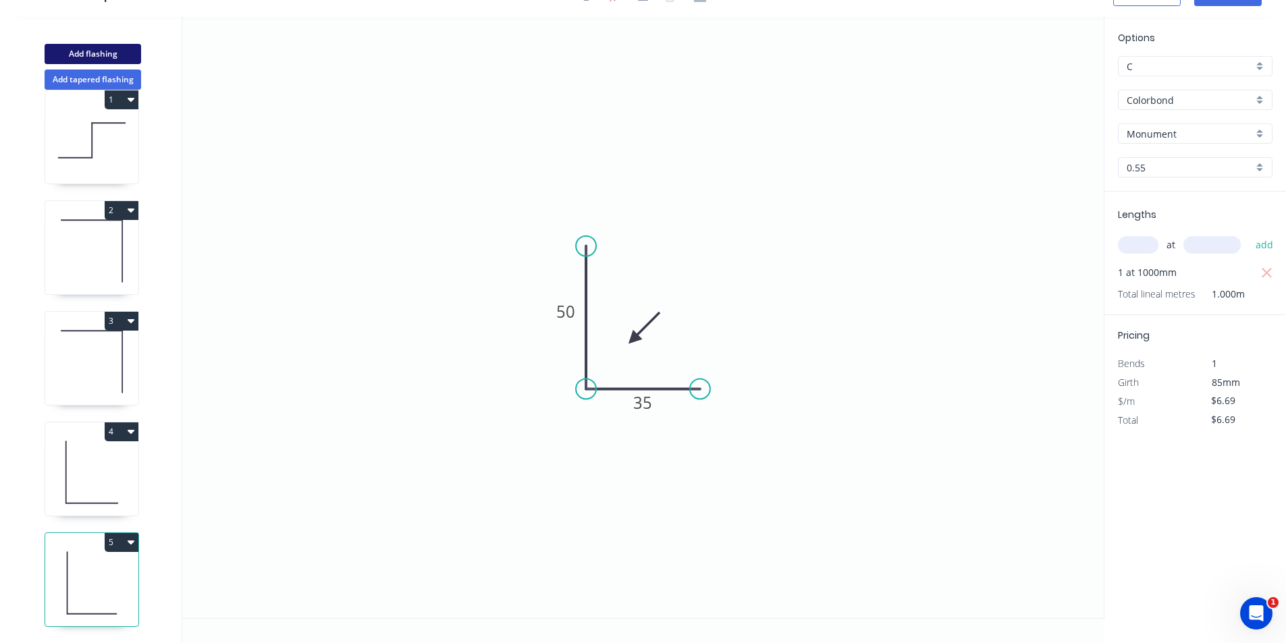
click at [78, 61] on button "Add flashing" at bounding box center [93, 54] width 97 height 20
type input "$0.00"
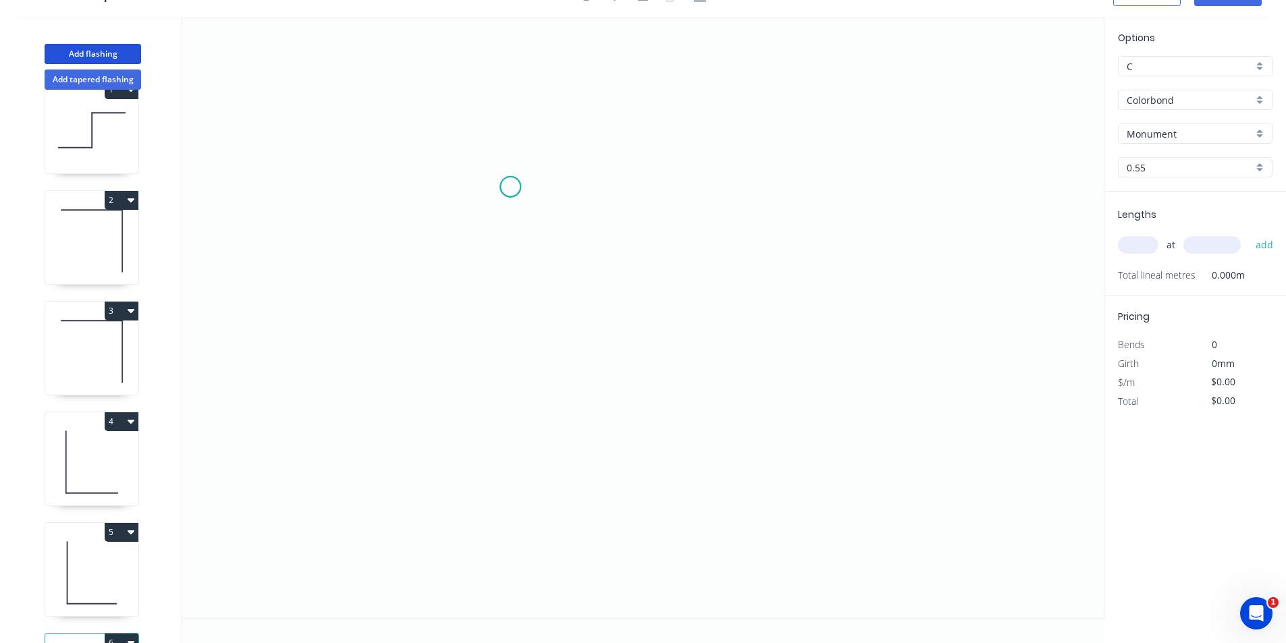
click at [510, 187] on icon "0" at bounding box center [642, 317] width 921 height 601
click at [502, 402] on icon "0" at bounding box center [642, 317] width 921 height 601
click at [635, 402] on icon at bounding box center [572, 402] width 125 height 0
click at [634, 470] on icon "0 ? ?" at bounding box center [642, 317] width 921 height 601
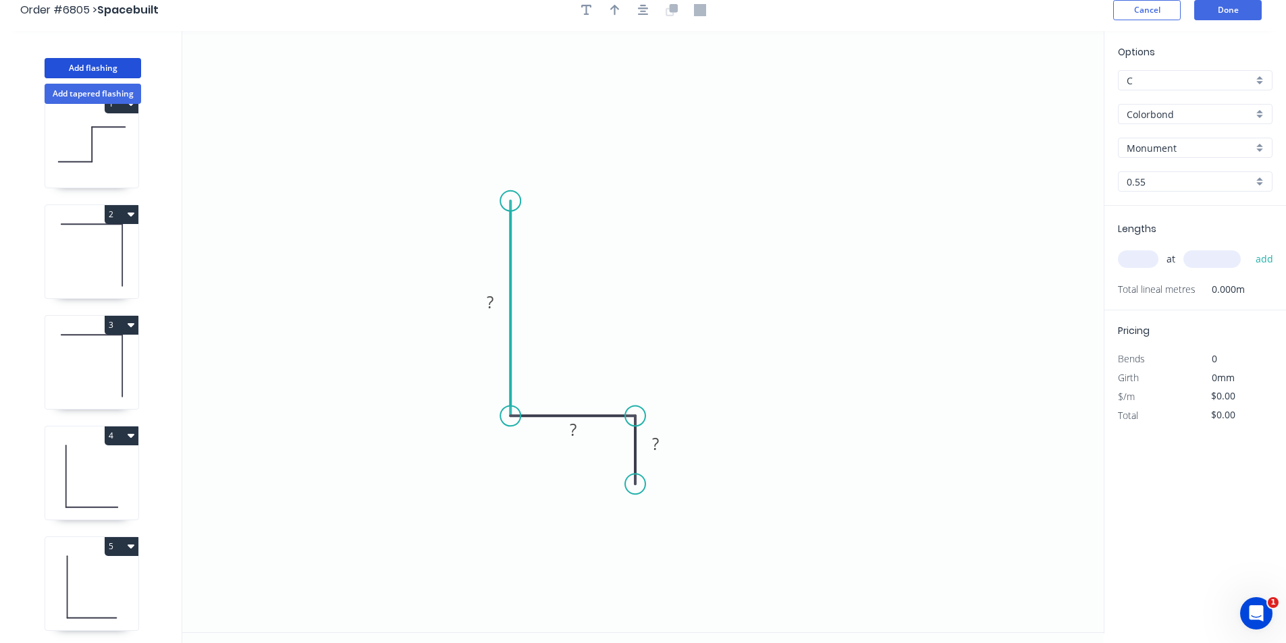
scroll to position [0, 0]
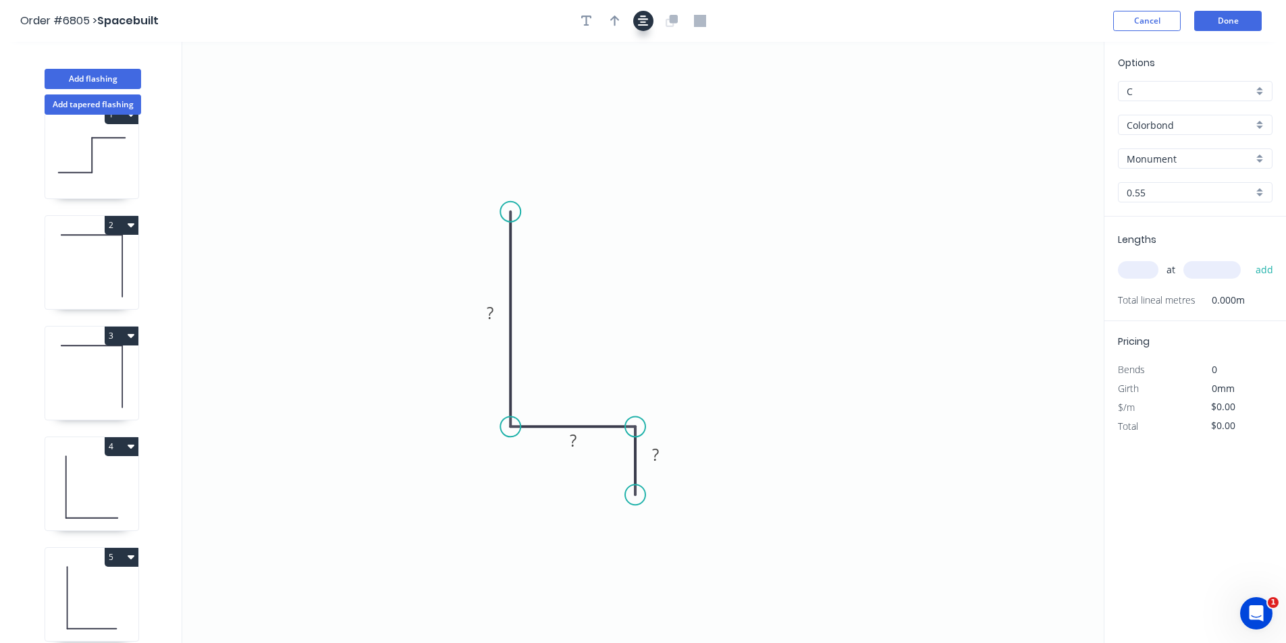
click at [645, 16] on icon "button" at bounding box center [643, 21] width 11 height 11
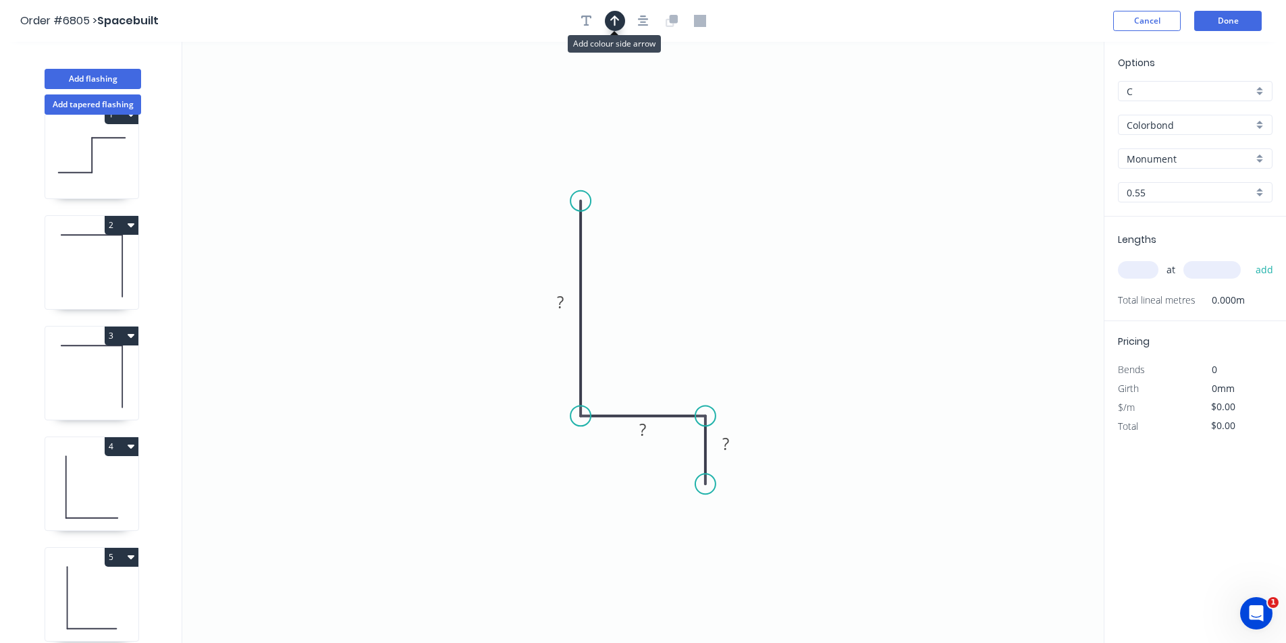
click at [621, 19] on button "button" at bounding box center [615, 21] width 20 height 20
click at [1034, 111] on icon at bounding box center [1035, 93] width 12 height 43
drag, startPoint x: 1037, startPoint y: 110, endPoint x: 617, endPoint y: 379, distance: 498.8
click at [617, 379] on icon at bounding box center [625, 370] width 39 height 39
click at [559, 293] on tspan "?" at bounding box center [560, 302] width 7 height 22
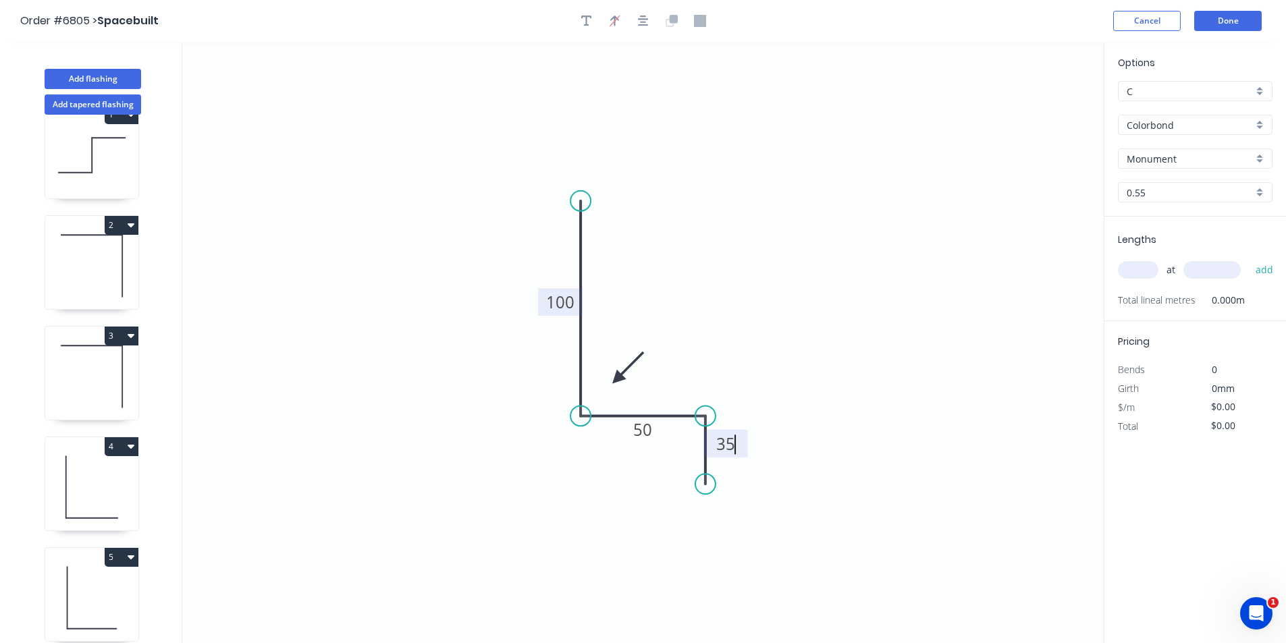
type input "$10.89"
click at [1134, 271] on input "text" at bounding box center [1138, 270] width 41 height 18
type input "1"
type input "2800"
click at [1249, 259] on button "add" at bounding box center [1265, 270] width 32 height 23
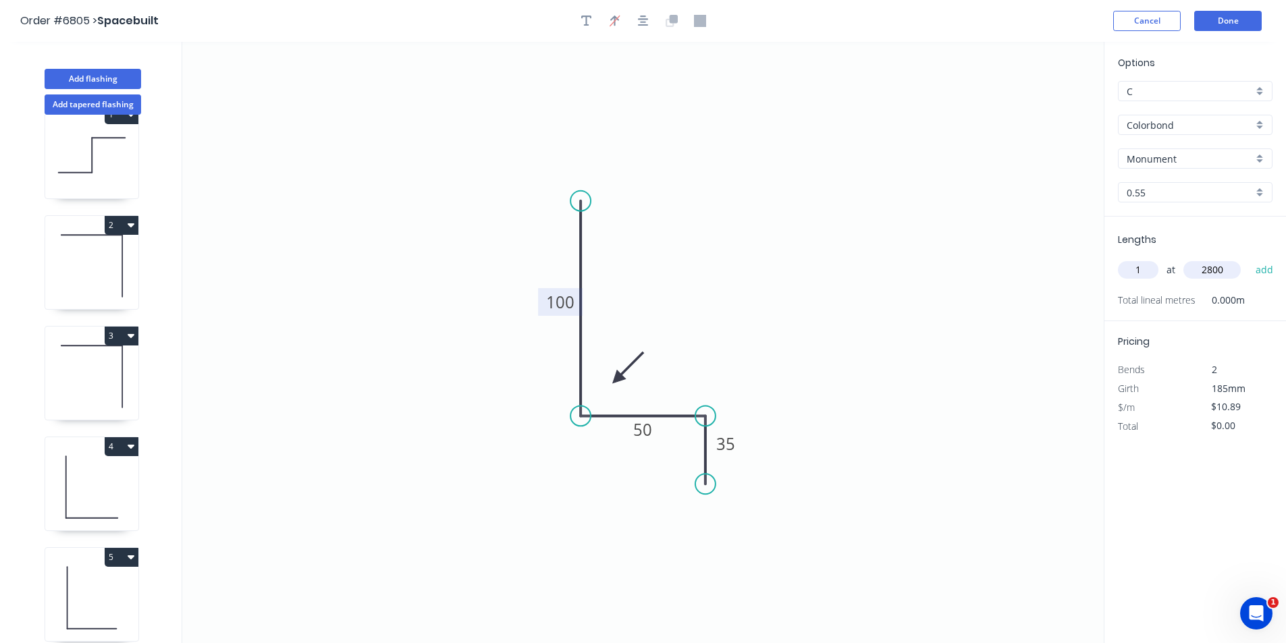
type input "$30.49"
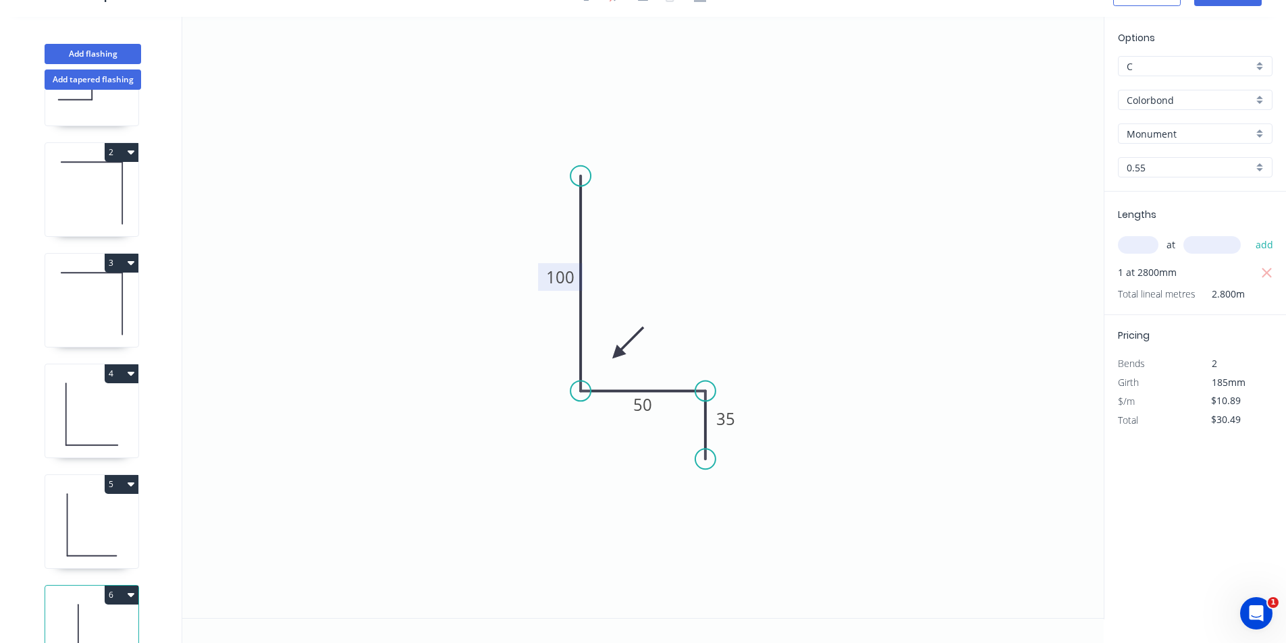
scroll to position [141, 0]
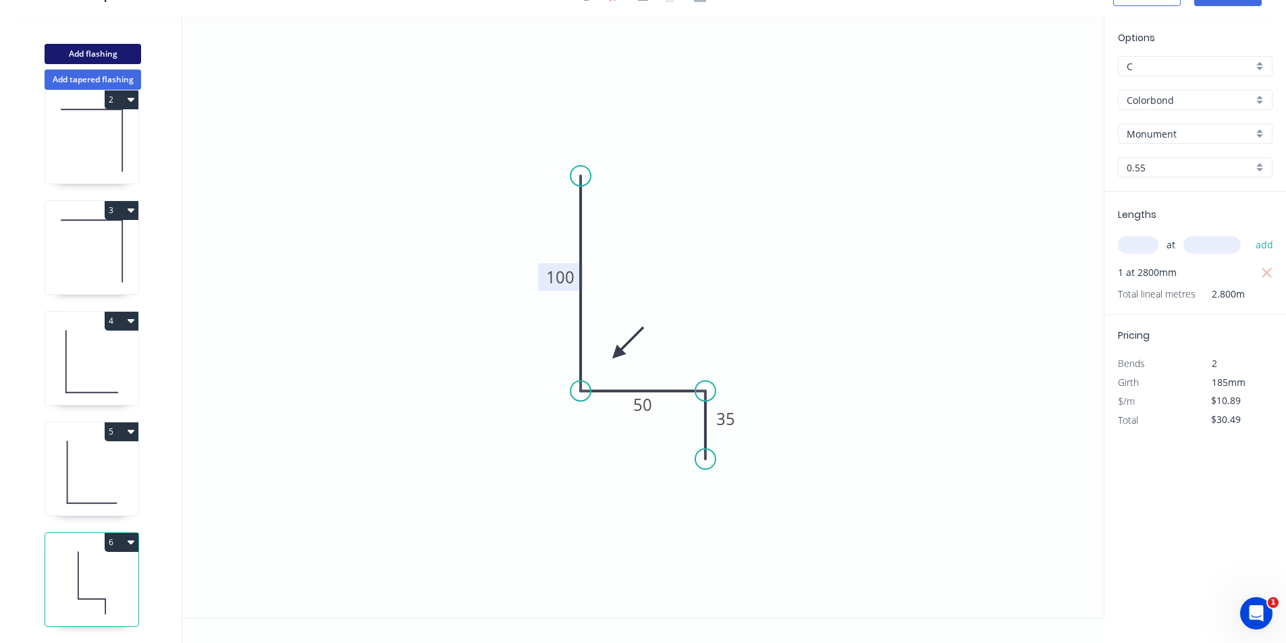
click at [92, 51] on button "Add flashing" at bounding box center [93, 54] width 97 height 20
type input "$0.00"
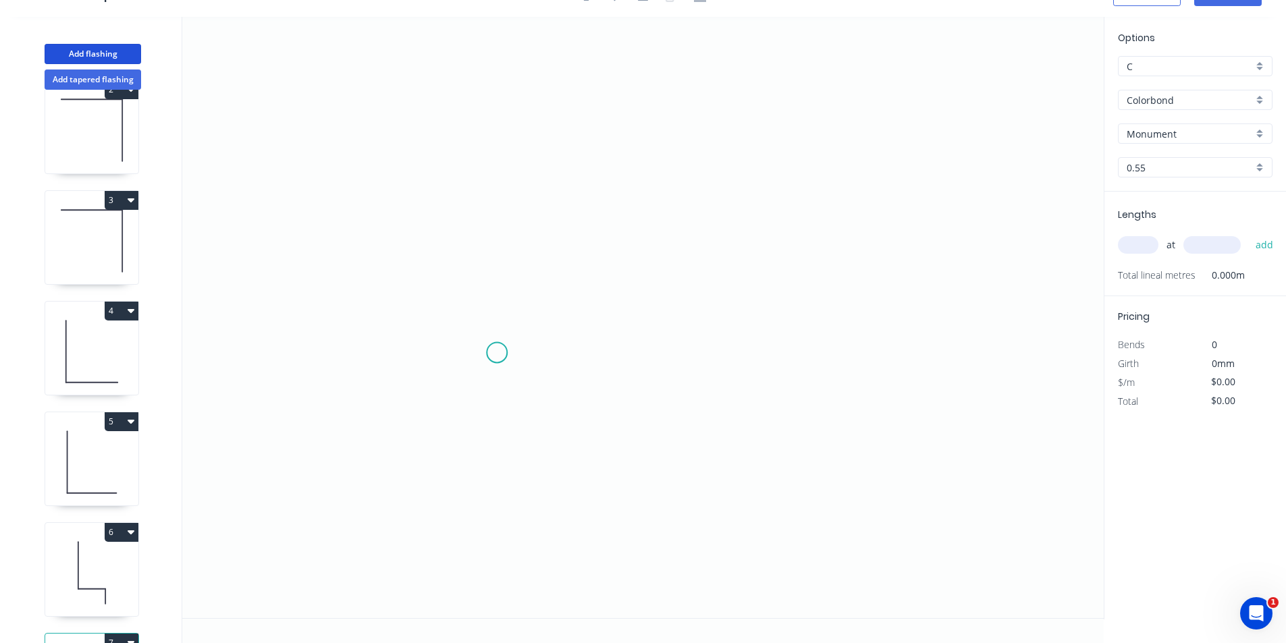
click at [497, 353] on icon "0" at bounding box center [642, 317] width 921 height 601
click at [495, 300] on icon "0" at bounding box center [642, 317] width 921 height 601
click at [739, 302] on icon "0 ?" at bounding box center [642, 317] width 921 height 601
click at [742, 549] on icon "0 ? ?" at bounding box center [642, 317] width 921 height 601
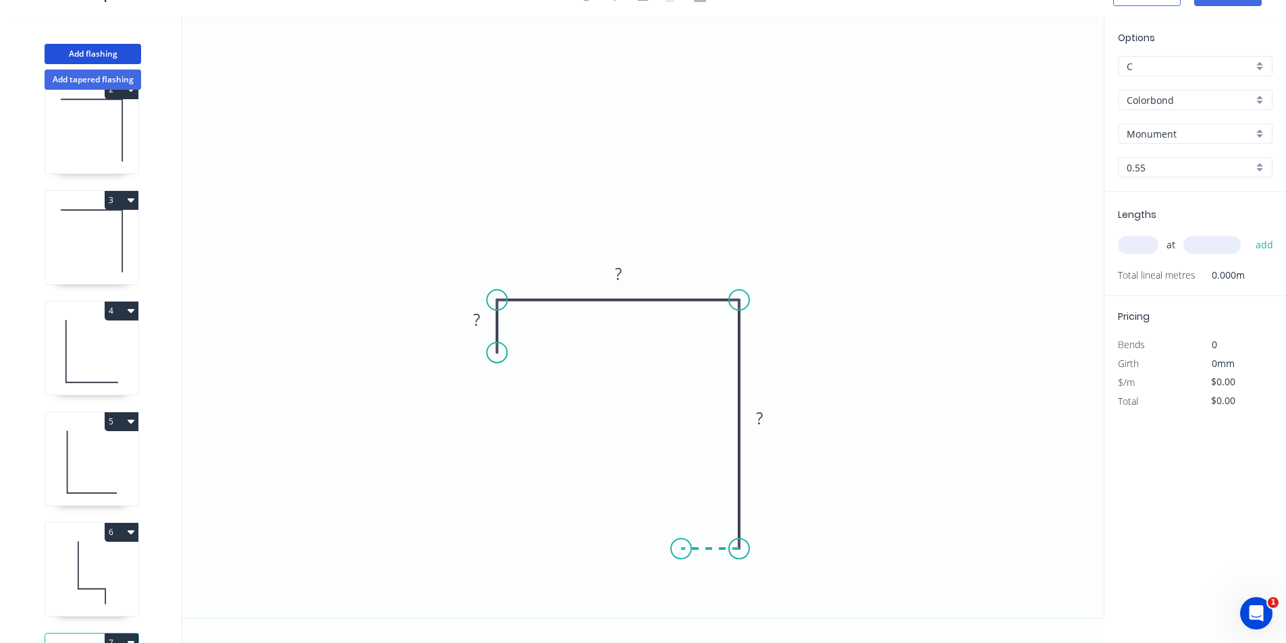
click at [681, 547] on icon "0 ? ? ?" at bounding box center [642, 317] width 921 height 601
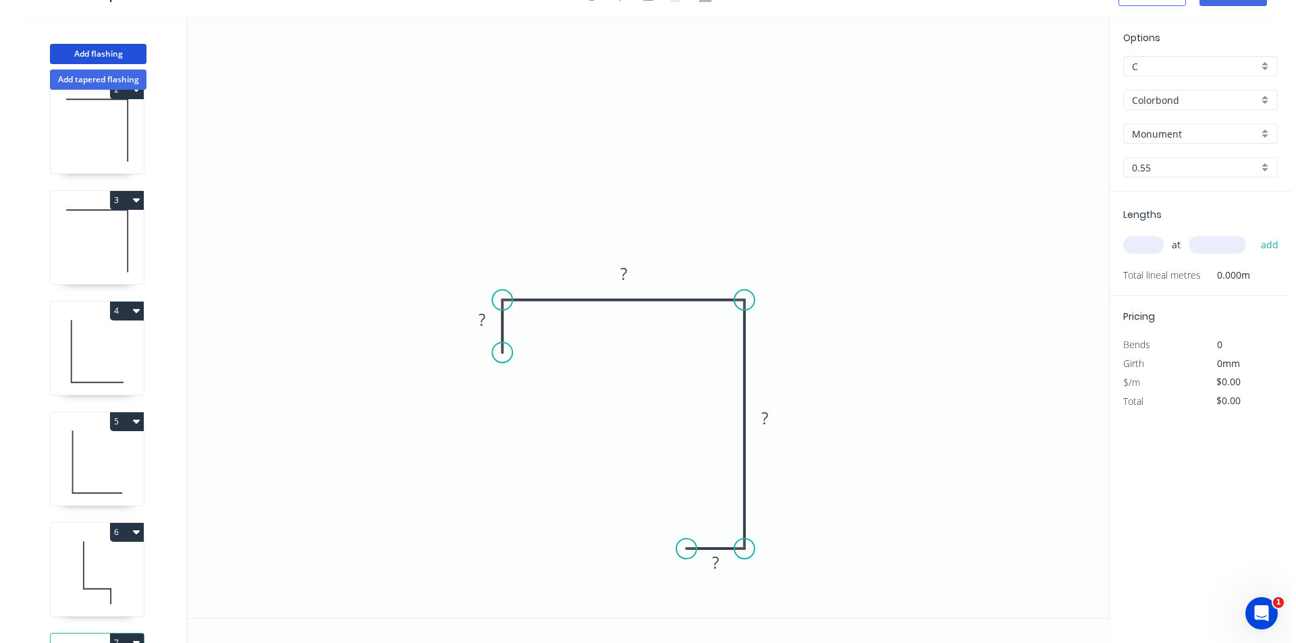
scroll to position [0, 0]
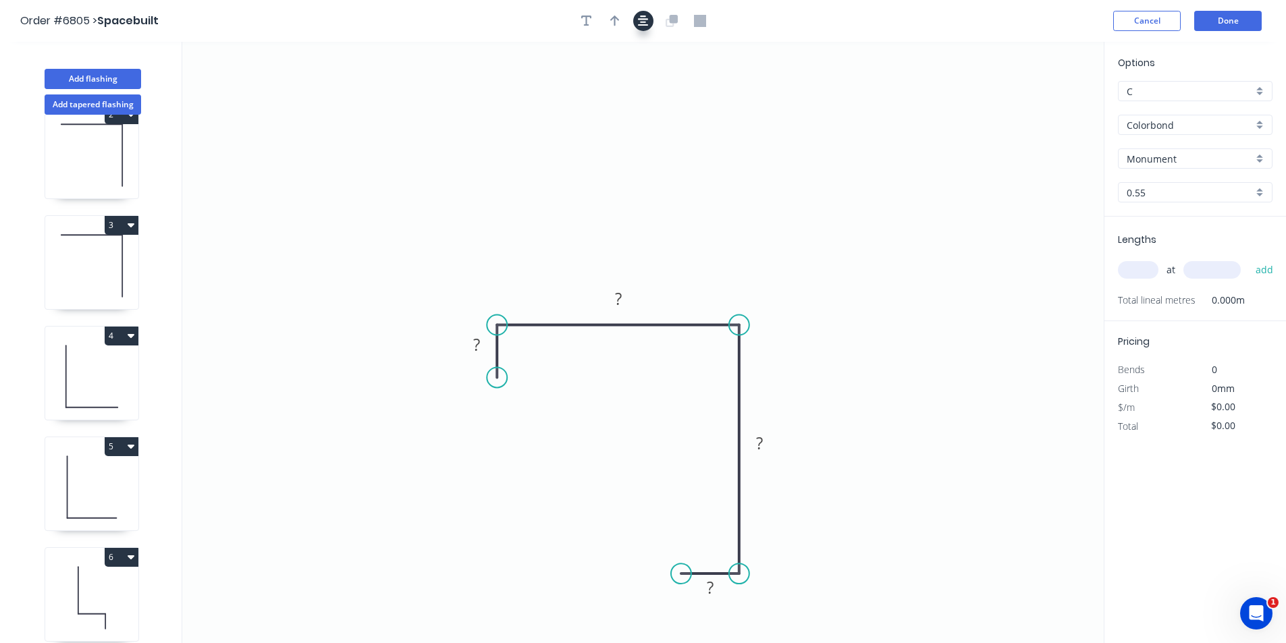
click at [639, 29] on button "button" at bounding box center [643, 21] width 20 height 20
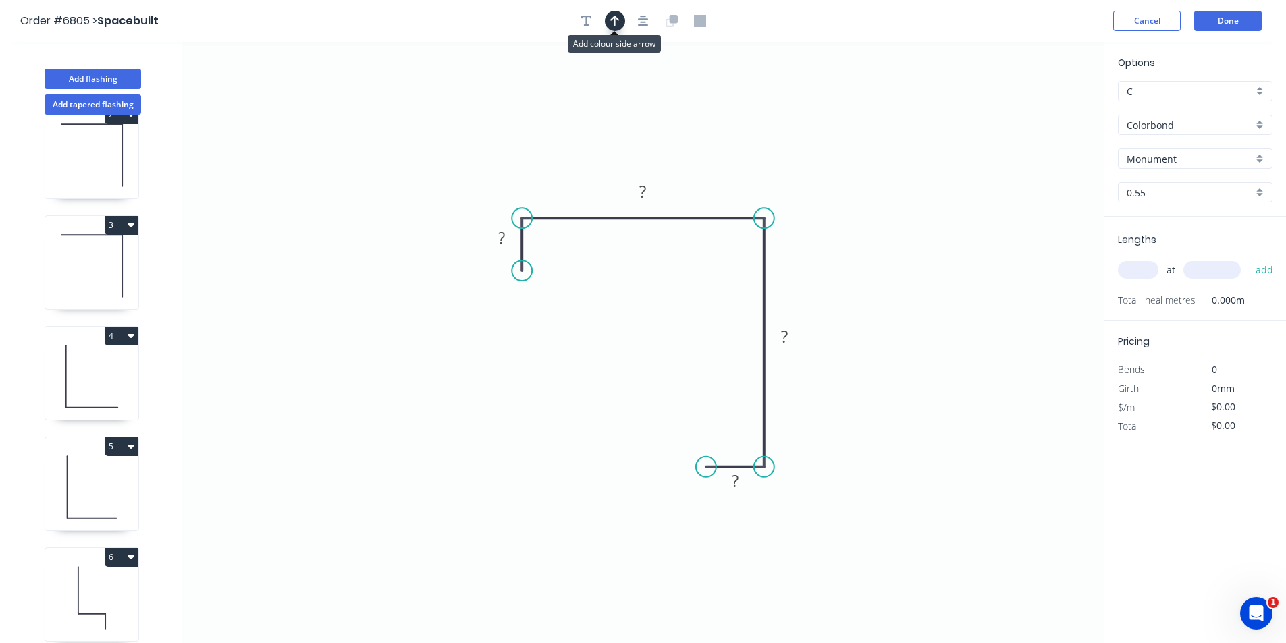
click at [608, 20] on button "button" at bounding box center [615, 21] width 20 height 20
click at [1033, 109] on icon at bounding box center [1035, 93] width 12 height 43
drag, startPoint x: 1033, startPoint y: 107, endPoint x: 786, endPoint y: 193, distance: 262.1
click at [786, 193] on icon at bounding box center [796, 182] width 39 height 39
click at [516, 239] on rect at bounding box center [502, 238] width 44 height 28
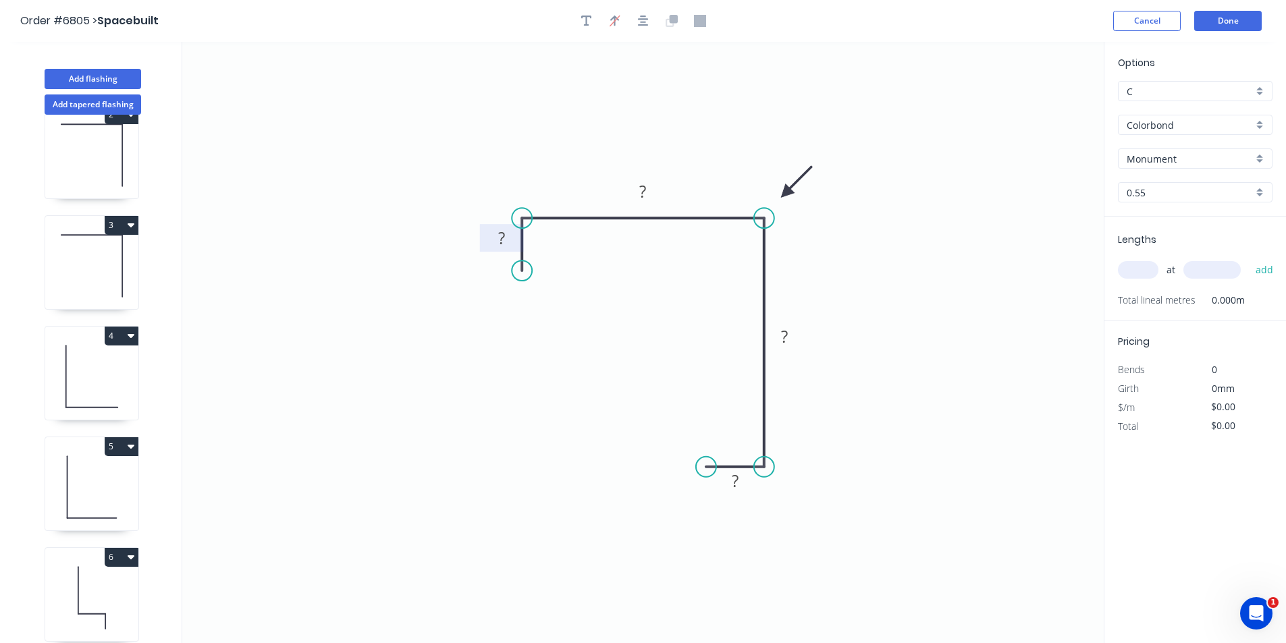
click at [506, 239] on rect at bounding box center [501, 239] width 27 height 19
type input "$21.77"
click at [1152, 261] on div "at add" at bounding box center [1196, 270] width 157 height 23
click at [1150, 263] on input "text" at bounding box center [1138, 270] width 41 height 18
type input "2"
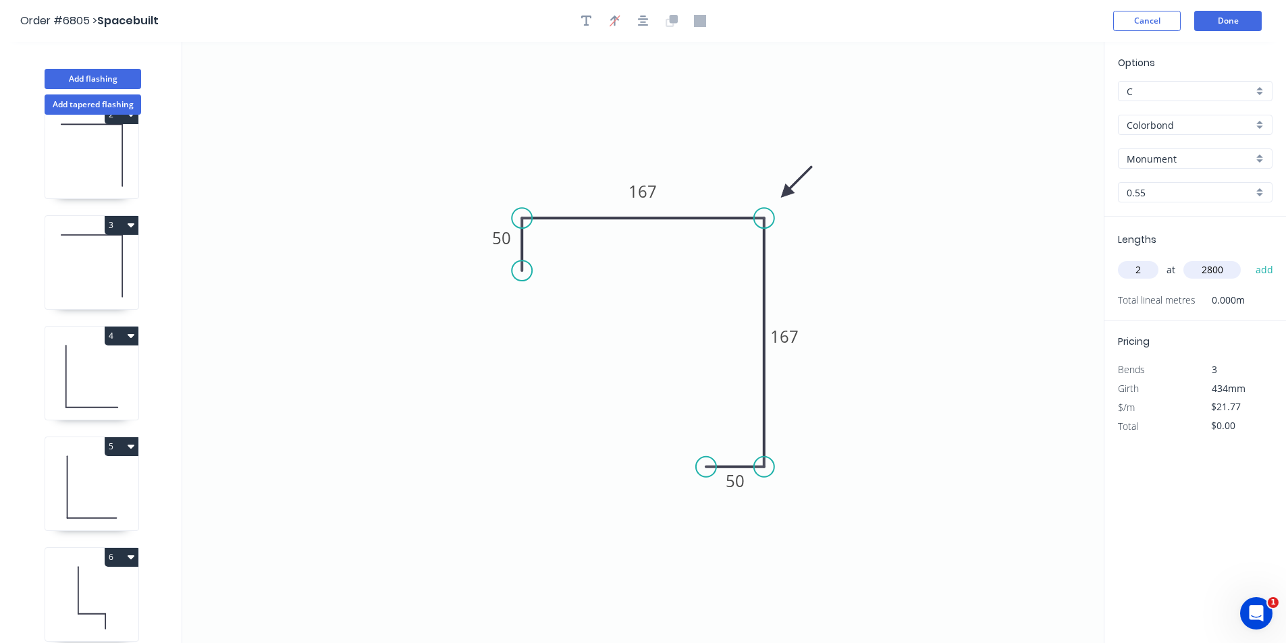
type input "2800"
click at [1249, 259] on button "add" at bounding box center [1265, 270] width 32 height 23
type input "$121.91"
click at [117, 86] on button "Add flashing" at bounding box center [93, 79] width 97 height 20
type input "$0.00"
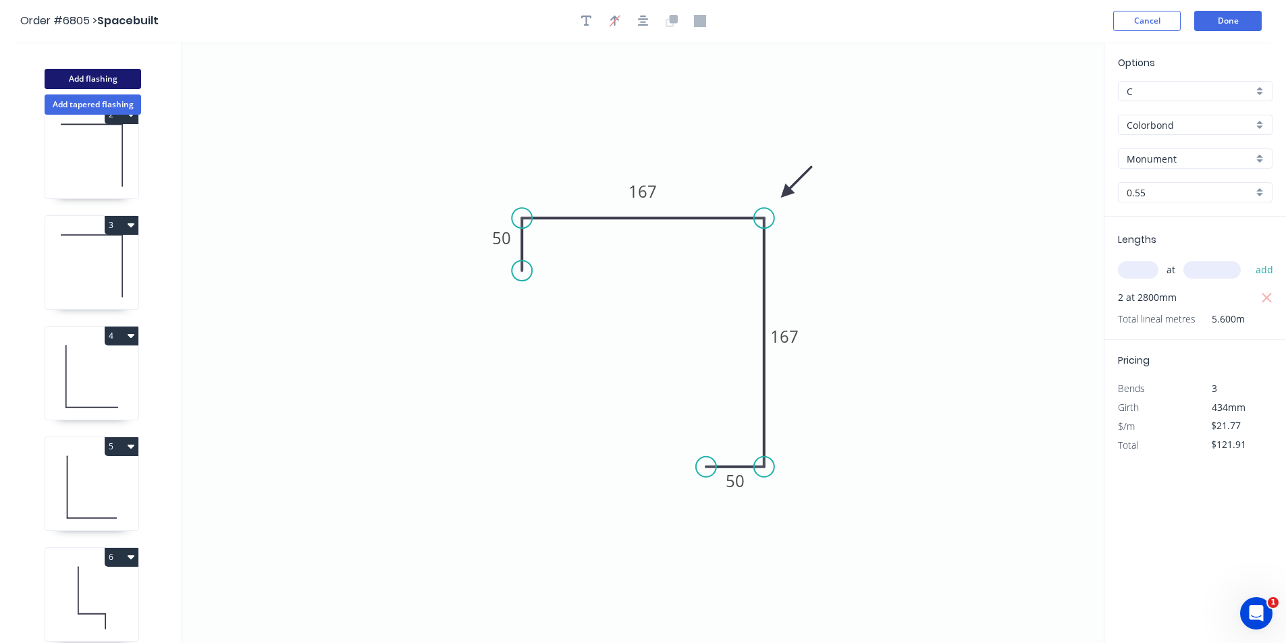
type input "$0.00"
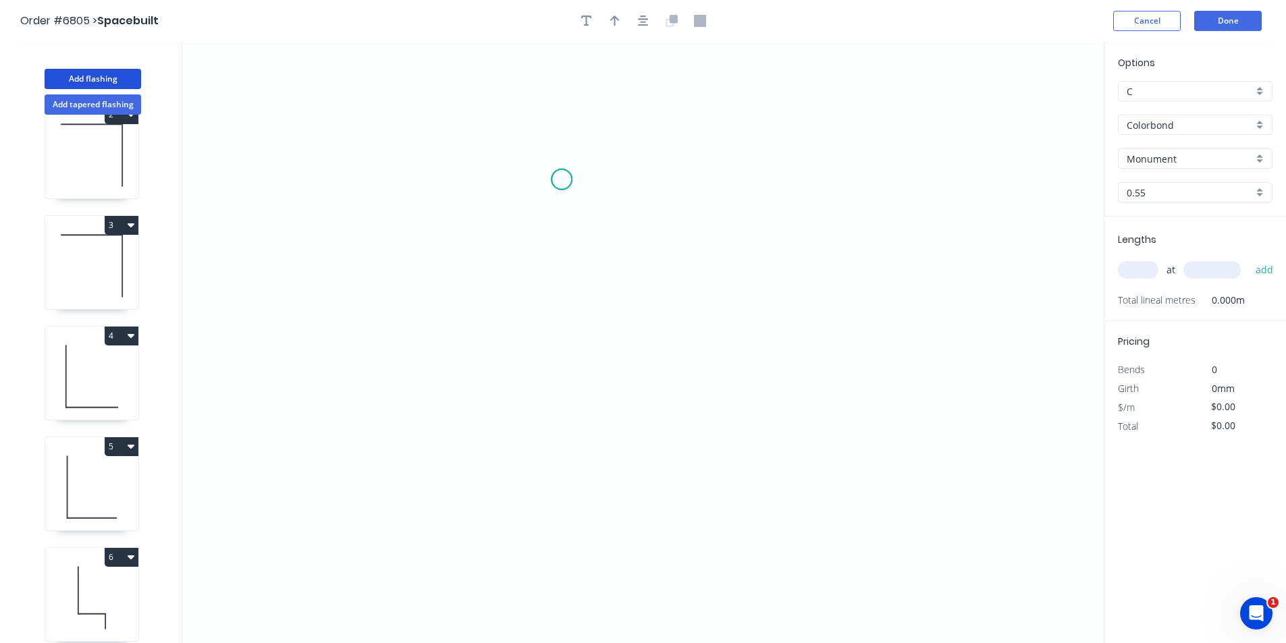
click at [562, 180] on icon "0" at bounding box center [642, 342] width 921 height 601
click at [568, 442] on icon "0" at bounding box center [642, 342] width 921 height 601
click at [646, 448] on icon "0 ?" at bounding box center [642, 342] width 921 height 601
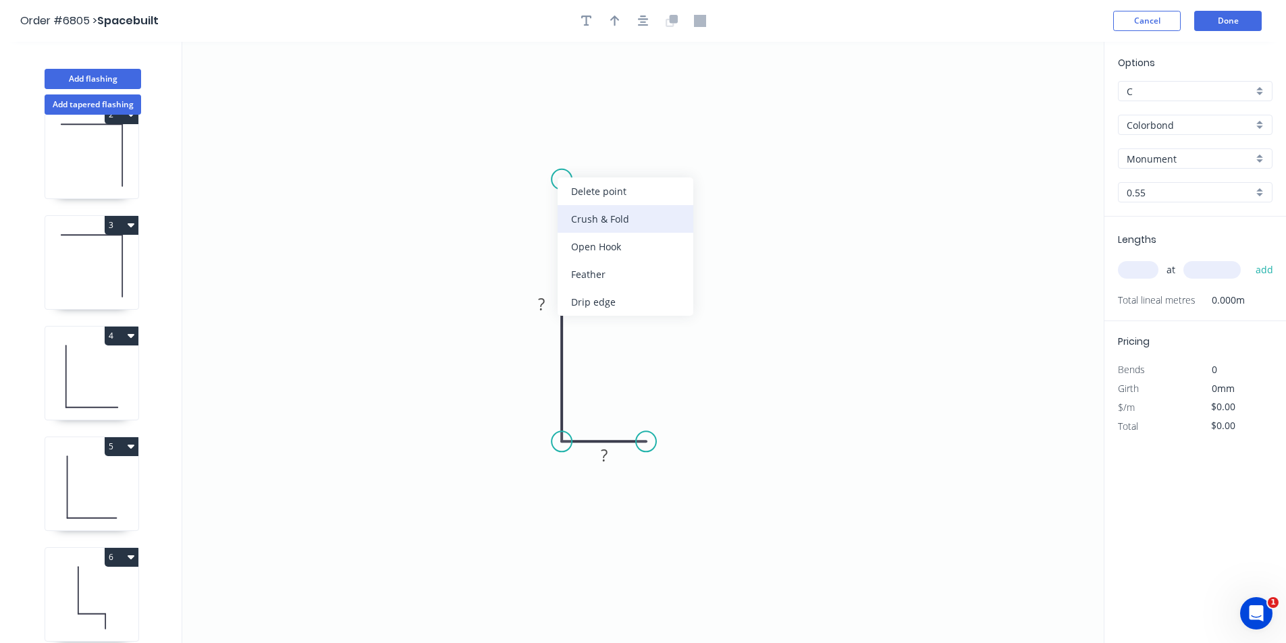
click at [605, 215] on div "Crush & Fold" at bounding box center [626, 219] width 136 height 28
click at [542, 312] on tspan "?" at bounding box center [541, 304] width 7 height 22
type input "$31.92"
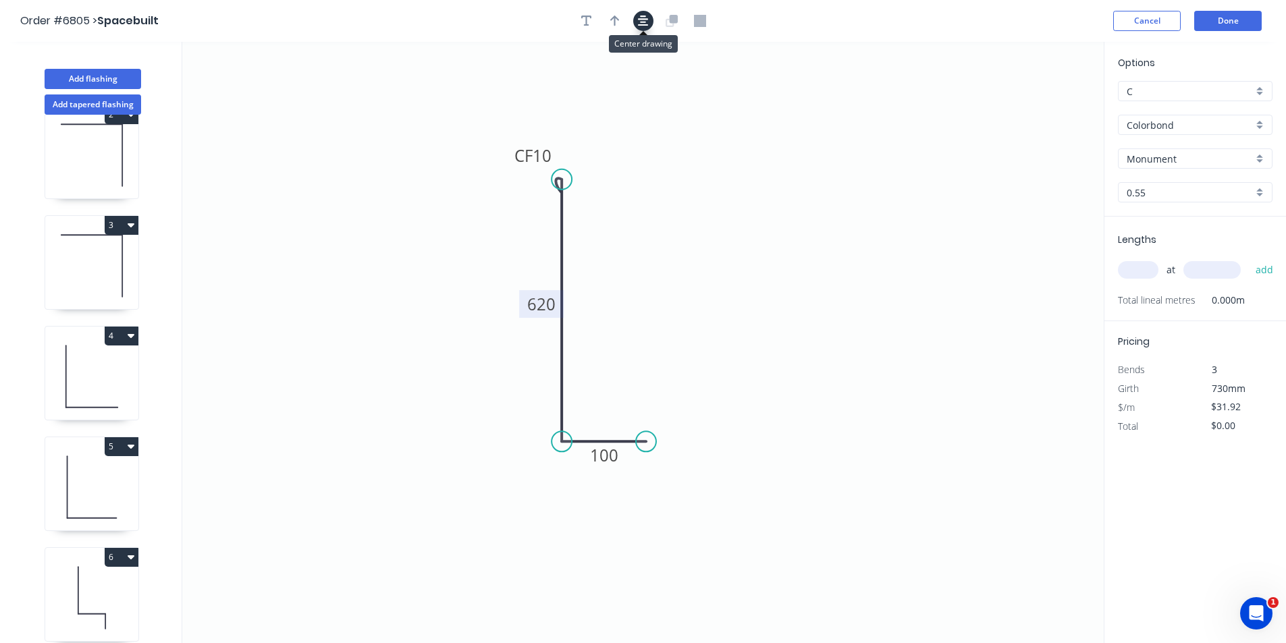
click at [651, 24] on button "button" at bounding box center [643, 21] width 20 height 20
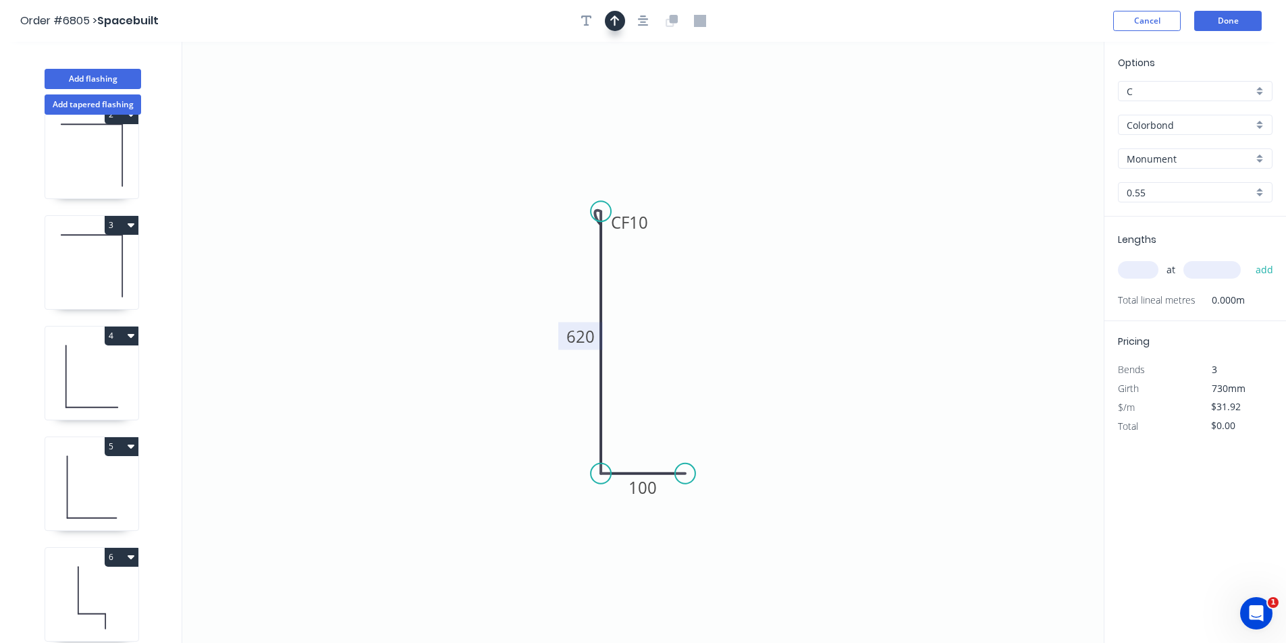
click at [622, 20] on button "button" at bounding box center [615, 21] width 20 height 20
click at [1035, 105] on icon at bounding box center [1035, 93] width 12 height 43
drag, startPoint x: 1035, startPoint y: 107, endPoint x: 631, endPoint y: 397, distance: 497.3
click at [631, 397] on icon at bounding box center [641, 385] width 39 height 39
click at [1152, 269] on input "text" at bounding box center [1138, 270] width 41 height 18
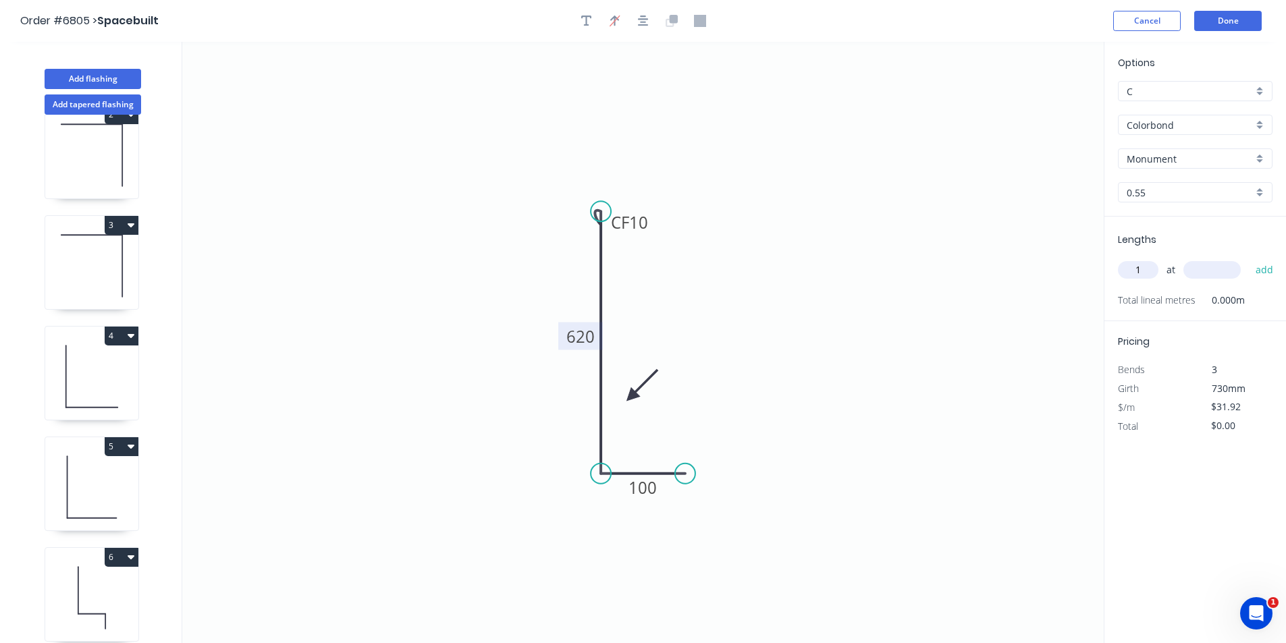
type input "1"
type input "3200"
click at [1249, 259] on button "add" at bounding box center [1265, 270] width 32 height 23
type input "$102.14"
type input "1"
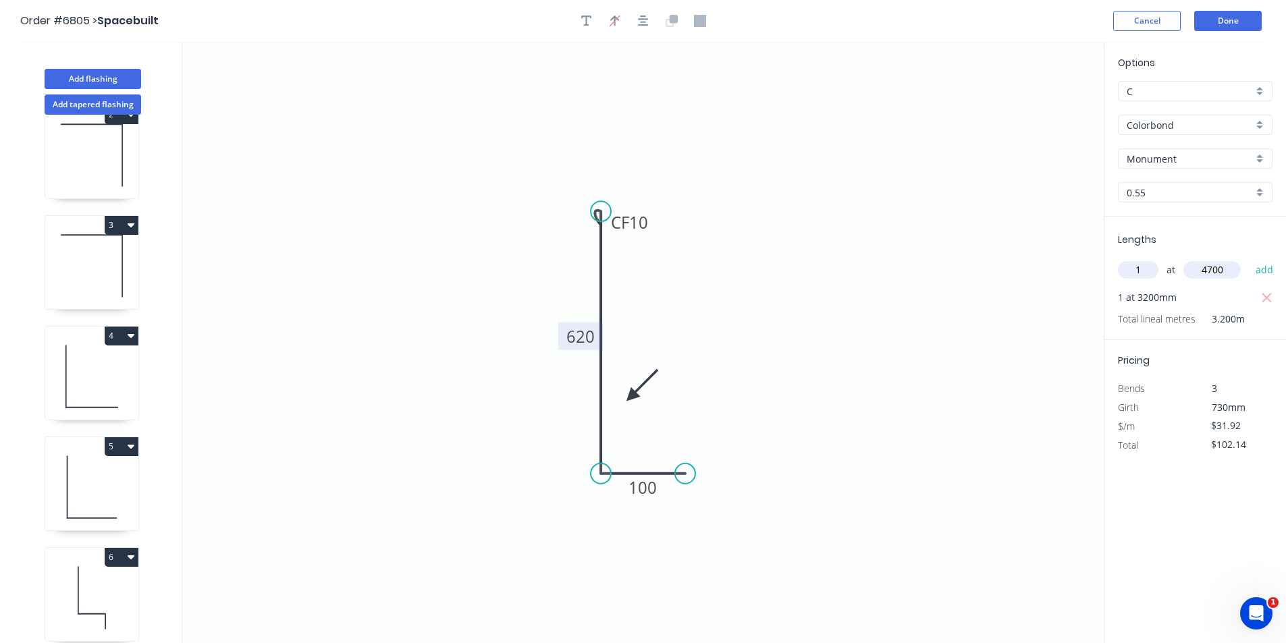
type input "4700"
click at [1249, 259] on button "add" at bounding box center [1265, 270] width 32 height 23
type input "$252.17"
click at [99, 82] on button "Add flashing" at bounding box center [93, 79] width 97 height 20
type input "$0.00"
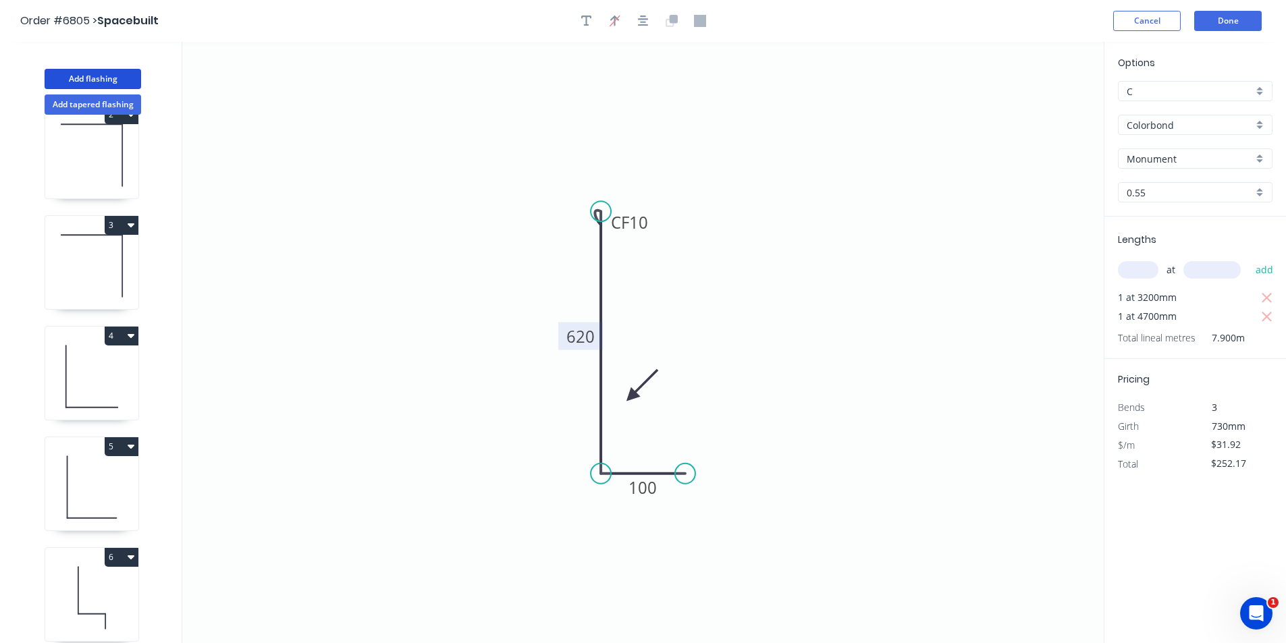
type input "$0.00"
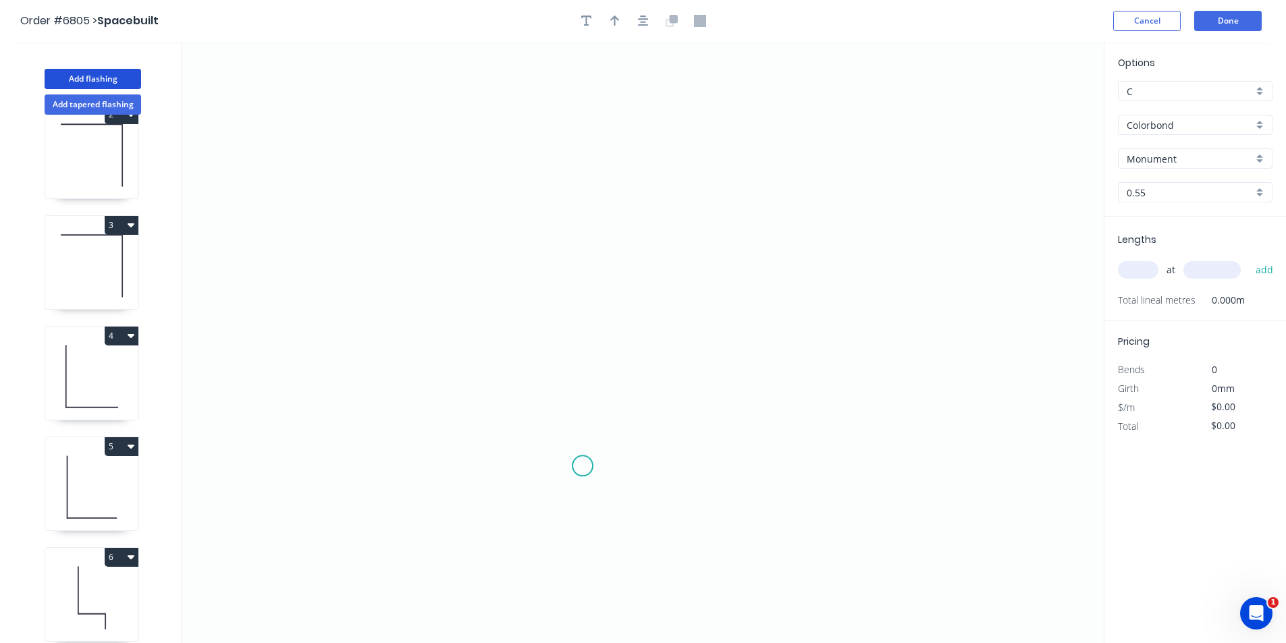
click at [570, 486] on icon "0" at bounding box center [642, 342] width 921 height 601
click at [576, 322] on icon "0" at bounding box center [642, 342] width 921 height 601
click at [662, 321] on icon "0 ?" at bounding box center [642, 342] width 921 height 601
drag, startPoint x: 667, startPoint y: 321, endPoint x: 726, endPoint y: 324, distance: 59.5
click at [728, 331] on circle at bounding box center [719, 322] width 20 height 20
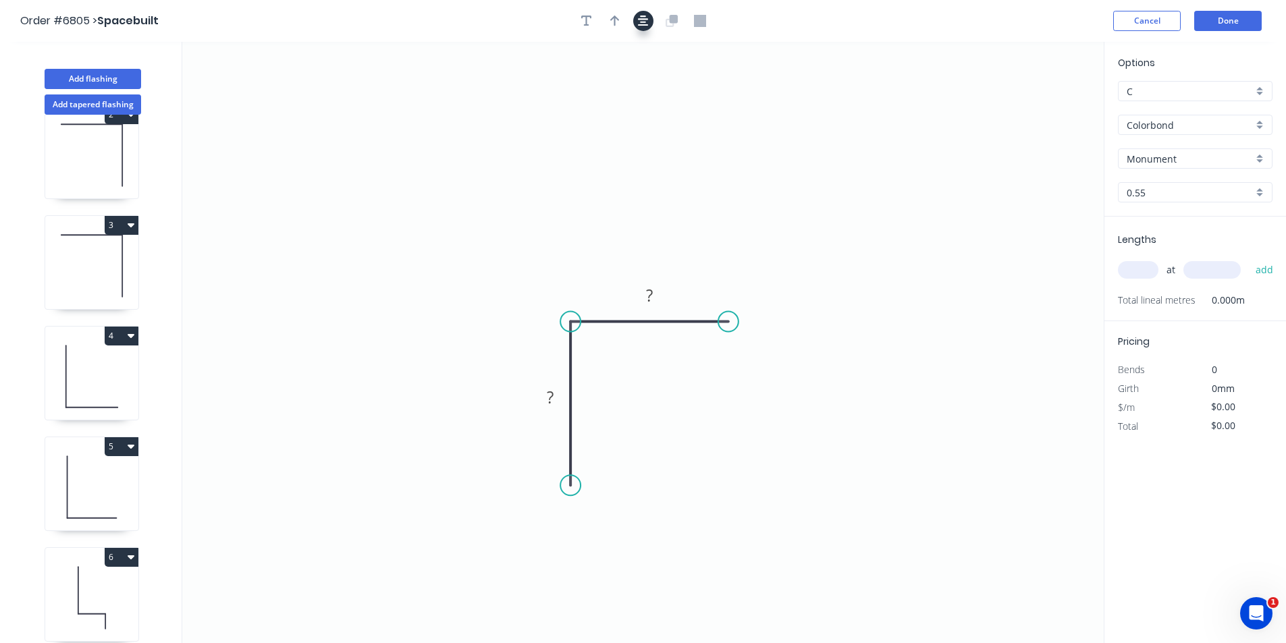
click at [646, 15] on icon "button" at bounding box center [643, 21] width 11 height 12
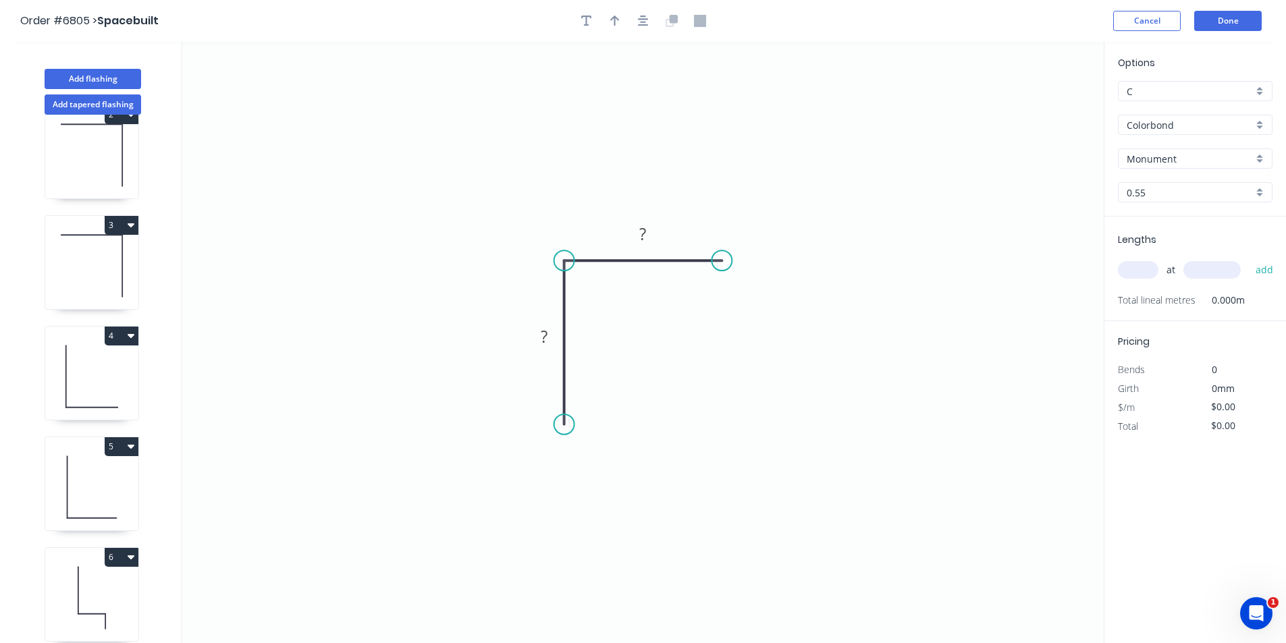
click at [625, 21] on div at bounding box center [643, 21] width 142 height 20
click at [638, 20] on icon "button" at bounding box center [643, 21] width 11 height 12
click at [614, 19] on icon "button" at bounding box center [614, 21] width 9 height 12
drag, startPoint x: 1042, startPoint y: 103, endPoint x: 898, endPoint y: 156, distance: 153.3
click at [804, 159] on icon "0 ? ?" at bounding box center [642, 342] width 921 height 601
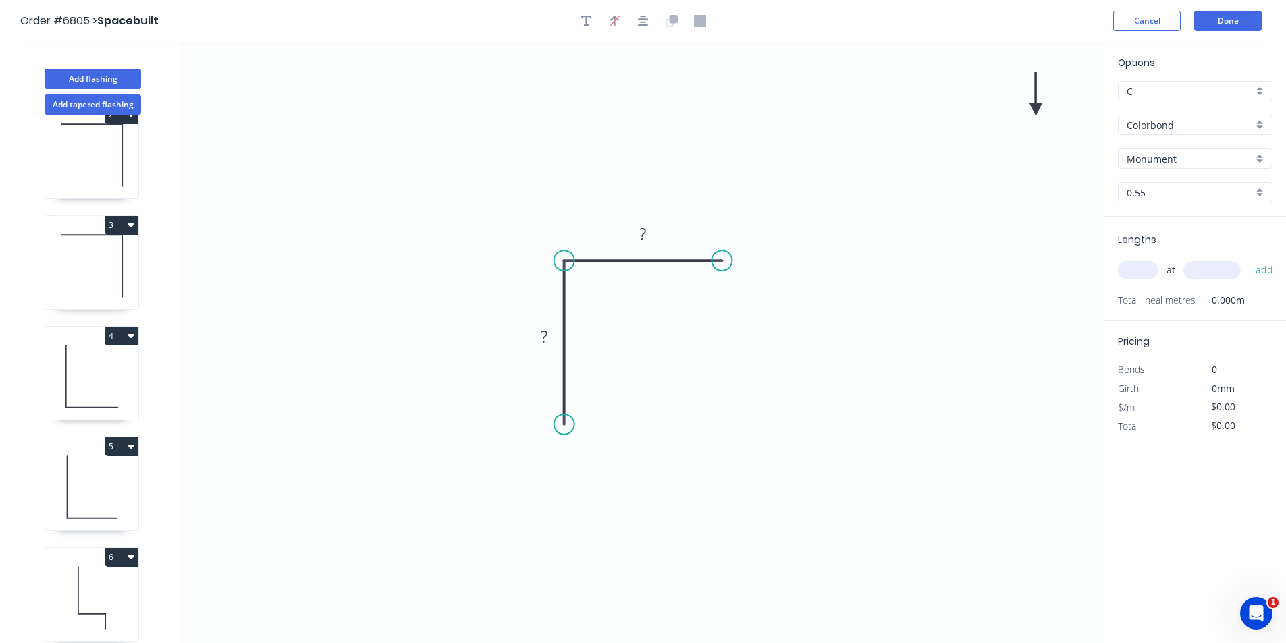
drag, startPoint x: 1038, startPoint y: 103, endPoint x: 921, endPoint y: 132, distance: 120.5
click at [724, 162] on icon "0 ? ?" at bounding box center [642, 342] width 921 height 601
drag, startPoint x: 1038, startPoint y: 107, endPoint x: 558, endPoint y: 232, distance: 495.4
click at [558, 232] on icon at bounding box center [558, 216] width 12 height 43
click at [649, 233] on rect at bounding box center [643, 234] width 27 height 19
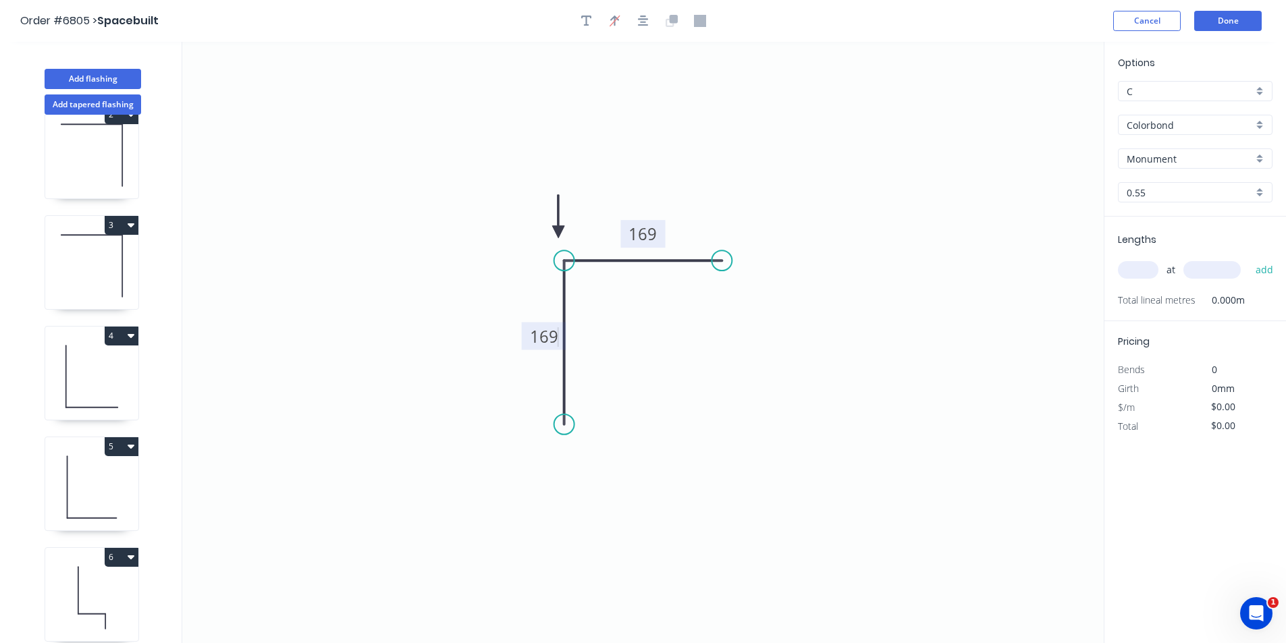
type input "$16.76"
click at [1141, 257] on div "at add" at bounding box center [1196, 270] width 157 height 36
click at [1146, 269] on input "text" at bounding box center [1138, 270] width 41 height 18
type input "1"
type input "1000"
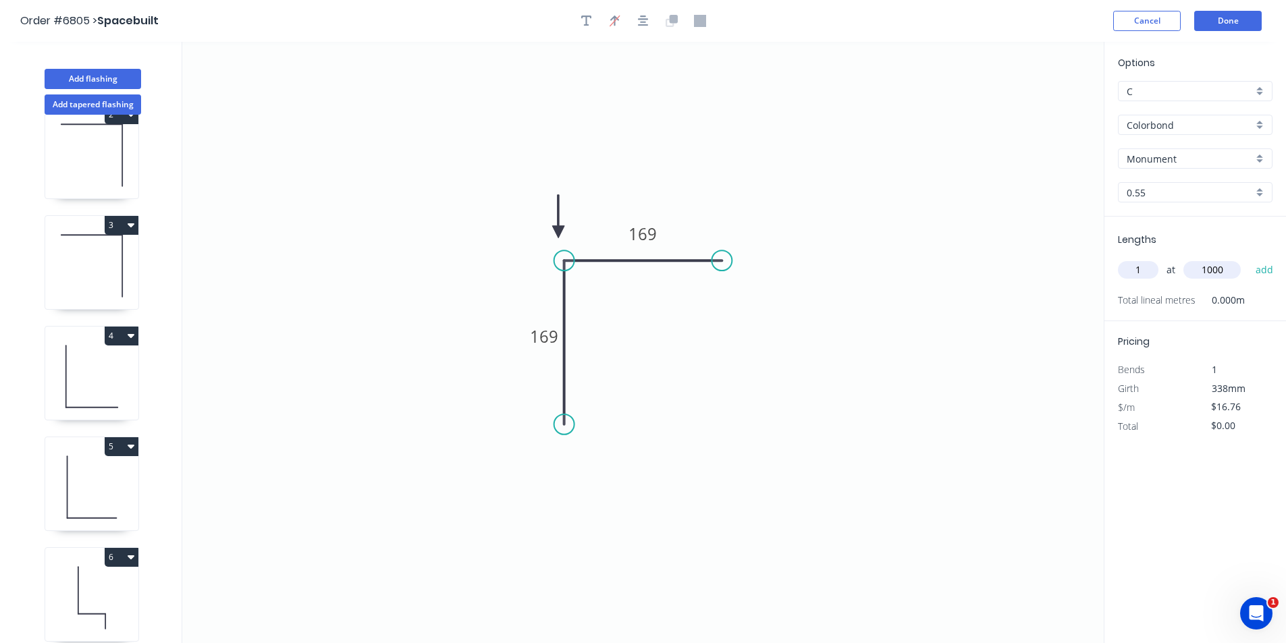
click at [1249, 259] on button "add" at bounding box center [1265, 270] width 32 height 23
type input "$16.76"
click at [115, 80] on button "Add flashing" at bounding box center [93, 79] width 97 height 20
type input "$0.00"
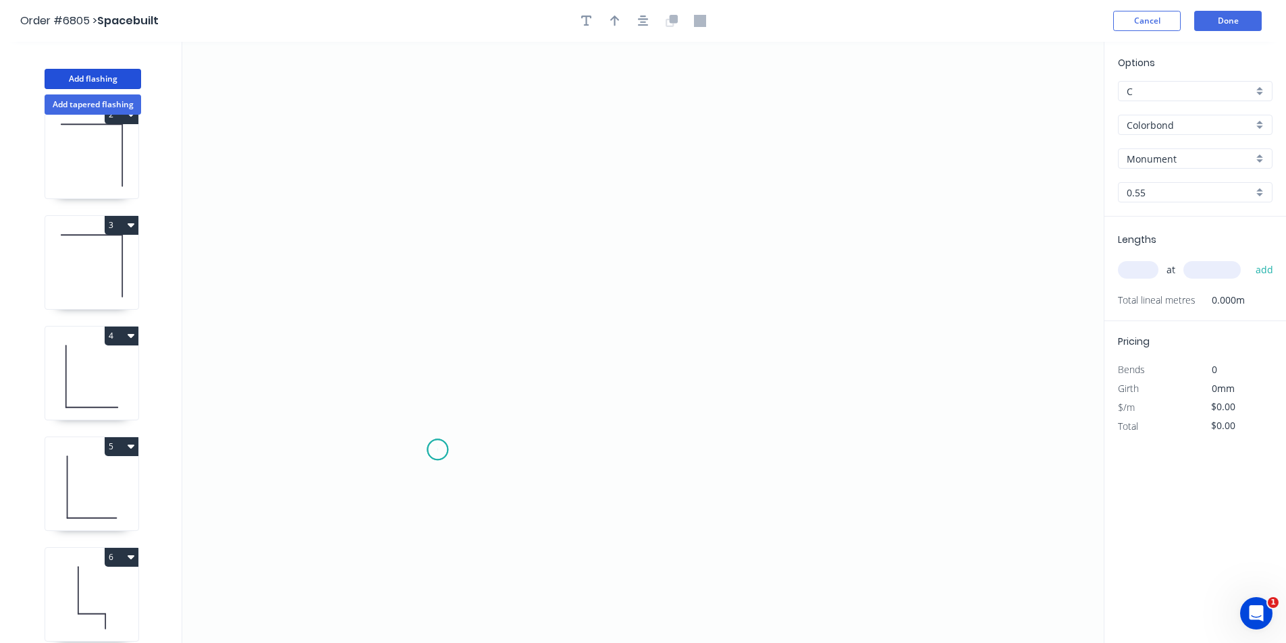
click at [437, 450] on icon "0" at bounding box center [642, 342] width 921 height 601
click at [436, 323] on icon "0" at bounding box center [642, 342] width 921 height 601
click at [811, 344] on icon "0 ?" at bounding box center [642, 342] width 921 height 601
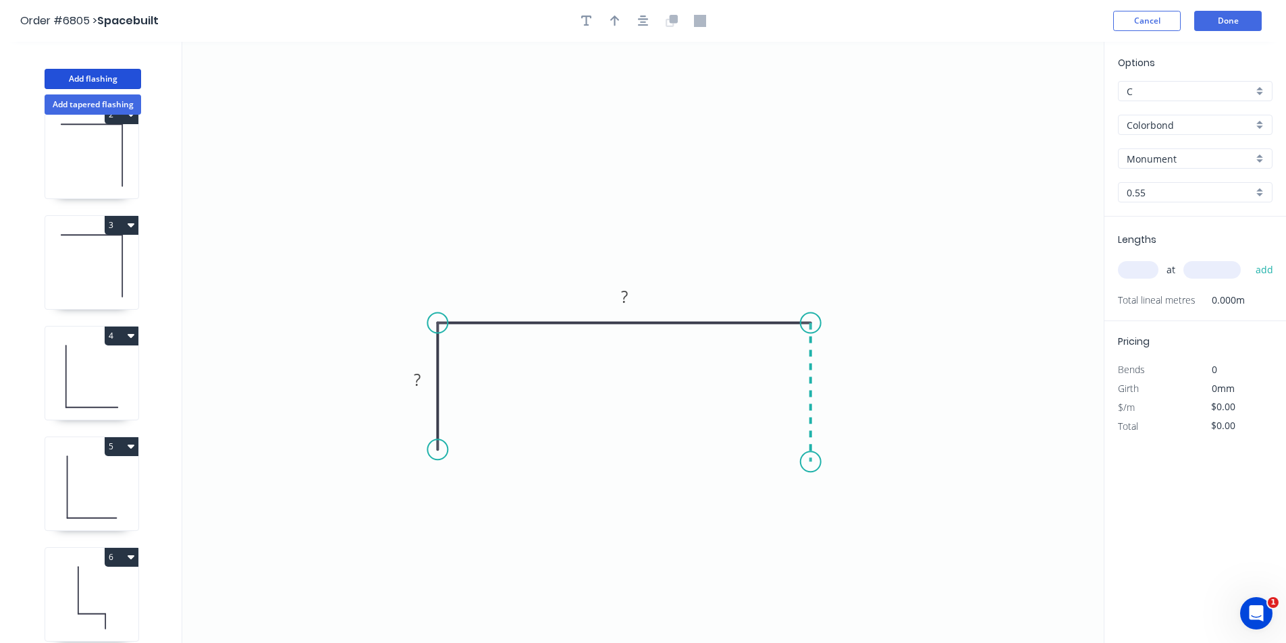
click at [815, 466] on icon "0 ? ?" at bounding box center [642, 342] width 921 height 601
click at [645, 28] on header "Order #6805 > Spacebuilt Cancel Done" at bounding box center [643, 21] width 1286 height 42
click at [642, 22] on icon "button" at bounding box center [643, 21] width 11 height 11
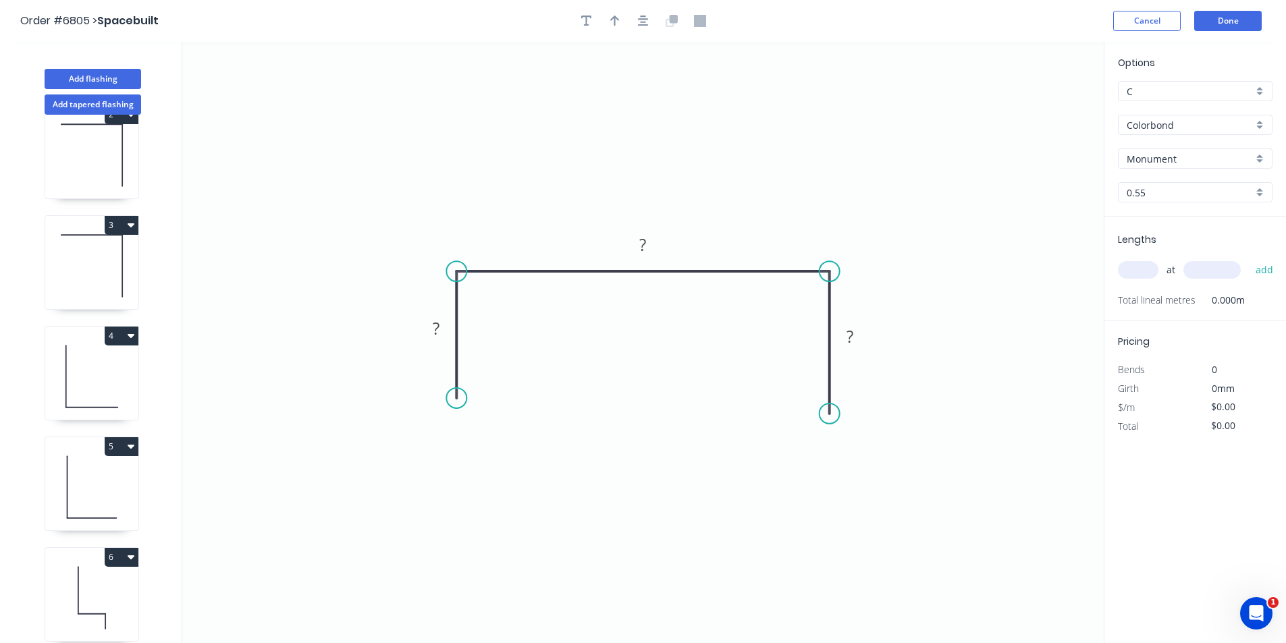
click at [611, 18] on icon "button" at bounding box center [614, 21] width 9 height 12
drag, startPoint x: 1036, startPoint y: 103, endPoint x: 657, endPoint y: 212, distance: 394.6
click at [674, 212] on icon at bounding box center [680, 191] width 12 height 43
click at [448, 325] on rect at bounding box center [436, 329] width 27 height 19
type input "$20.94"
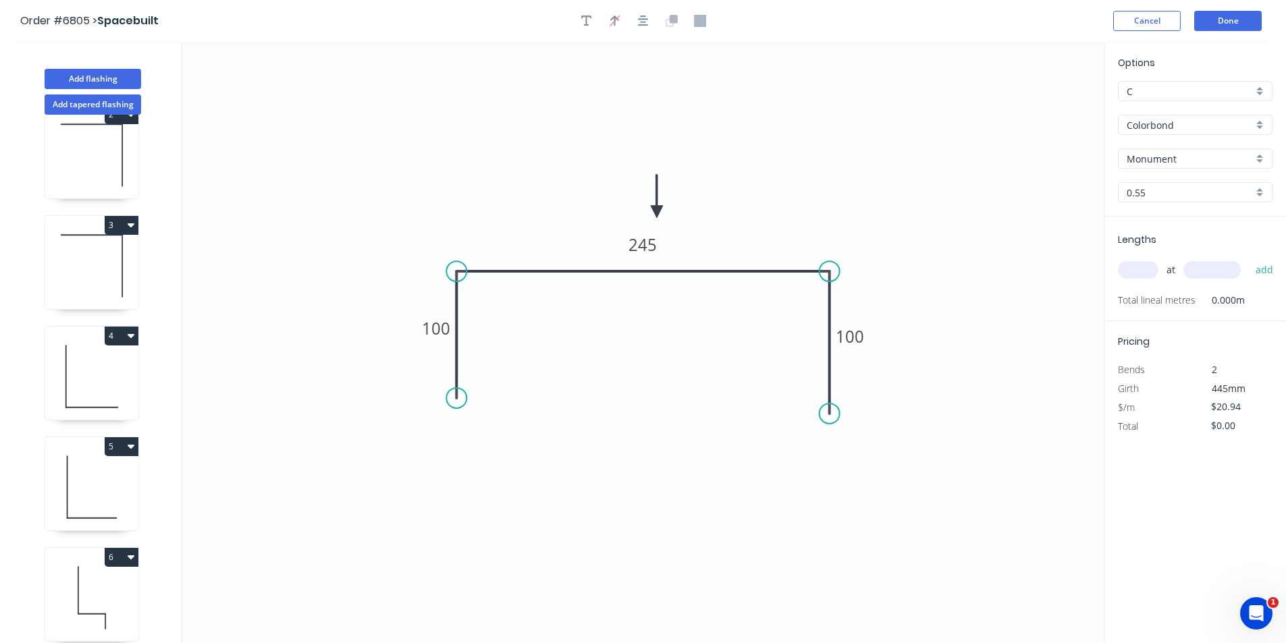
click at [1116, 261] on div "Lengths at add Total lineal metres 0.000m" at bounding box center [1195, 269] width 182 height 105
click at [1123, 269] on input "text" at bounding box center [1138, 270] width 41 height 18
type input "1"
type input "3200"
click at [1249, 259] on button "add" at bounding box center [1265, 270] width 32 height 23
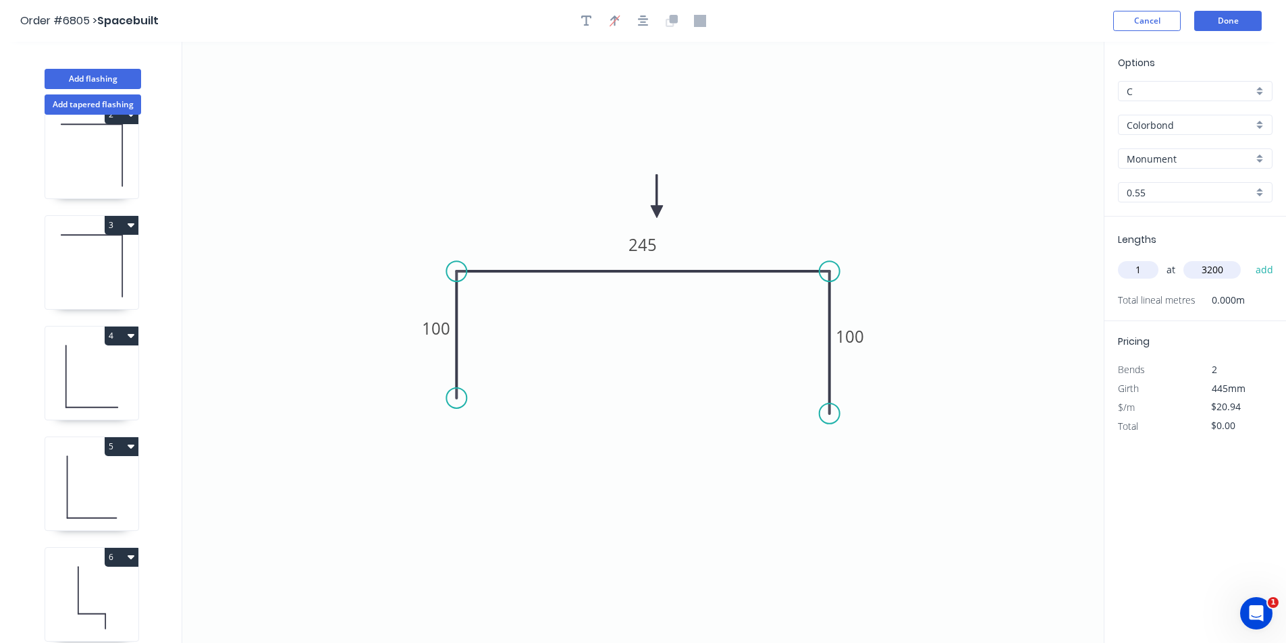
type input "$67.01"
type input "1"
type input "4700"
click at [1249, 259] on button "add" at bounding box center [1265, 270] width 32 height 23
type input "$165.43"
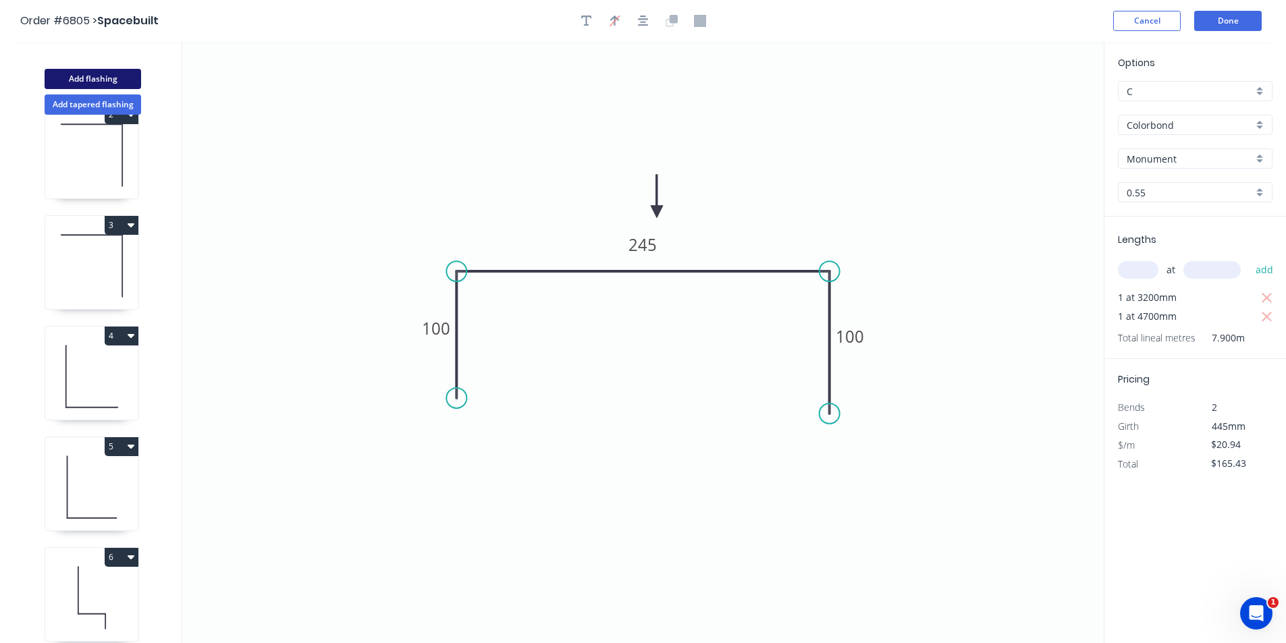
click at [82, 86] on button "Add flashing" at bounding box center [93, 79] width 97 height 20
type input "$0.00"
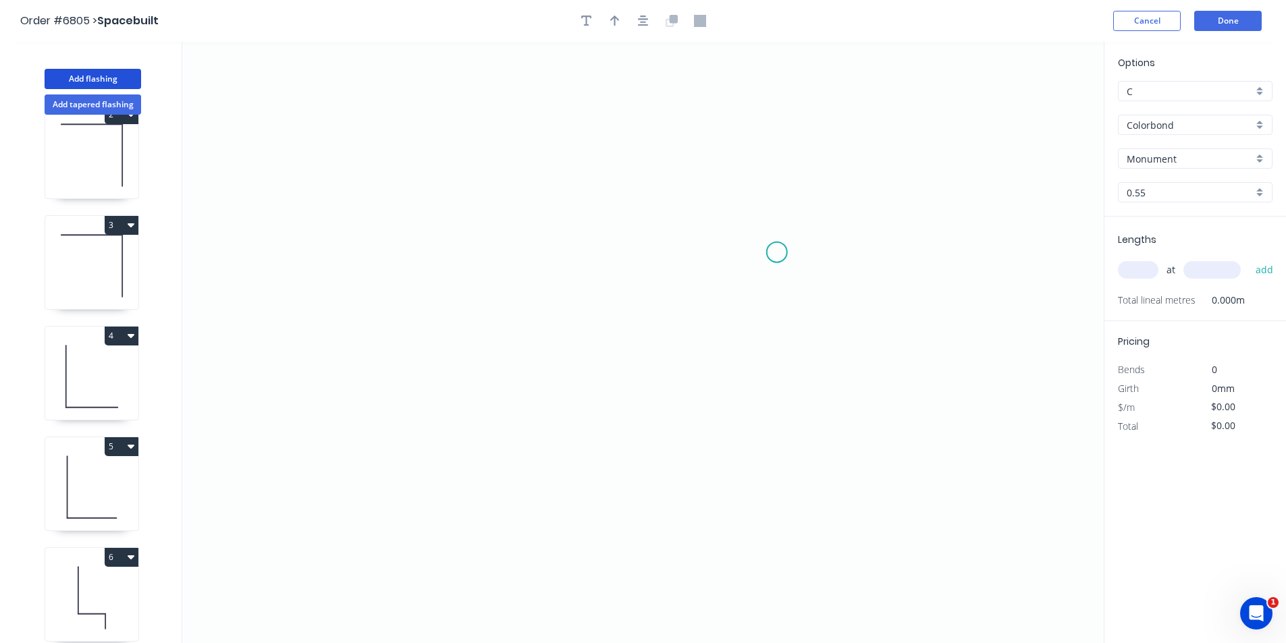
click at [777, 252] on icon "0" at bounding box center [642, 342] width 921 height 601
click at [778, 252] on circle at bounding box center [777, 252] width 20 height 20
click at [649, 252] on icon at bounding box center [713, 252] width 128 height 0
click at [649, 211] on icon at bounding box center [649, 231] width 0 height 41
click at [529, 209] on icon "0 ? ?" at bounding box center [642, 342] width 921 height 601
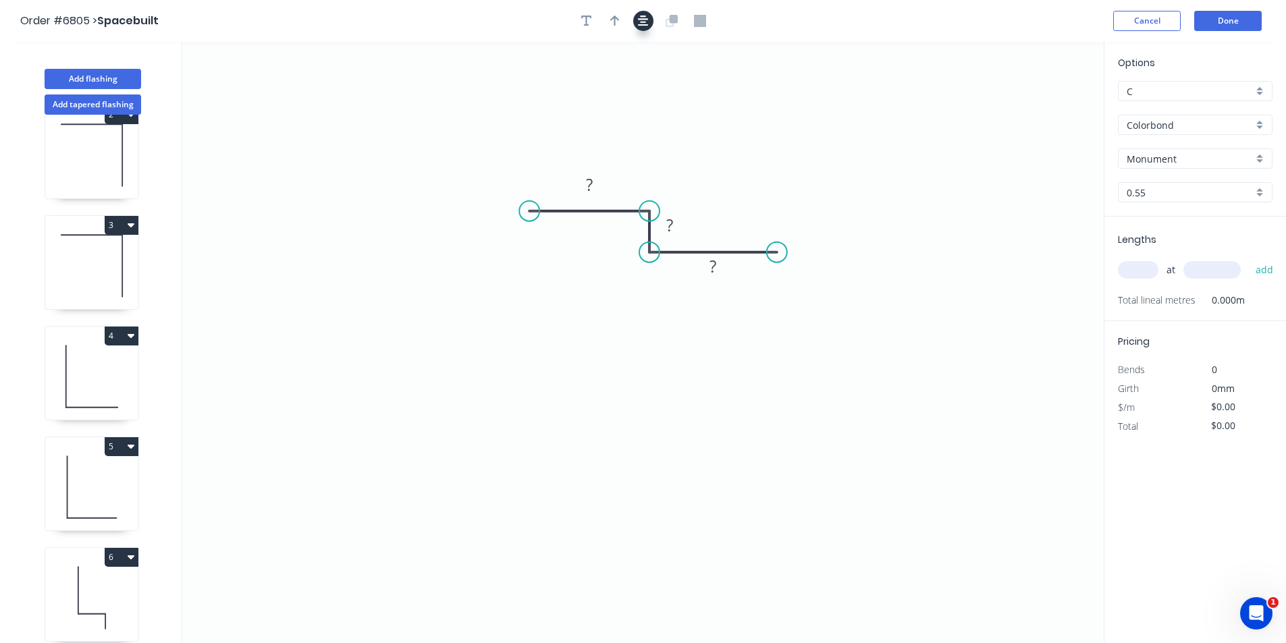
click at [641, 25] on icon "button" at bounding box center [643, 21] width 11 height 11
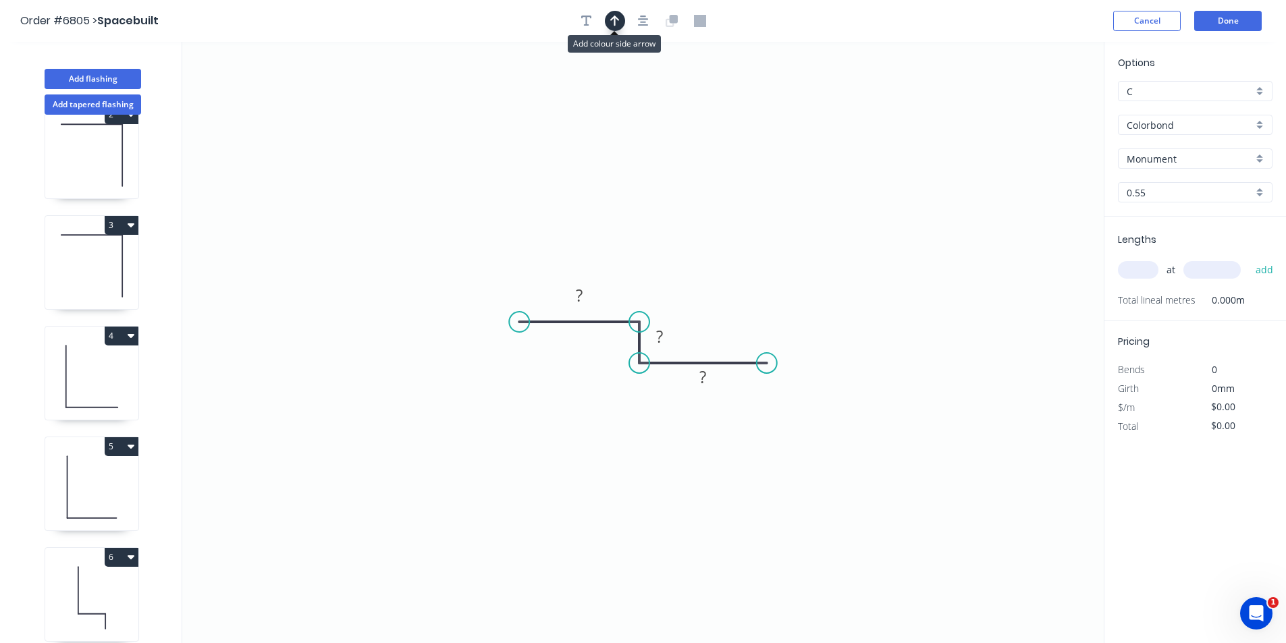
click at [616, 22] on icon "button" at bounding box center [614, 21] width 9 height 12
click at [1036, 107] on icon at bounding box center [1035, 93] width 12 height 43
click at [1036, 107] on icon at bounding box center [1046, 98] width 39 height 39
click at [1036, 107] on icon at bounding box center [1050, 109] width 43 height 12
click at [1036, 107] on icon at bounding box center [1046, 120] width 39 height 39
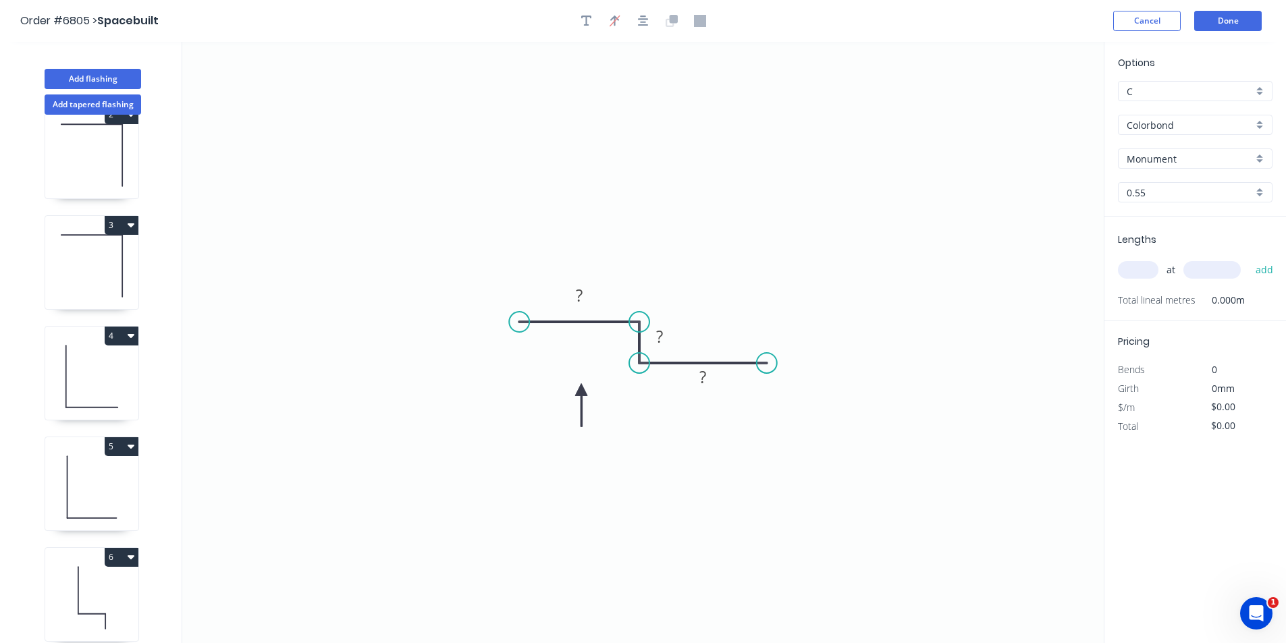
drag, startPoint x: 1037, startPoint y: 107, endPoint x: 581, endPoint y: 390, distance: 536.3
click at [581, 390] on icon at bounding box center [581, 404] width 12 height 43
click at [585, 294] on rect at bounding box center [579, 296] width 27 height 19
type input "$14.20"
click at [1139, 271] on input "text" at bounding box center [1138, 270] width 41 height 18
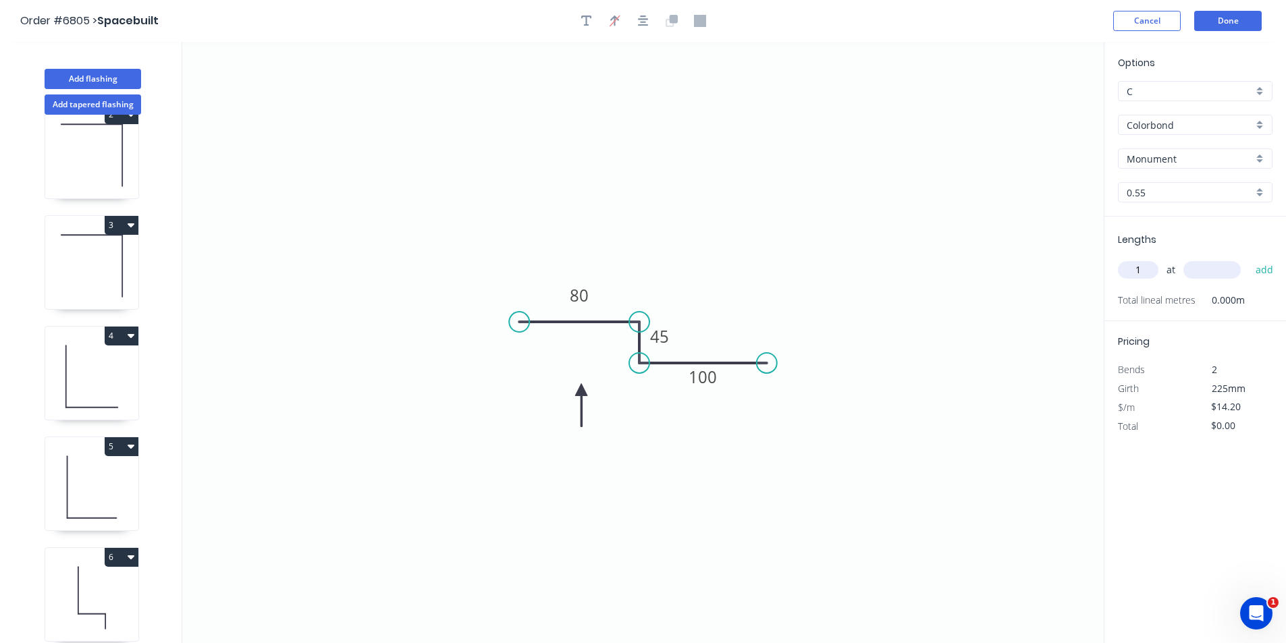
type input "1"
type input "2800"
click at [1249, 259] on button "add" at bounding box center [1265, 270] width 32 height 23
type input "$39.76"
click at [111, 70] on button "Add flashing" at bounding box center [93, 79] width 97 height 20
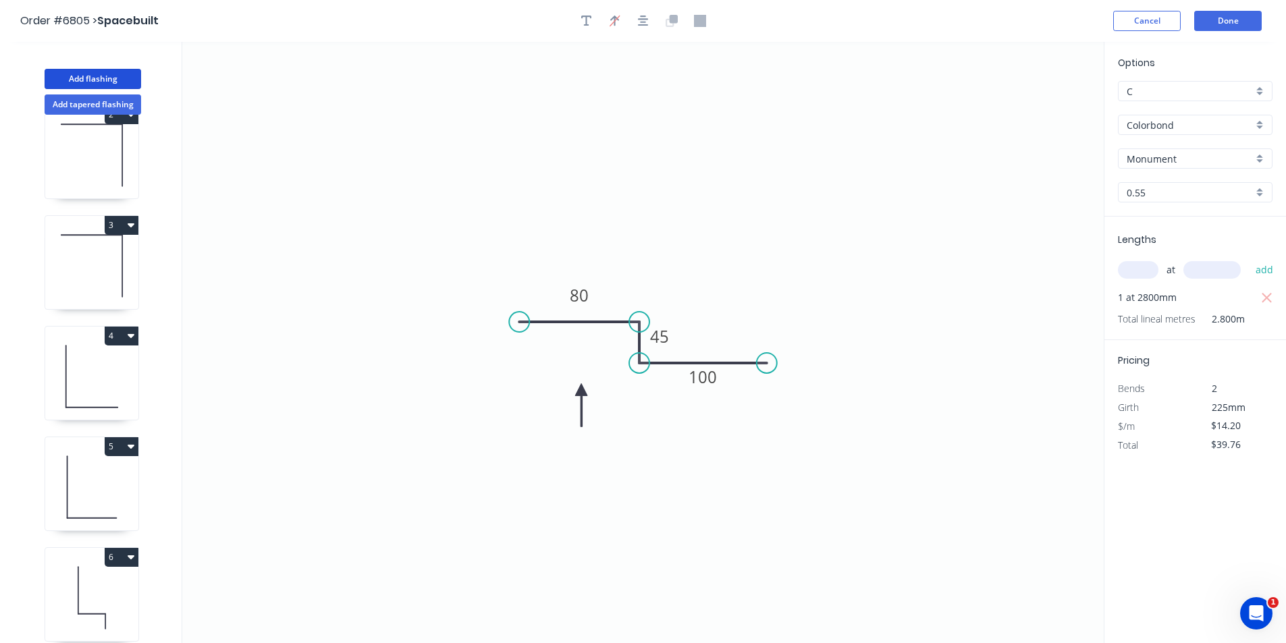
type input "$0.00"
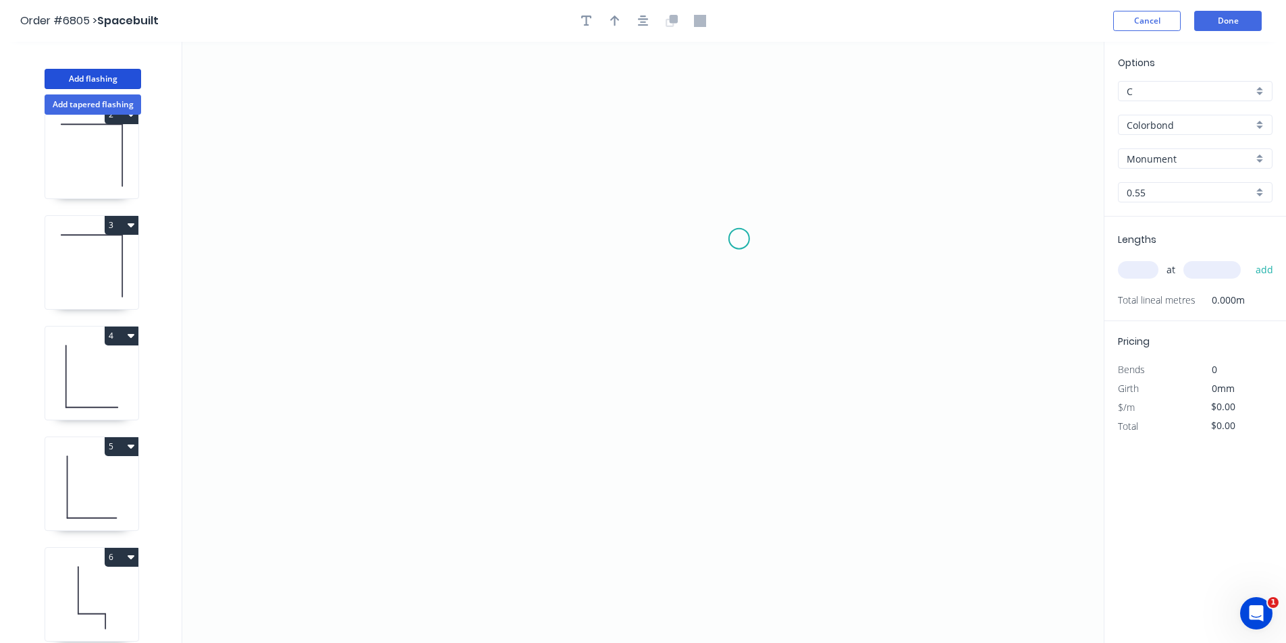
click at [739, 239] on icon "0" at bounding box center [642, 342] width 921 height 601
click at [608, 230] on icon "0" at bounding box center [642, 342] width 921 height 601
click at [610, 355] on icon "0 ?" at bounding box center [642, 342] width 921 height 601
click at [457, 354] on icon "0 ? ?" at bounding box center [642, 342] width 921 height 601
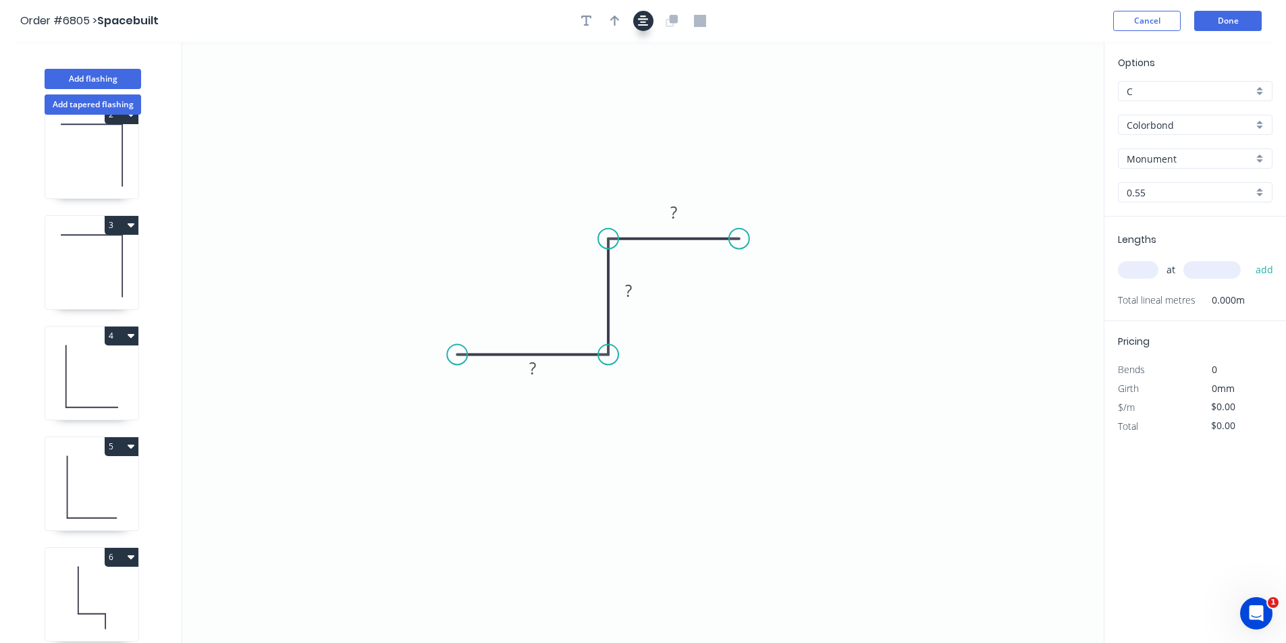
click at [643, 16] on icon "button" at bounding box center [643, 21] width 11 height 11
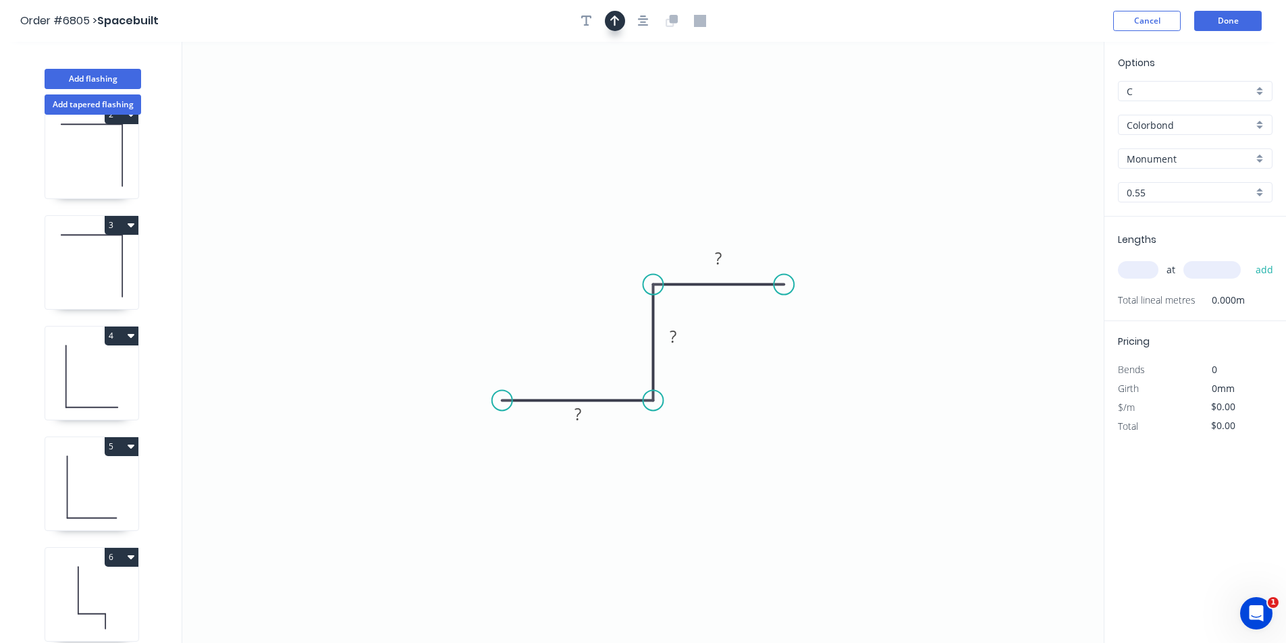
click at [607, 26] on button "button" at bounding box center [615, 21] width 20 height 20
click at [1033, 108] on icon at bounding box center [1035, 93] width 12 height 43
click at [1033, 108] on icon at bounding box center [1046, 98] width 39 height 39
click at [1033, 108] on icon at bounding box center [1050, 109] width 43 height 12
drag, startPoint x: 1043, startPoint y: 111, endPoint x: 940, endPoint y: 268, distance: 187.6
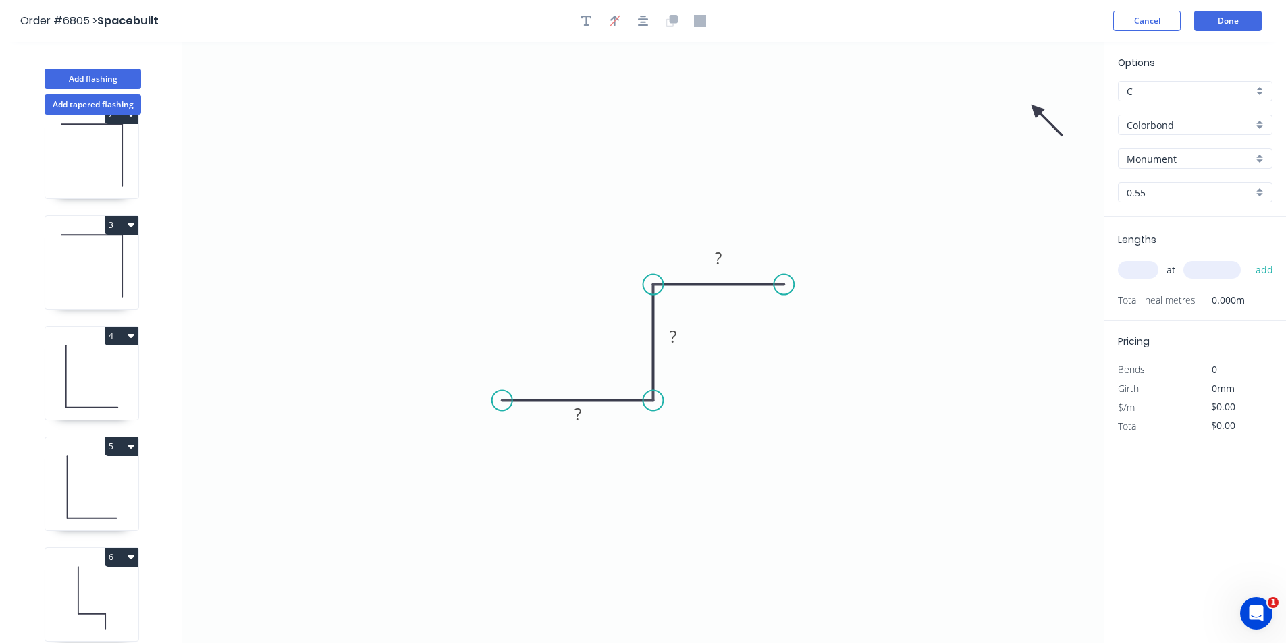
click at [940, 277] on icon "0 ? ? ?" at bounding box center [642, 342] width 921 height 601
drag, startPoint x: 1040, startPoint y: 112, endPoint x: 684, endPoint y: 373, distance: 441.3
click at [684, 373] on icon at bounding box center [694, 384] width 39 height 39
click at [730, 261] on rect at bounding box center [718, 259] width 27 height 19
click at [1145, 272] on input "text" at bounding box center [1138, 270] width 41 height 18
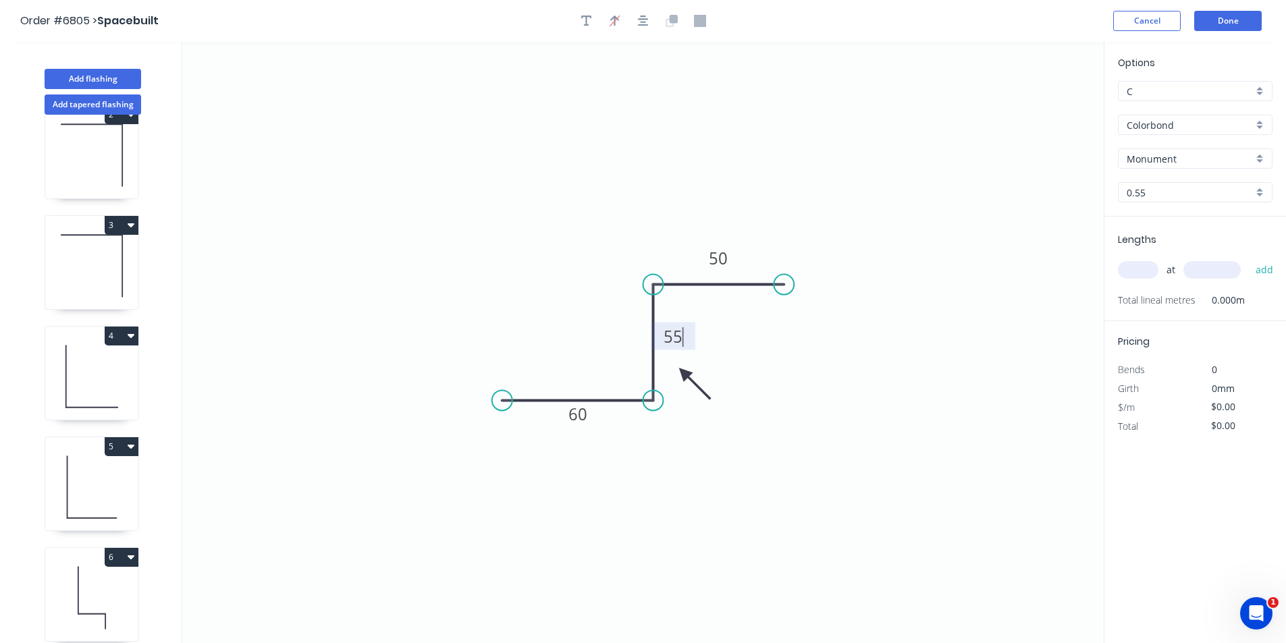
type input "$10.89"
type input "1"
type input "2800"
click at [1249, 259] on button "add" at bounding box center [1265, 270] width 32 height 23
type input "$30.49"
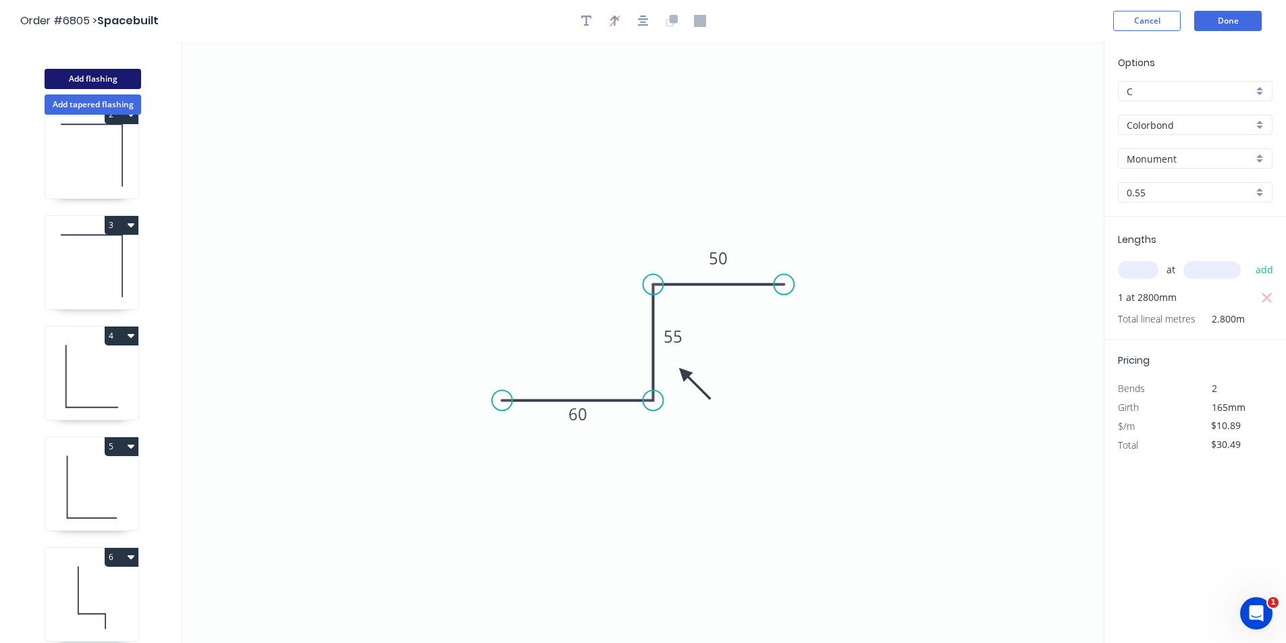
click at [96, 77] on button "Add flashing" at bounding box center [93, 79] width 97 height 20
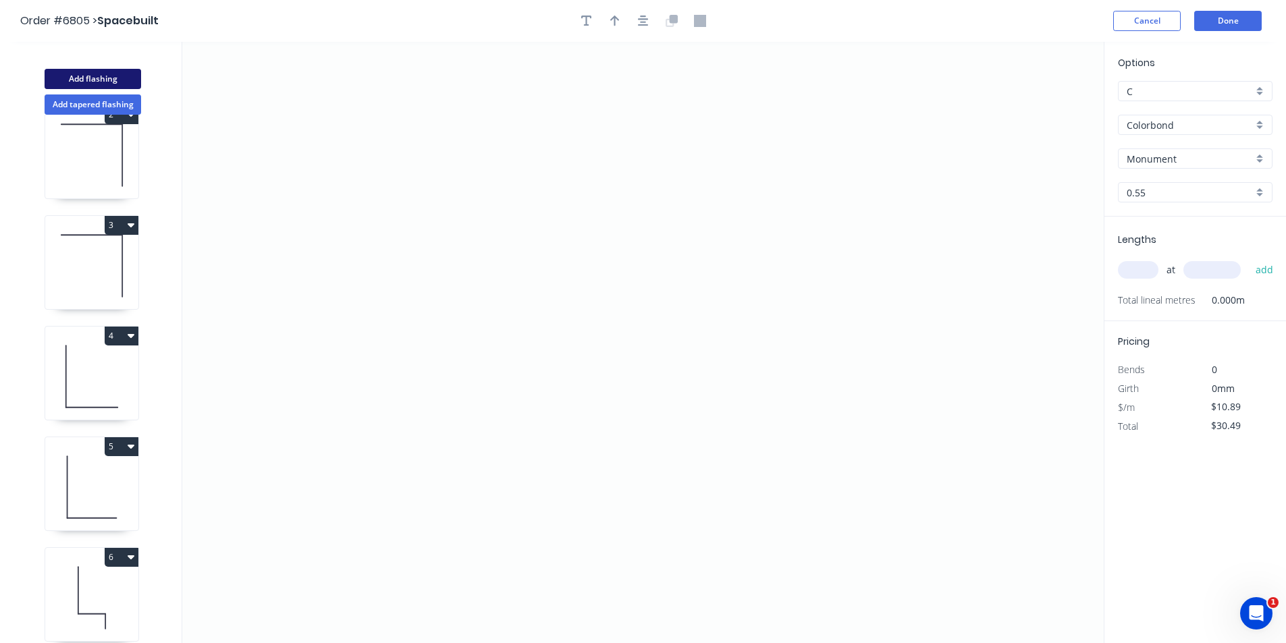
type input "$0.00"
click at [535, 234] on icon "0" at bounding box center [642, 342] width 921 height 601
click at [531, 344] on icon "0" at bounding box center [642, 342] width 921 height 601
click at [672, 353] on icon "0 ?" at bounding box center [642, 342] width 921 height 601
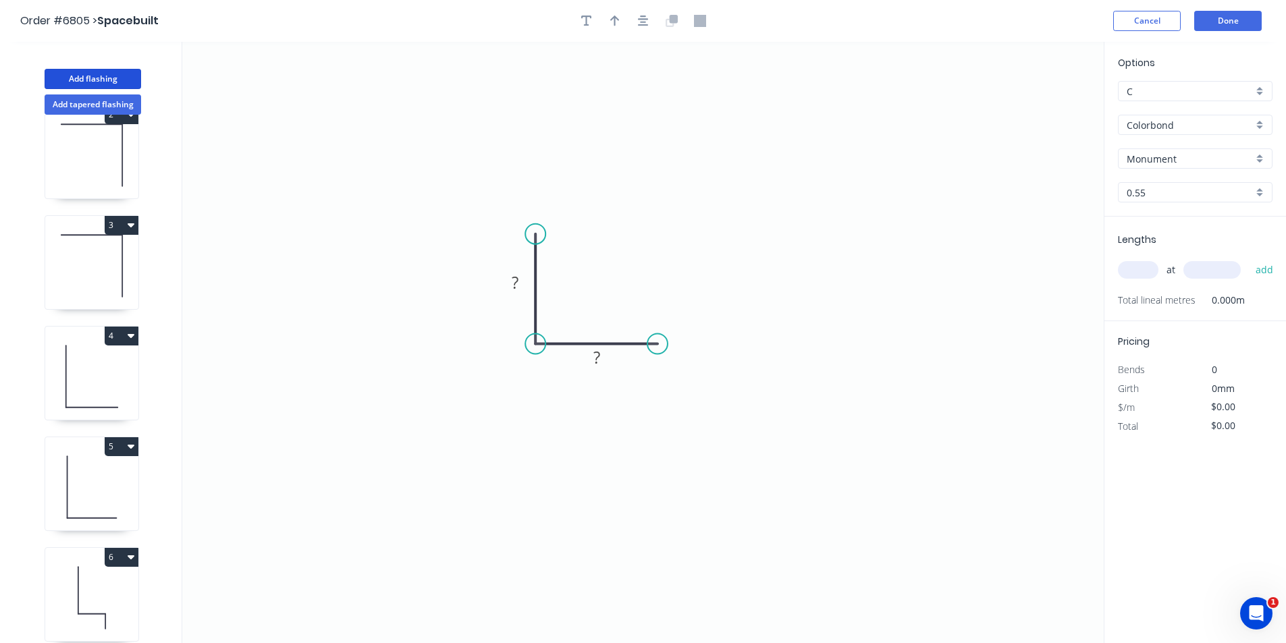
drag, startPoint x: 679, startPoint y: 348, endPoint x: 657, endPoint y: 348, distance: 21.6
click at [657, 348] on circle at bounding box center [657, 344] width 20 height 20
click at [520, 287] on rect at bounding box center [515, 283] width 27 height 19
type input "$10.07"
click at [638, 24] on icon "button" at bounding box center [643, 21] width 11 height 12
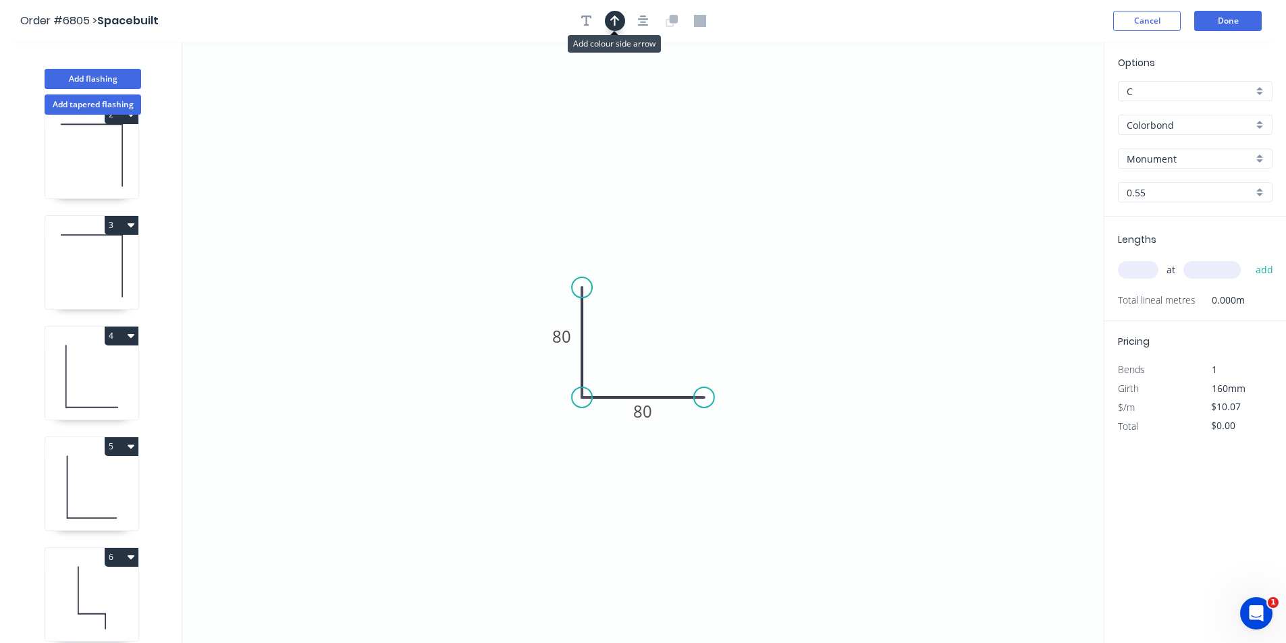
click at [610, 15] on icon "button" at bounding box center [614, 21] width 9 height 12
click at [1036, 109] on icon at bounding box center [1035, 93] width 12 height 43
click at [1036, 109] on icon at bounding box center [1046, 98] width 39 height 39
drag, startPoint x: 1036, startPoint y: 109, endPoint x: 621, endPoint y: 375, distance: 493.4
click at [621, 375] on icon at bounding box center [631, 363] width 39 height 39
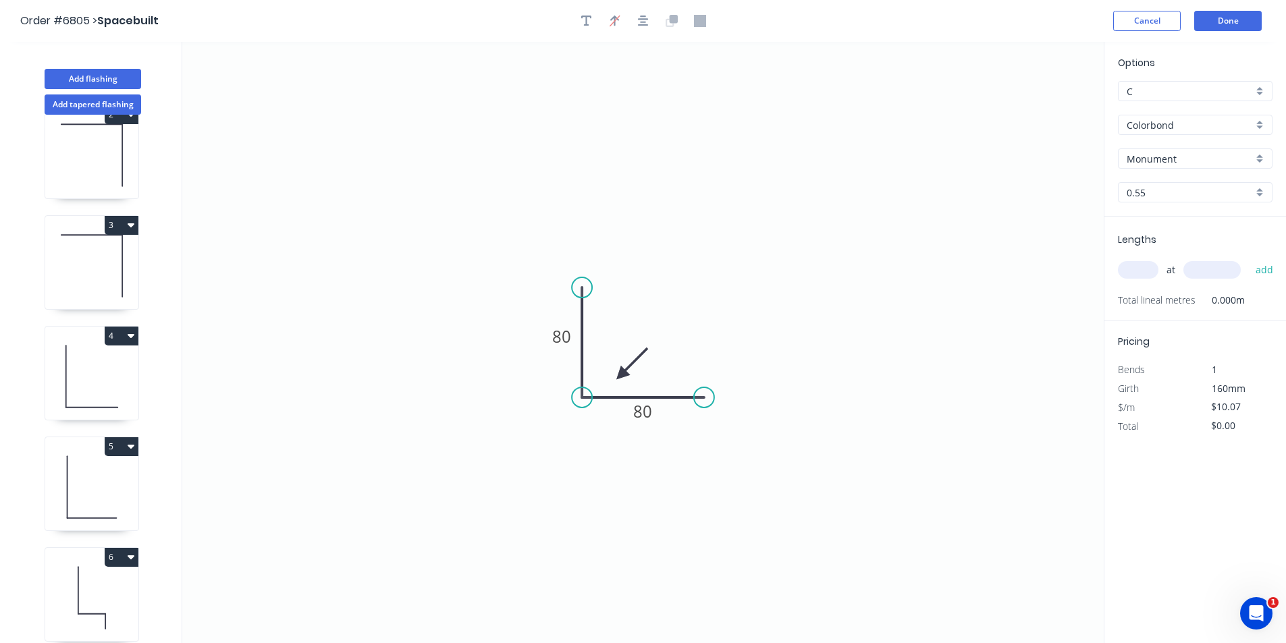
click at [1141, 265] on input "text" at bounding box center [1138, 270] width 41 height 18
type input "1"
type input "2800"
click at [1249, 259] on button "add" at bounding box center [1265, 270] width 32 height 23
type input "$28.20"
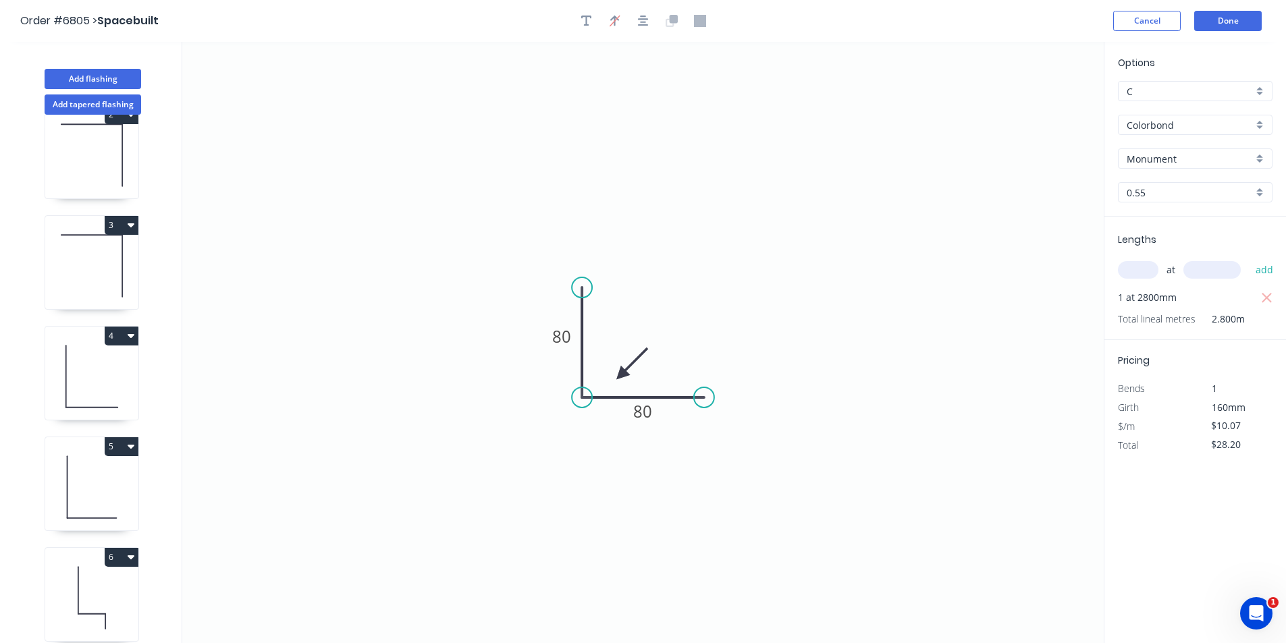
click at [1239, 10] on header "Order #6805 > Spacebuilt Cancel Done" at bounding box center [643, 21] width 1286 height 42
click at [1239, 11] on button "Done" at bounding box center [1228, 21] width 68 height 20
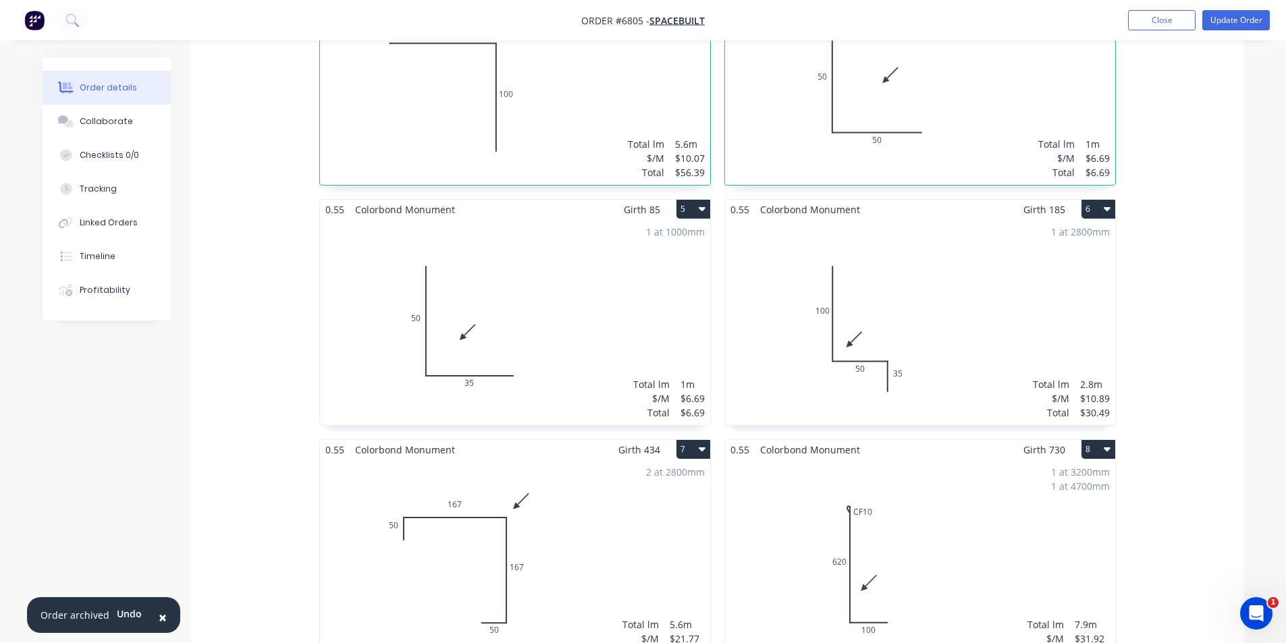
scroll to position [608, 0]
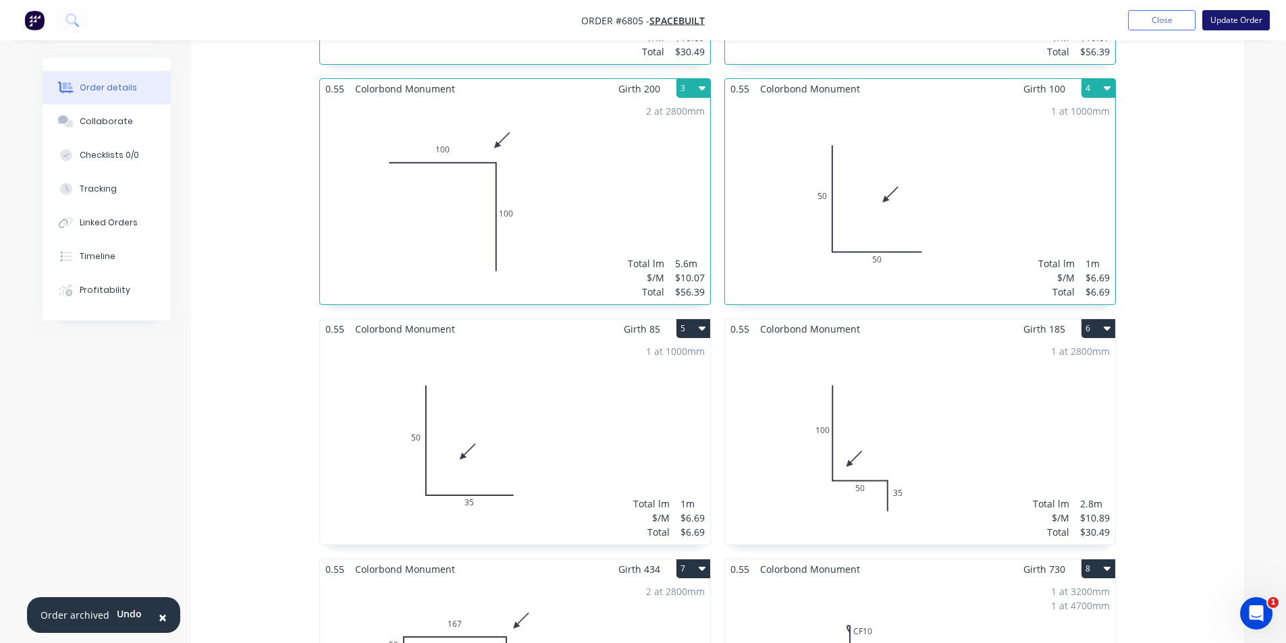
click at [1228, 18] on button "Update Order" at bounding box center [1236, 20] width 68 height 20
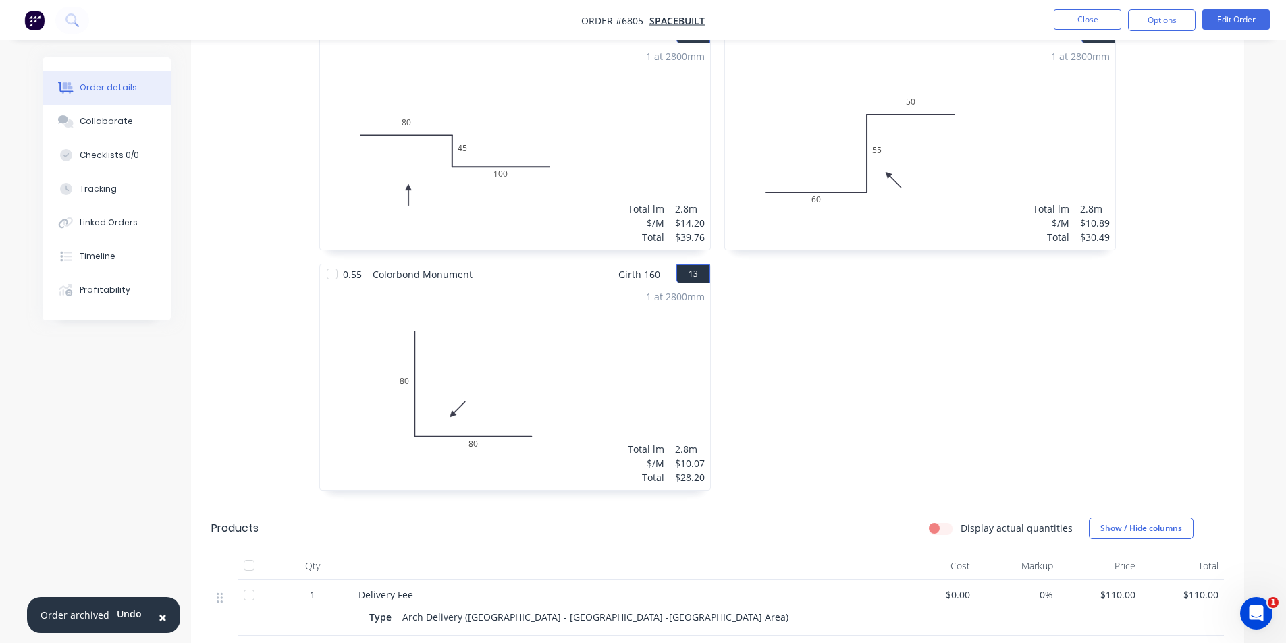
scroll to position [1620, 0]
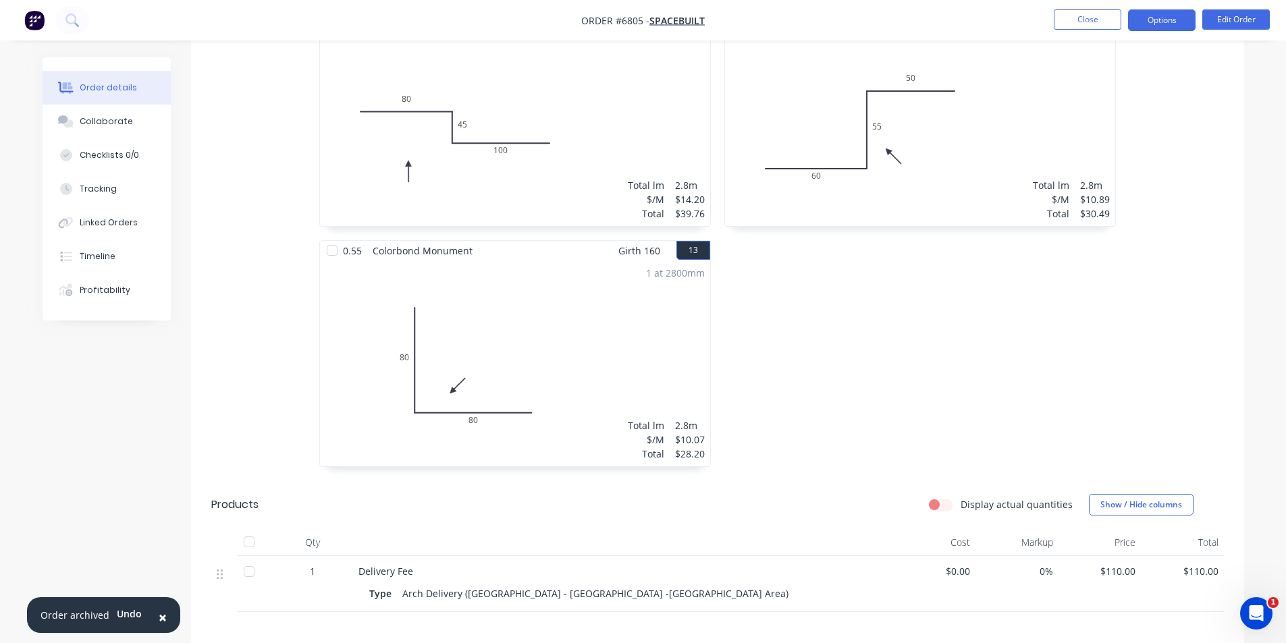
click at [1177, 30] on button "Options" at bounding box center [1162, 20] width 68 height 22
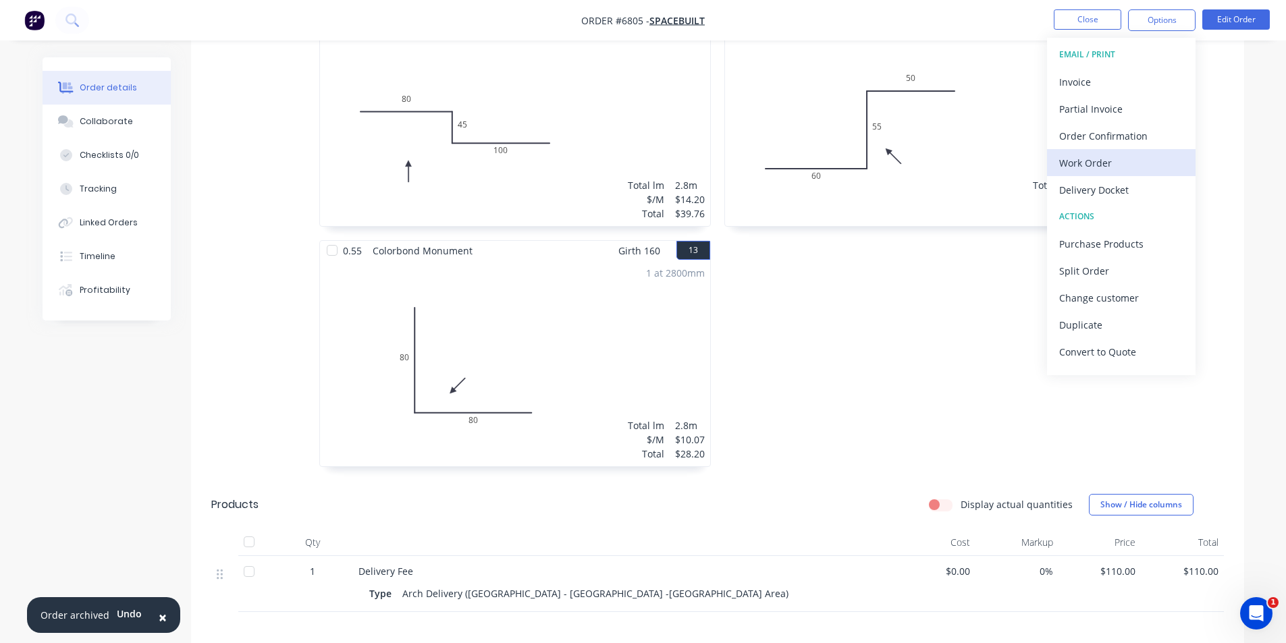
click at [1104, 165] on div "Work Order" at bounding box center [1121, 163] width 124 height 20
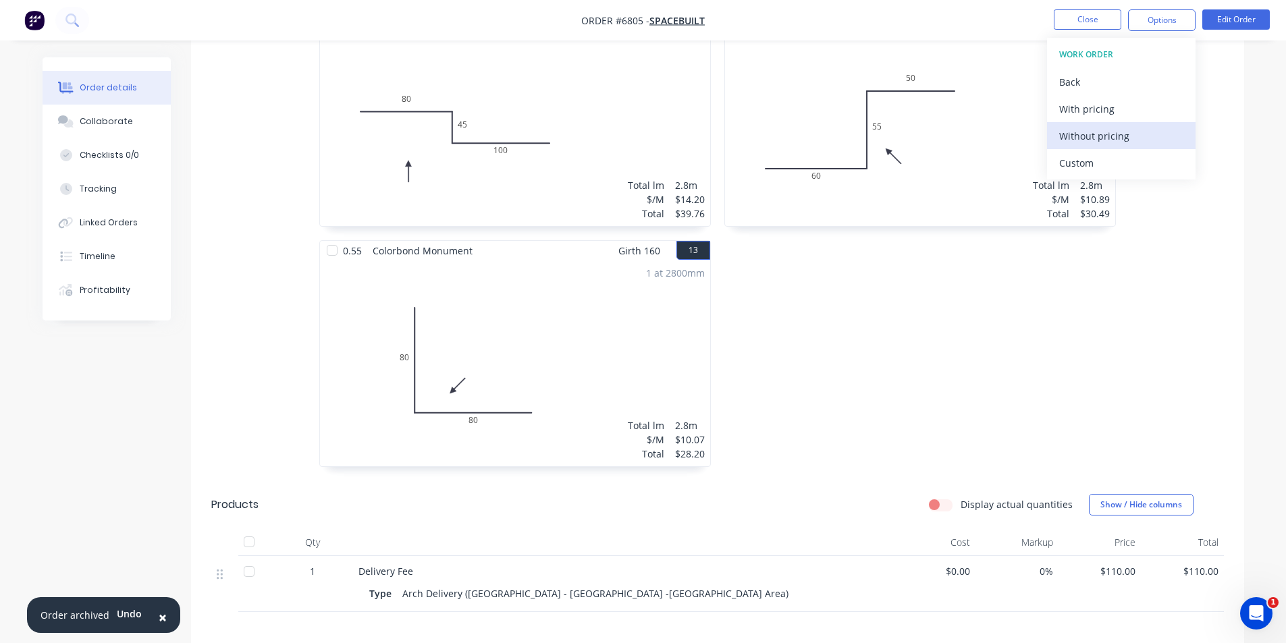
click at [1110, 136] on div "Without pricing" at bounding box center [1121, 136] width 124 height 20
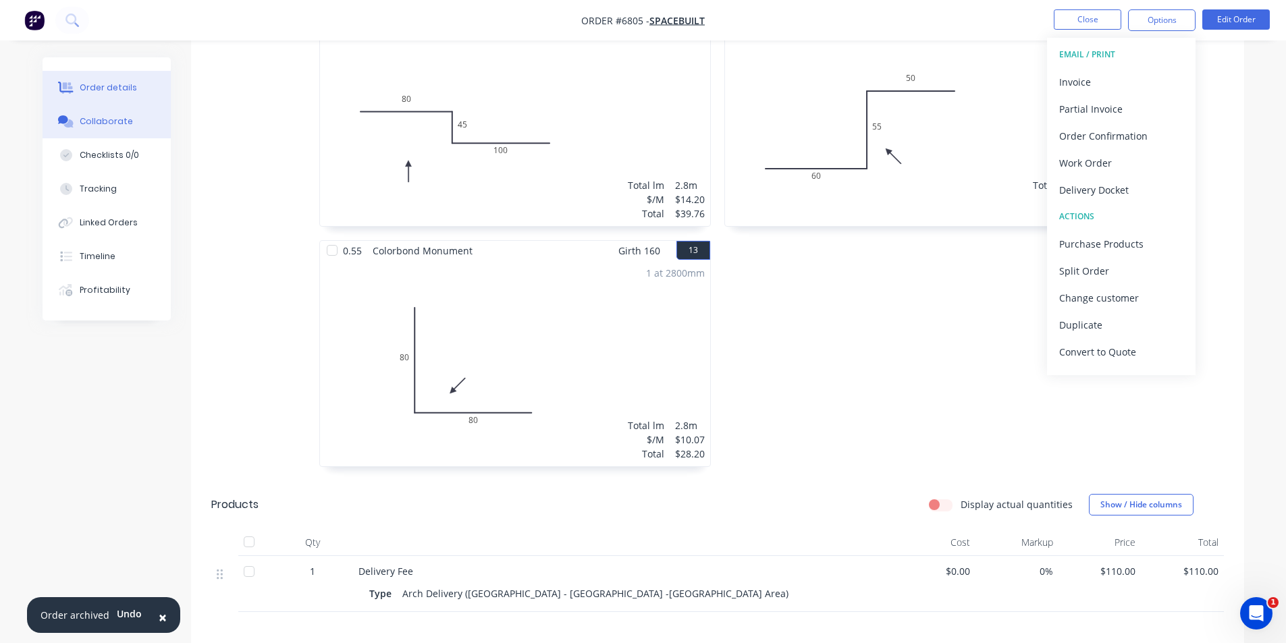
click at [88, 123] on div "Collaborate" at bounding box center [106, 121] width 53 height 12
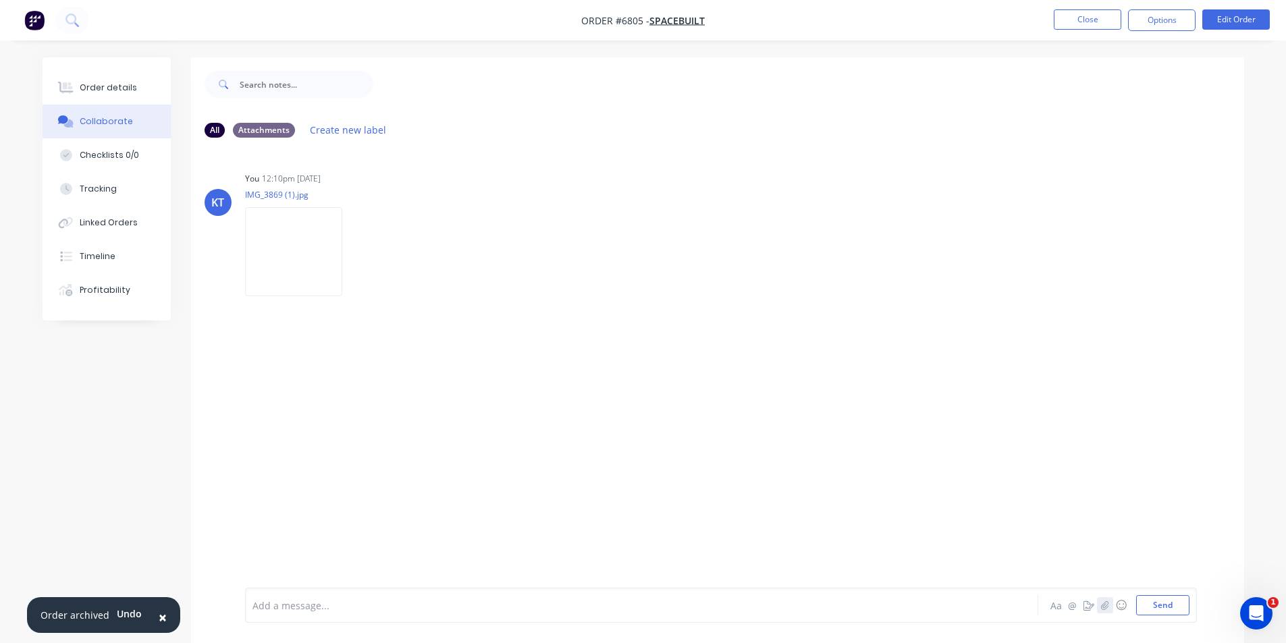
click at [1106, 603] on icon "button" at bounding box center [1104, 605] width 8 height 9
click at [1166, 603] on button "Send" at bounding box center [1162, 605] width 53 height 20
